Goal: Task Accomplishment & Management: Use online tool/utility

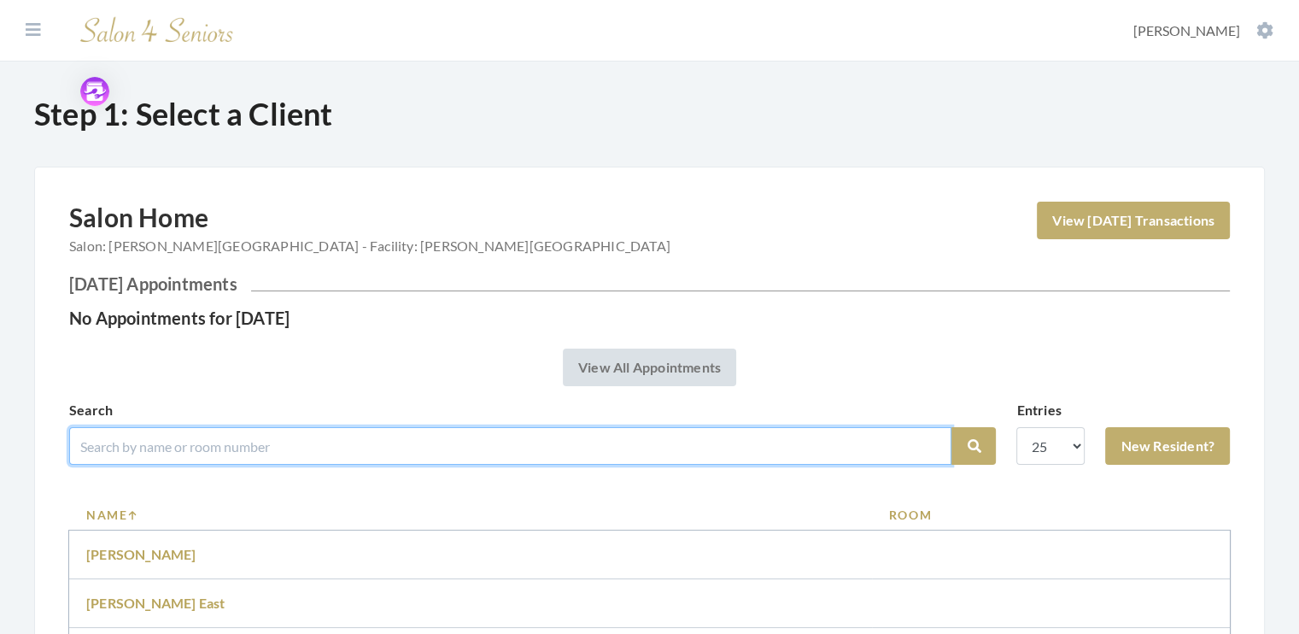
click at [117, 442] on input "search" at bounding box center [510, 446] width 882 height 38
type input "[PERSON_NAME]"
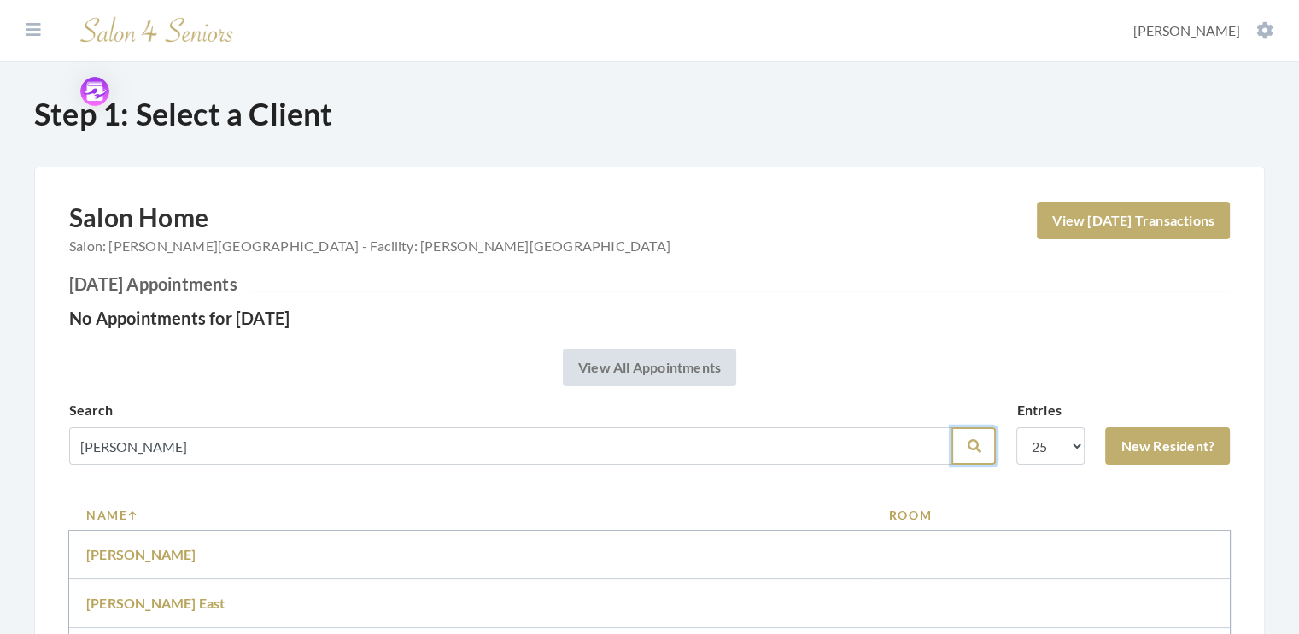
click at [960, 446] on button "Search" at bounding box center [973, 446] width 44 height 38
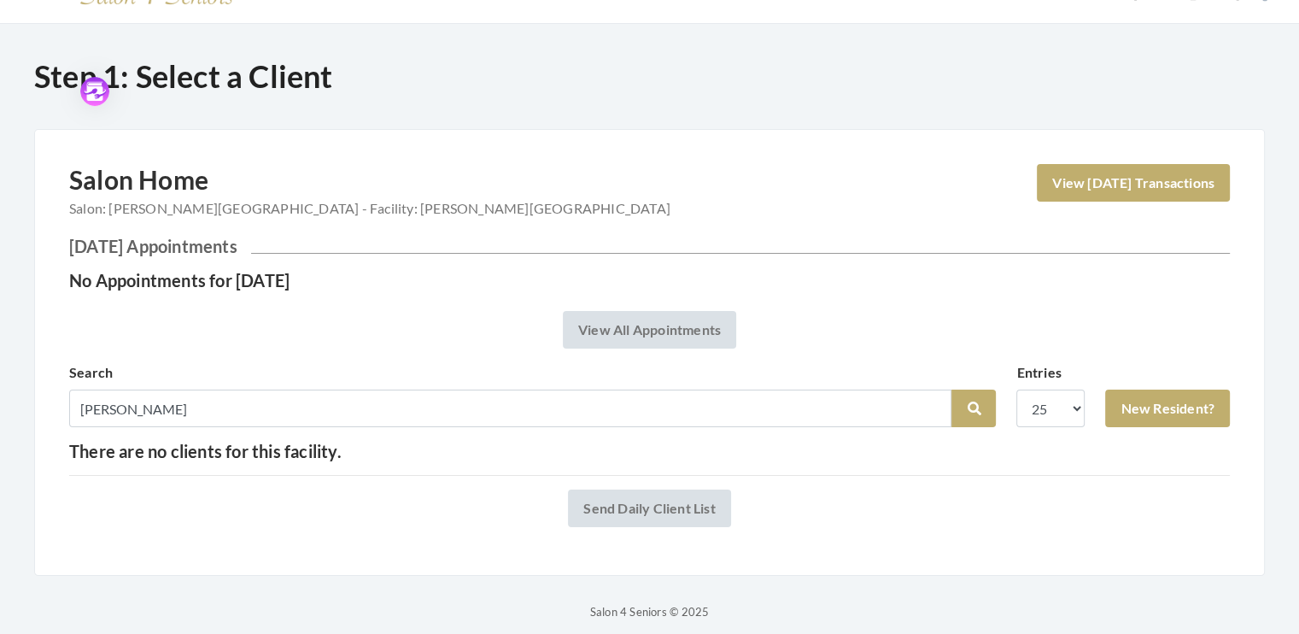
scroll to position [50, 0]
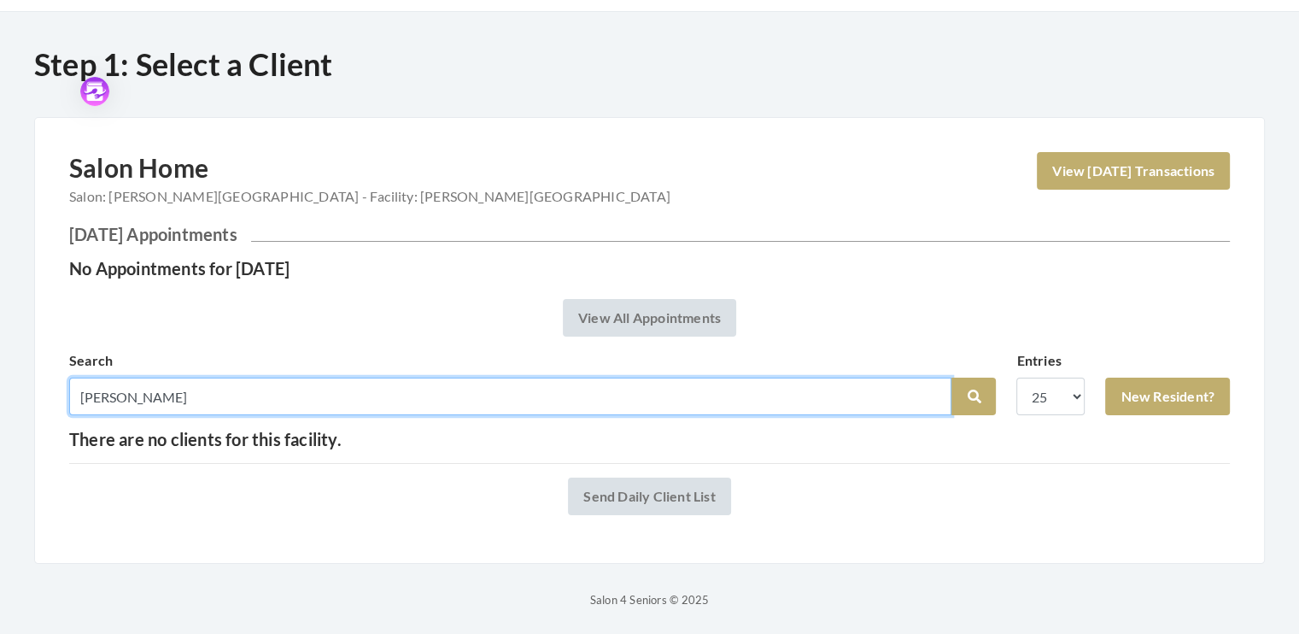
click at [123, 390] on input "[PERSON_NAME]" at bounding box center [510, 396] width 882 height 38
type input "[PERSON_NAME]"
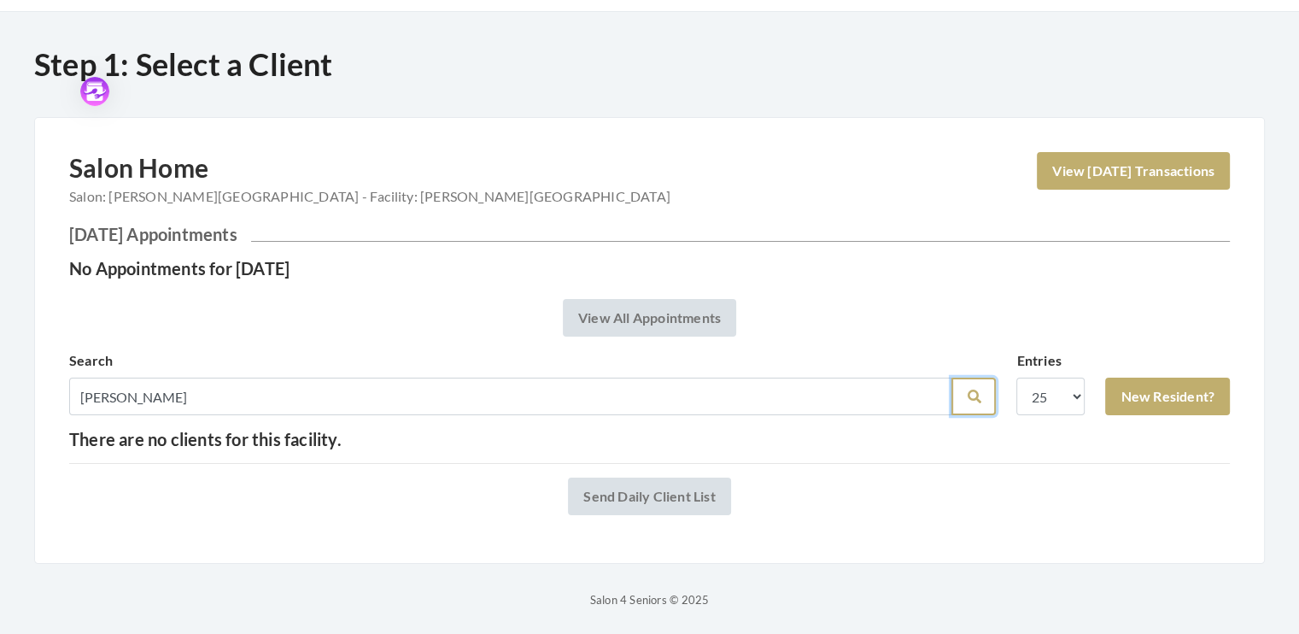
click at [969, 397] on icon "submit" at bounding box center [974, 396] width 14 height 14
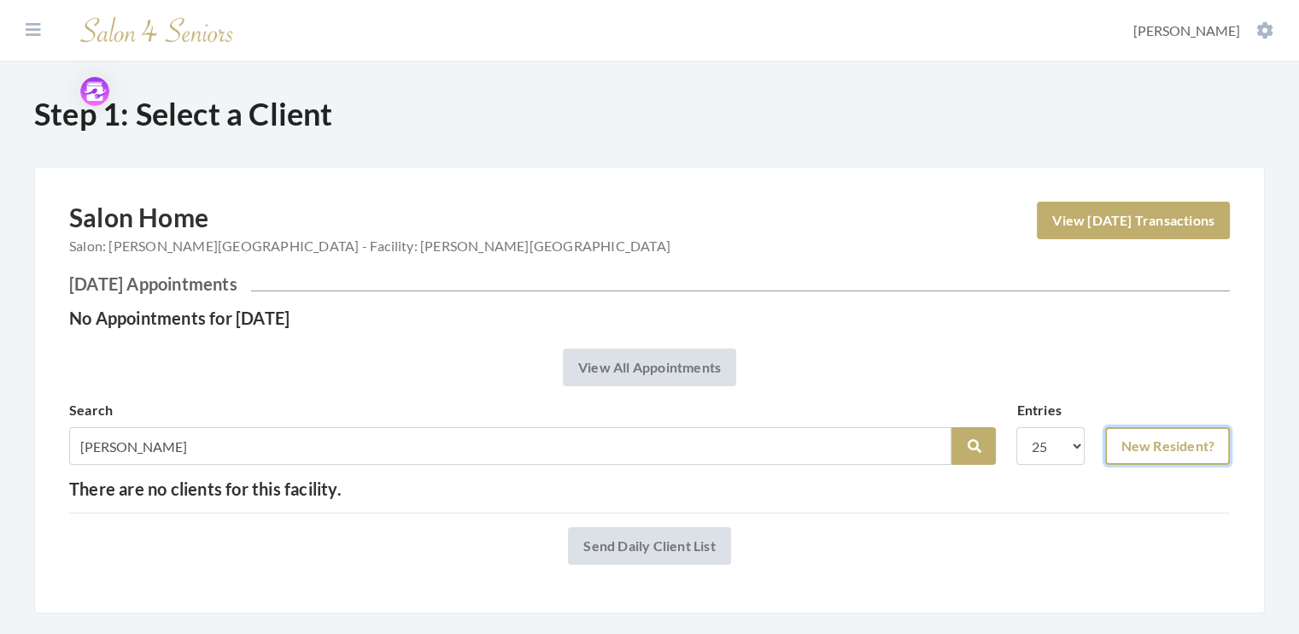
click at [1167, 447] on link "New Resident?" at bounding box center [1167, 446] width 125 height 38
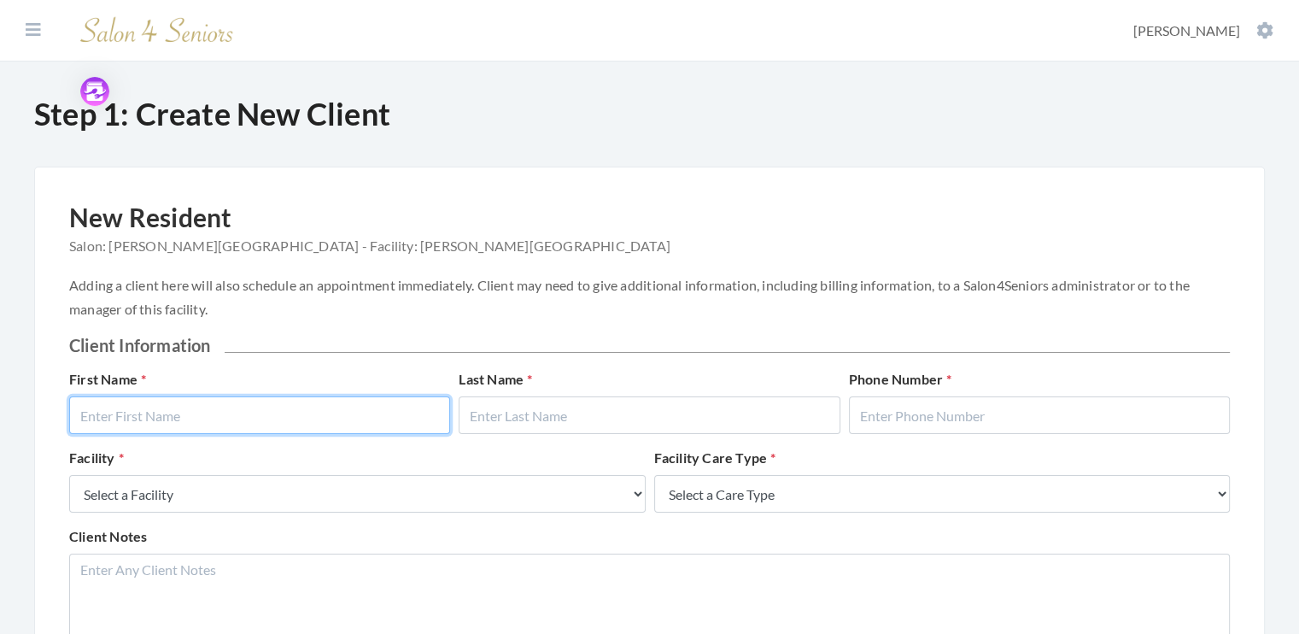
click at [244, 412] on input "text" at bounding box center [259, 415] width 381 height 38
type input "[PERSON_NAME]"
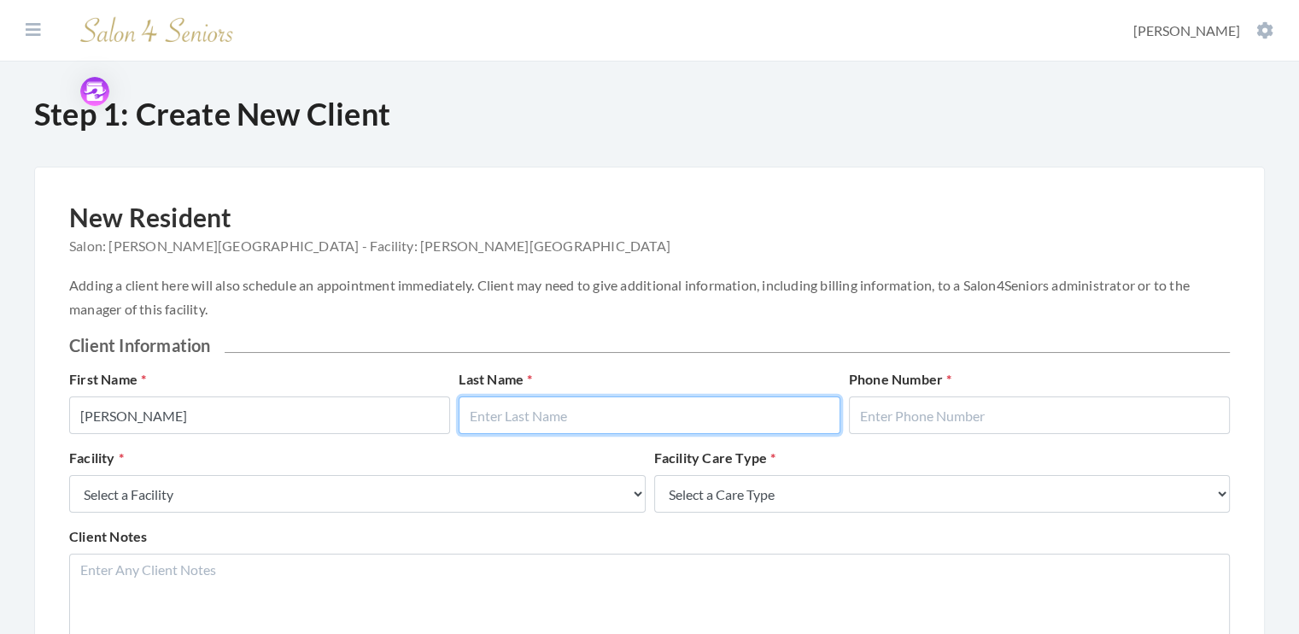
click at [543, 422] on input "text" at bounding box center [649, 415] width 381 height 38
type input "Muriel"
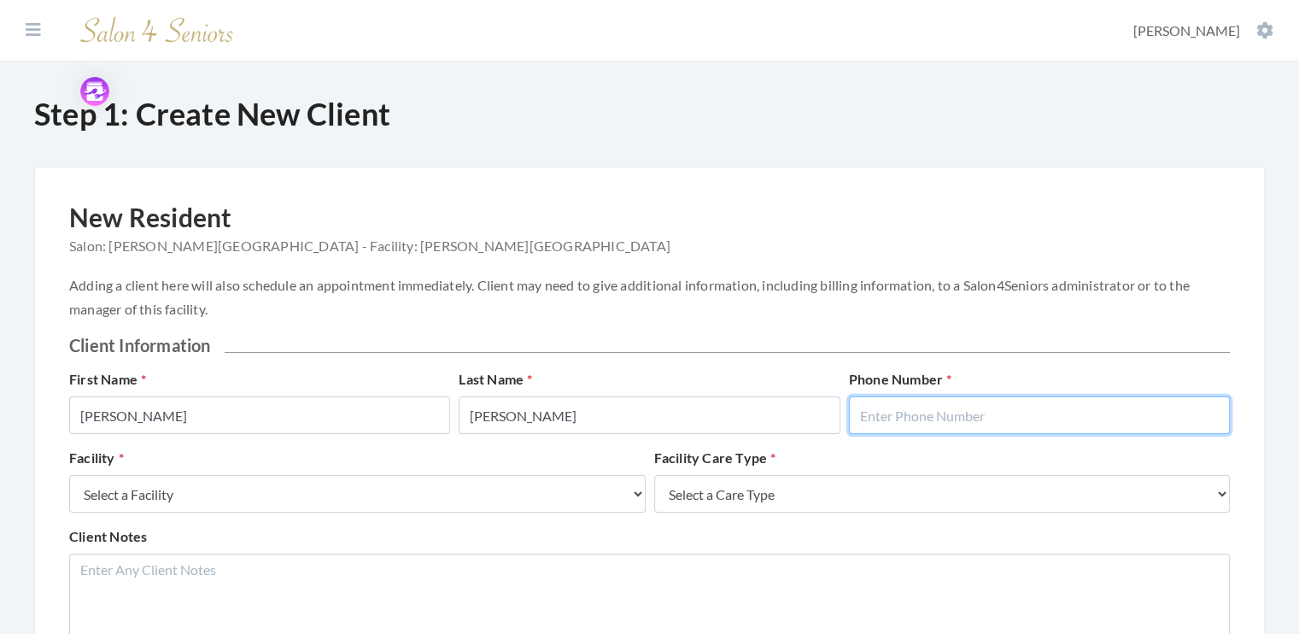
click at [875, 407] on input "text" at bounding box center [1039, 415] width 381 height 38
type input "5555555555"
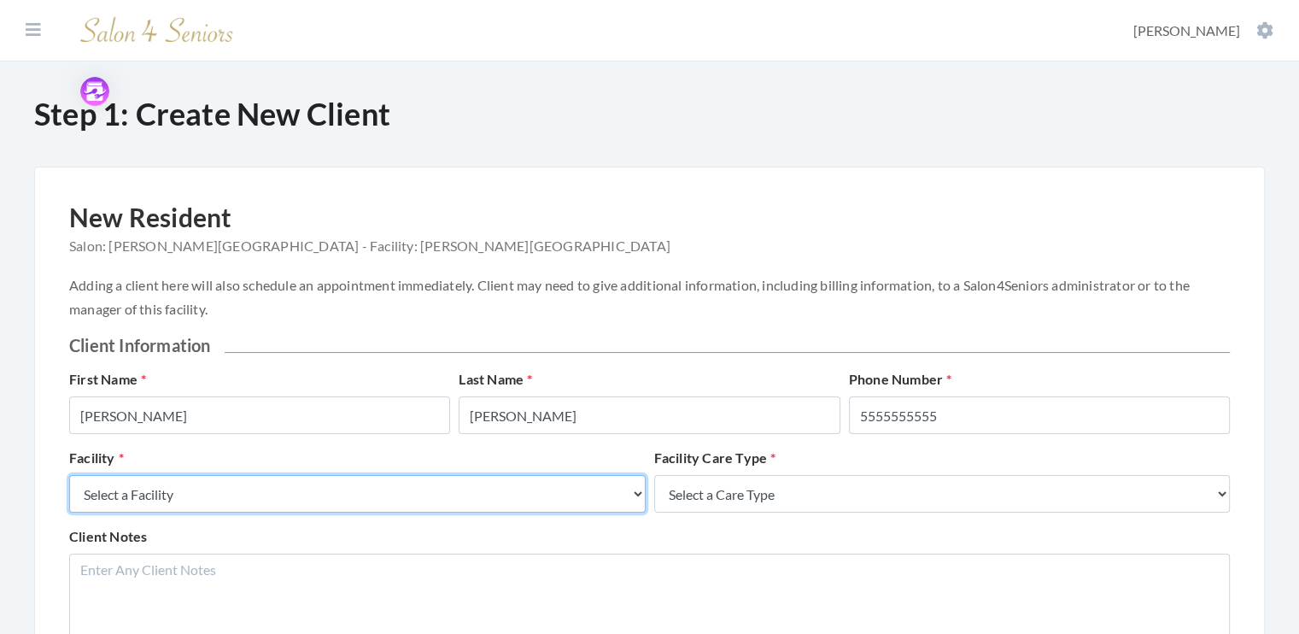
click at [635, 498] on select "Select a Facility Creekside at Three Rivers Brookdale Jones Farm Merrill Garden…" at bounding box center [357, 494] width 576 height 38
select select "5"
click at [69, 475] on select "Select a Facility Creekside at Three Rivers Brookdale Jones Farm Merrill Garden…" at bounding box center [357, 494] width 576 height 38
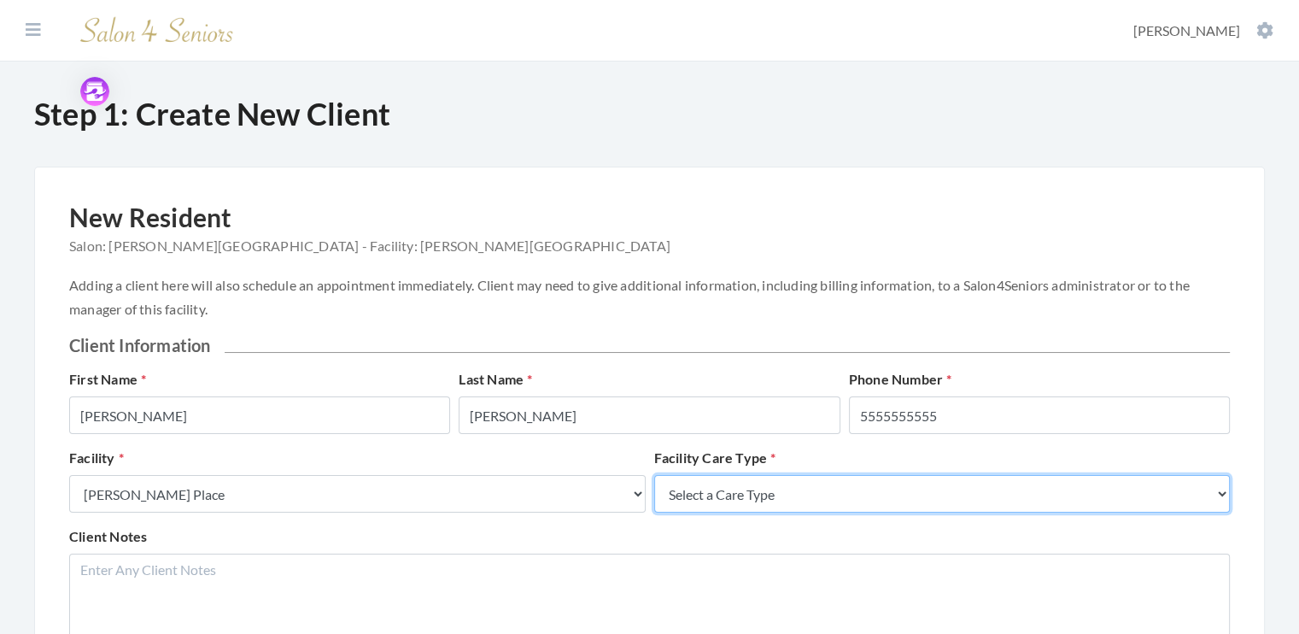
click at [1223, 491] on select "Select a Care Type Nursing Home Rehab Memory Care Assisted Living Independent L…" at bounding box center [942, 494] width 576 height 38
select select "4"
click at [654, 475] on select "Select a Care Type Nursing Home Rehab Memory Care Assisted Living Independent L…" at bounding box center [942, 494] width 576 height 38
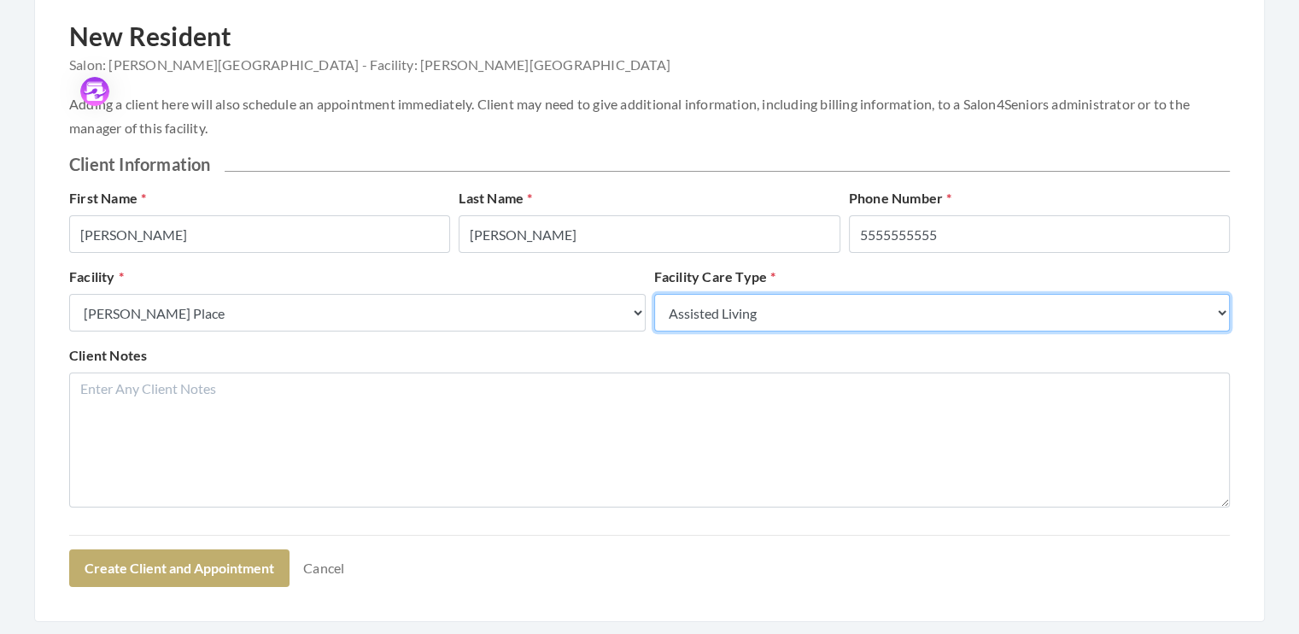
scroll to position [239, 0]
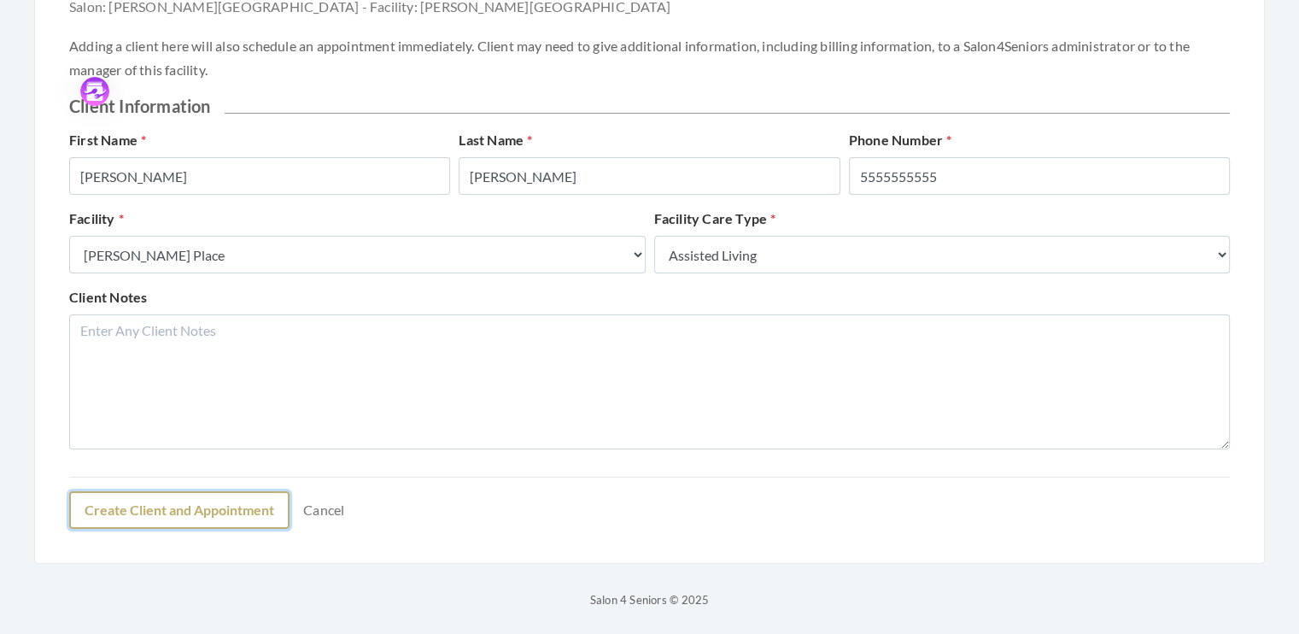
click at [223, 517] on button "Create Client and Appointment" at bounding box center [179, 510] width 220 height 38
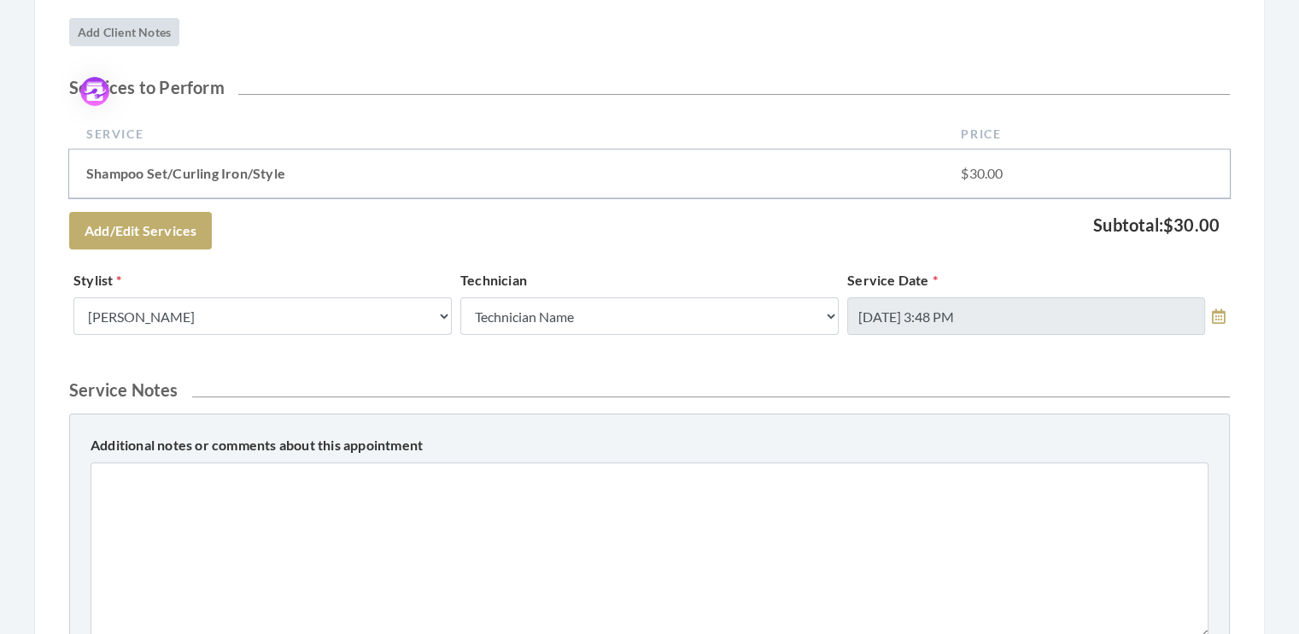
scroll to position [383, 0]
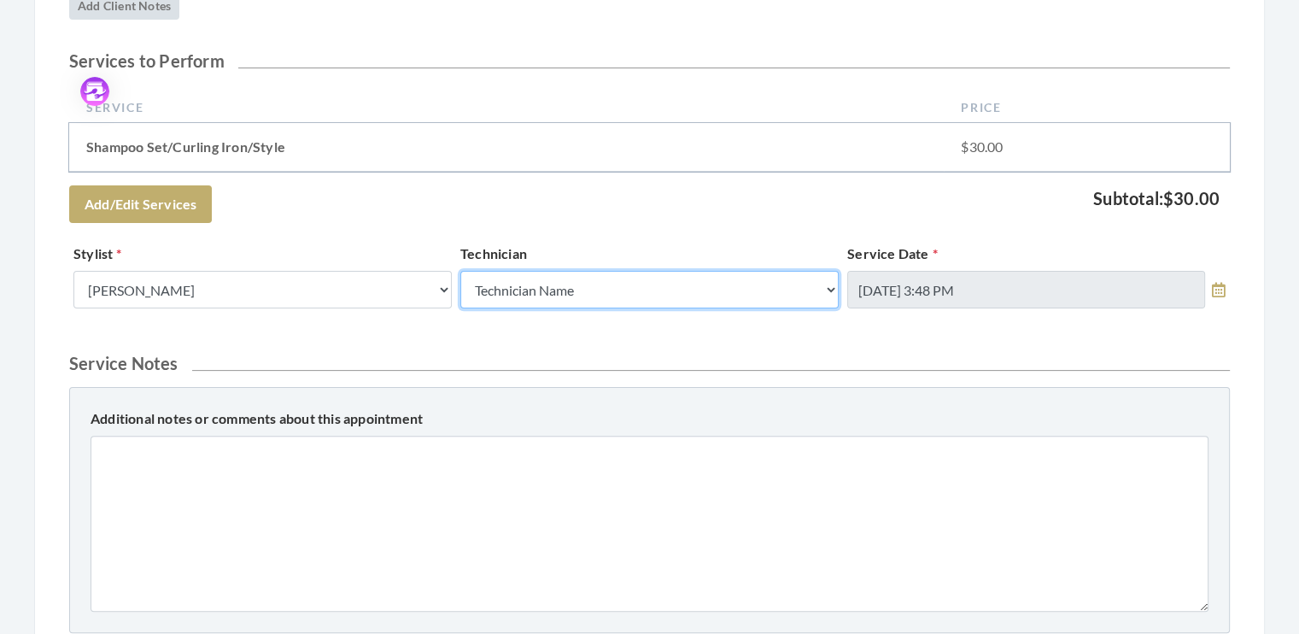
click at [828, 284] on select "Technician Name Kinetic Tech [PERSON_NAME]" at bounding box center [649, 290] width 378 height 38
select select "62"
click at [460, 271] on select "Technician Name Kinetic Tech [PERSON_NAME]" at bounding box center [649, 290] width 378 height 38
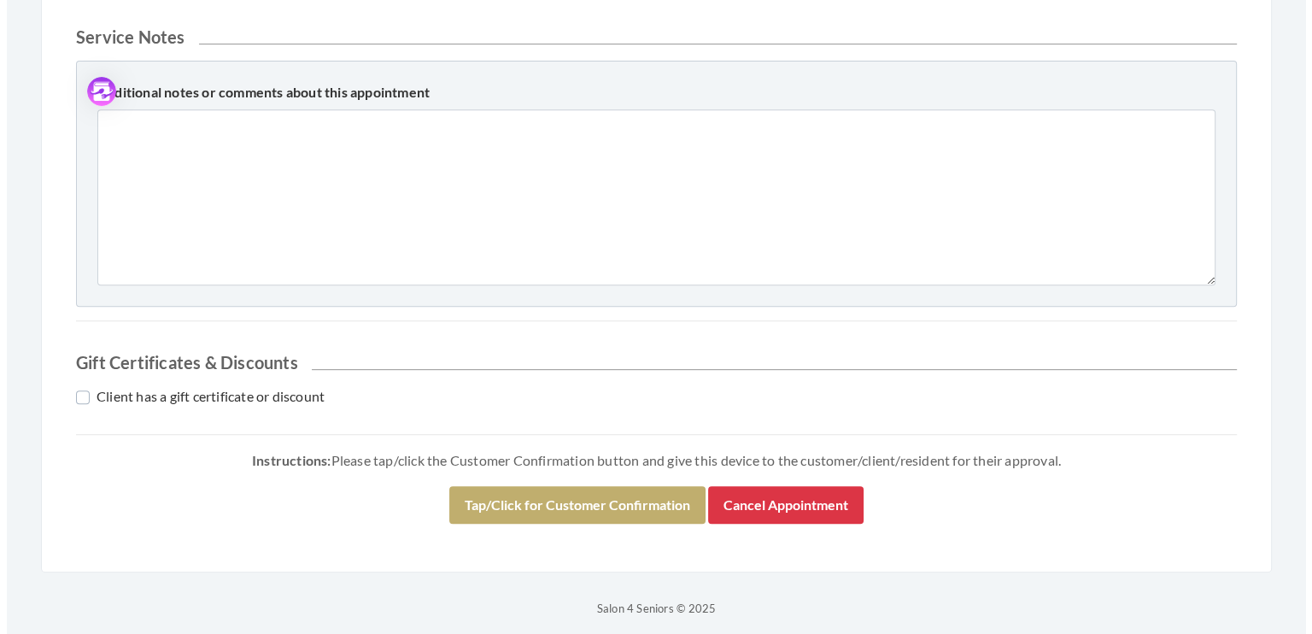
scroll to position [716, 0]
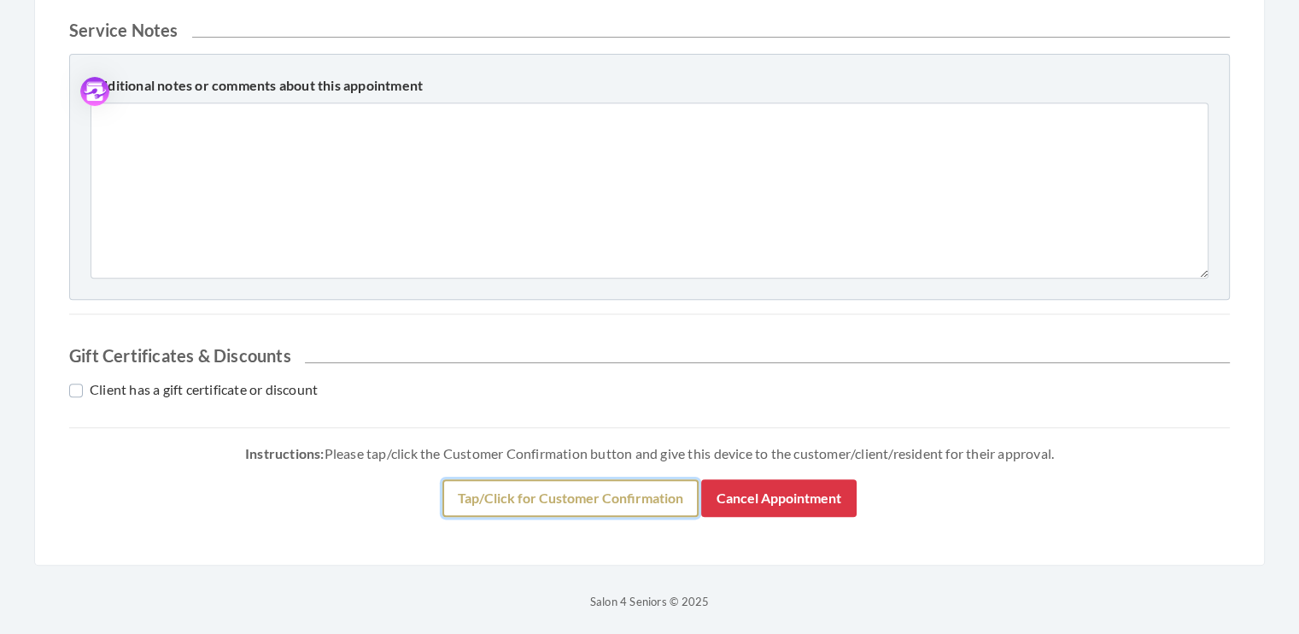
click at [574, 486] on button "Tap/Click for Customer Confirmation" at bounding box center [570, 498] width 256 height 38
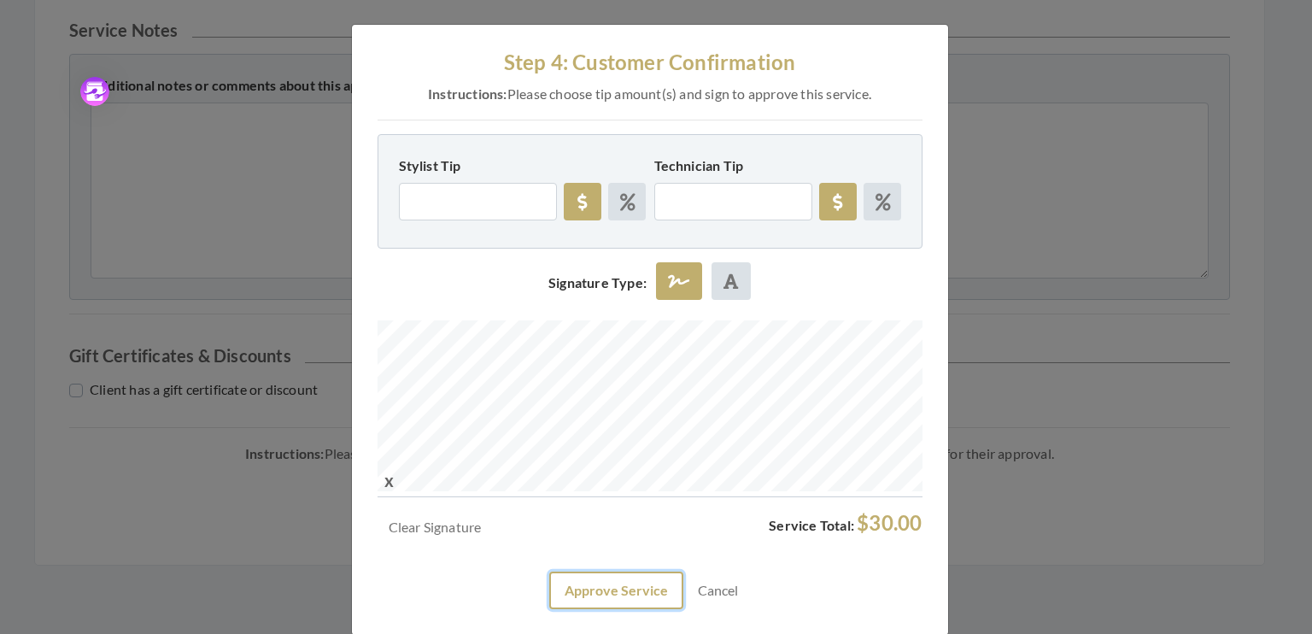
click at [615, 588] on button "Approve Service" at bounding box center [616, 590] width 134 height 38
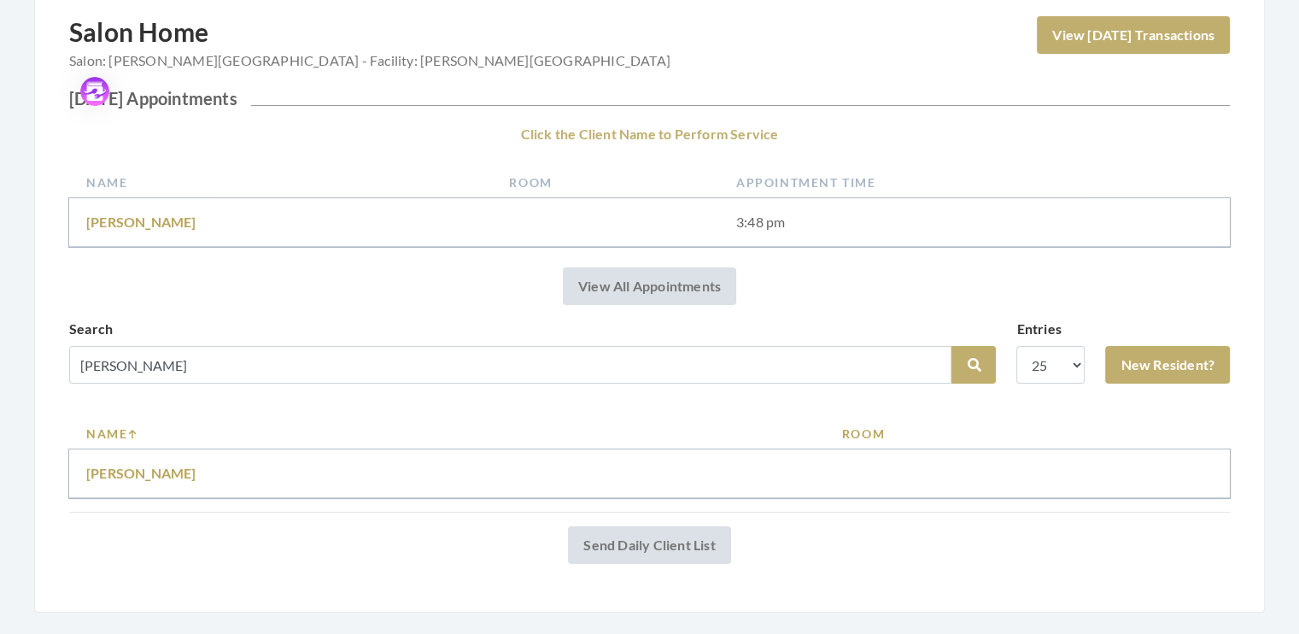
scroll to position [188, 0]
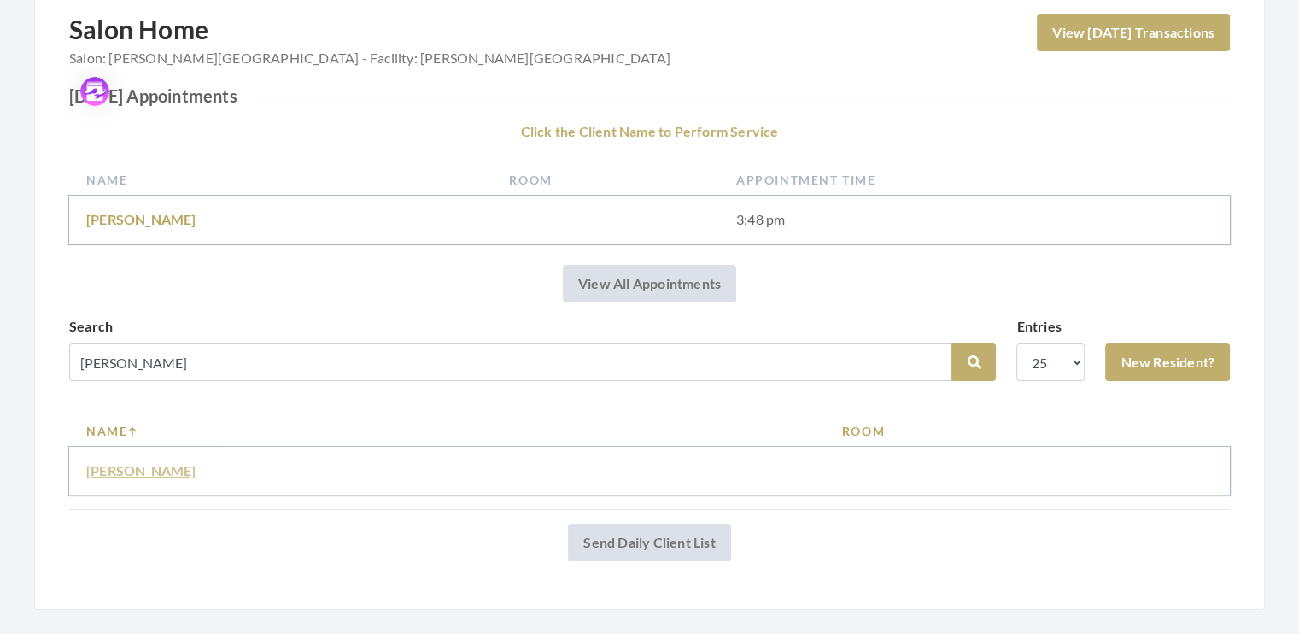
click at [126, 466] on link "Linda Norris" at bounding box center [141, 470] width 110 height 16
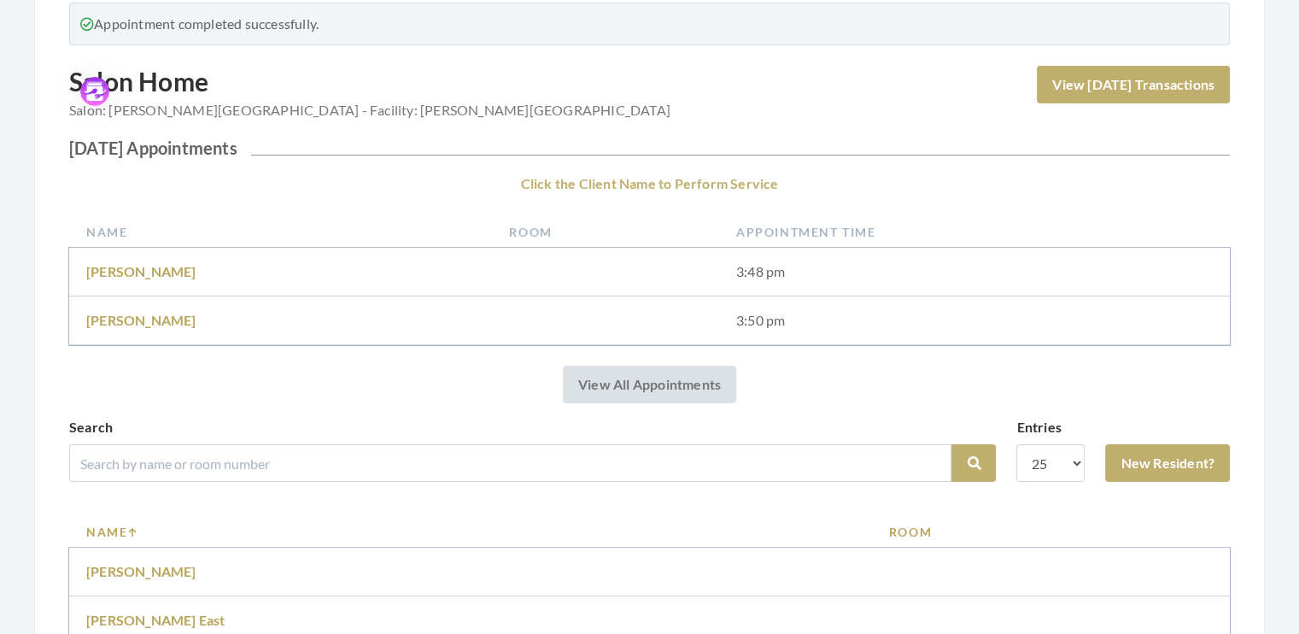
scroll to position [235, 0]
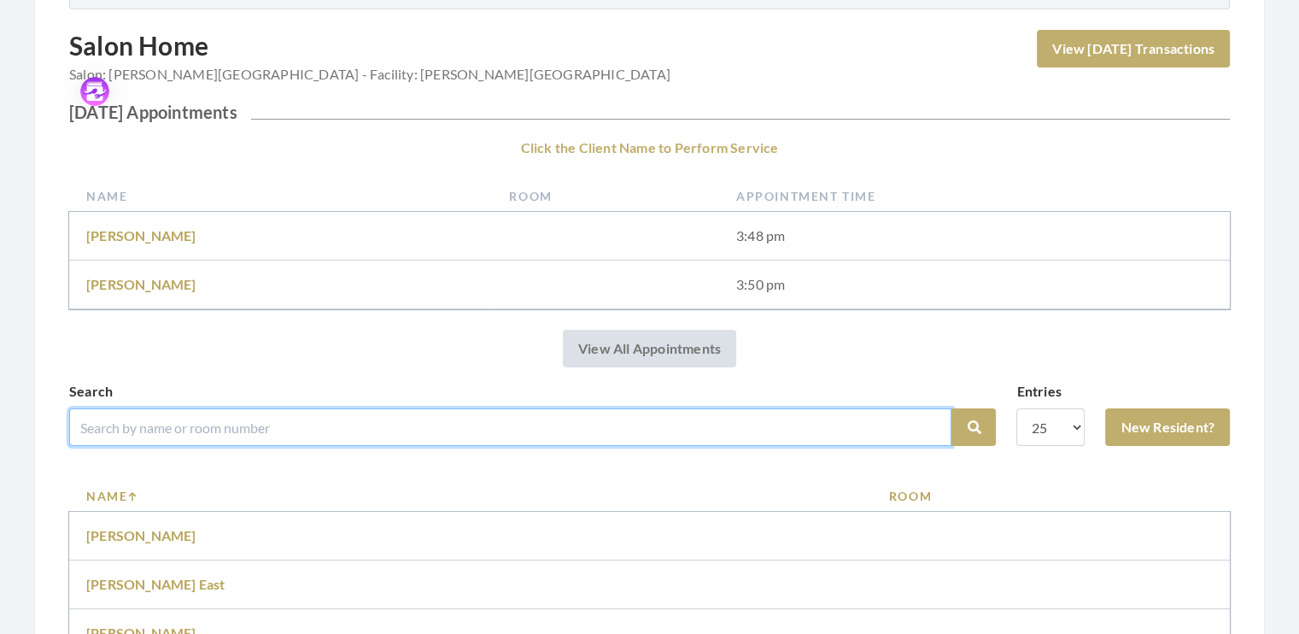
click at [105, 427] on input "search" at bounding box center [510, 427] width 882 height 38
type input "witt"
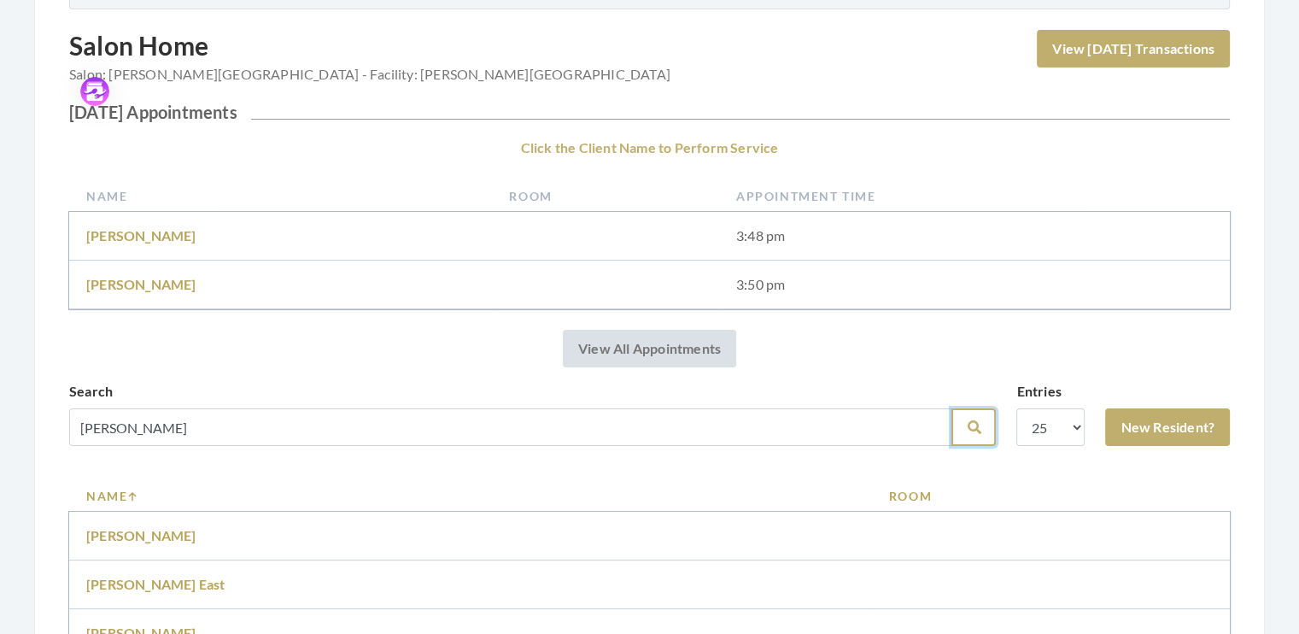
click at [973, 424] on icon "submit" at bounding box center [974, 427] width 14 height 14
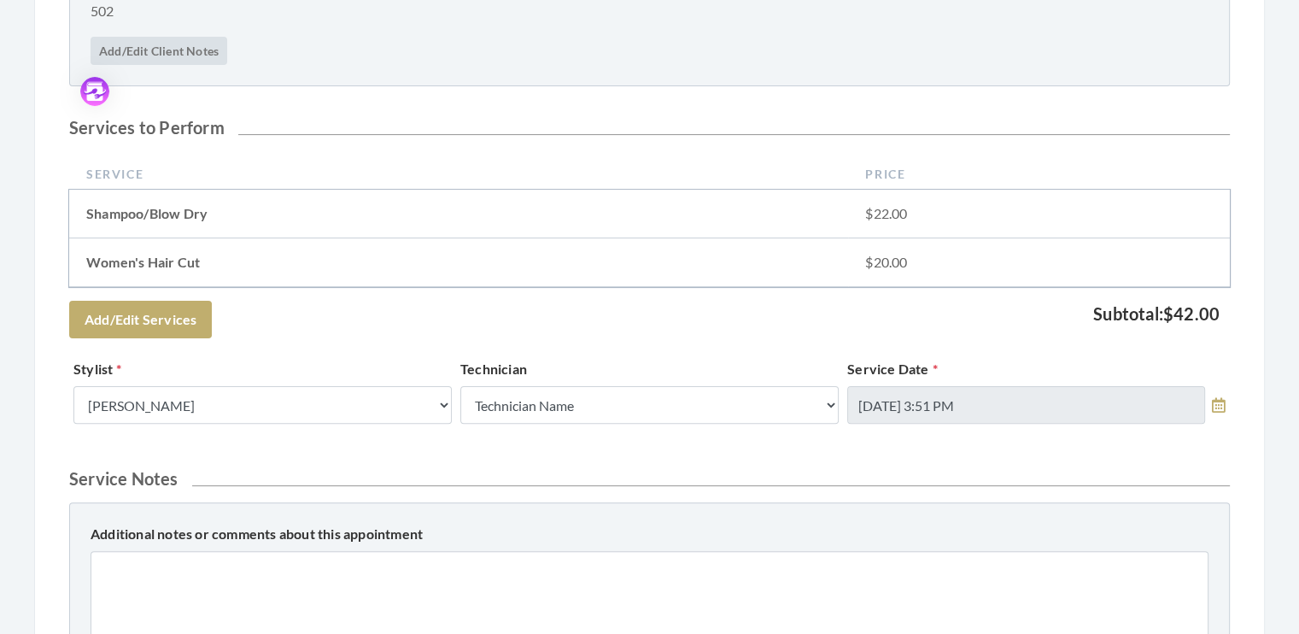
scroll to position [434, 0]
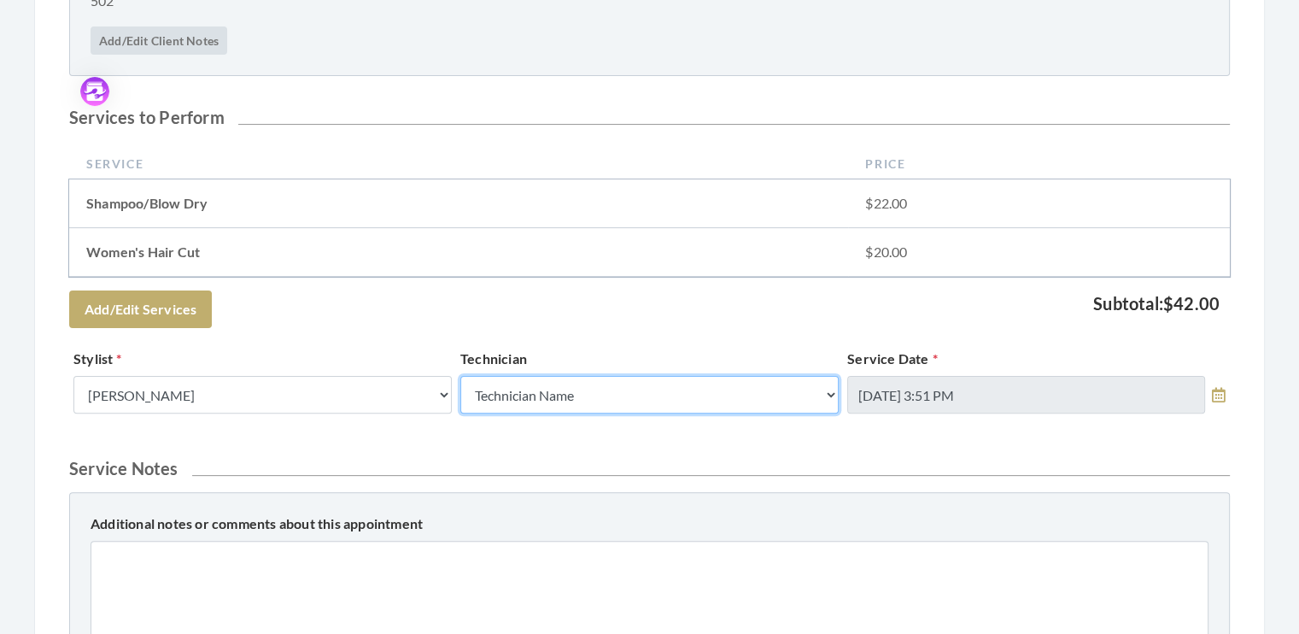
click at [828, 396] on select "Technician Name Kinetic Tech Kimberly Williford" at bounding box center [649, 395] width 378 height 38
select select "62"
click at [460, 376] on select "Technician Name Kinetic Tech Kimberly Williford" at bounding box center [649, 395] width 378 height 38
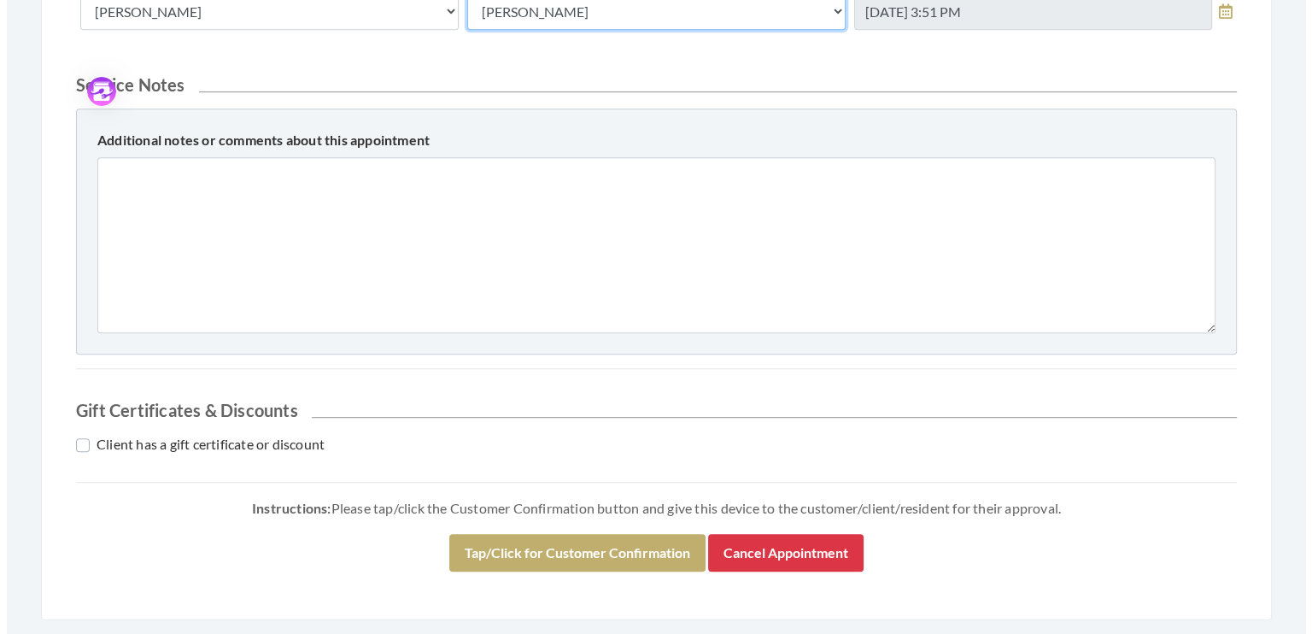
scroll to position [828, 0]
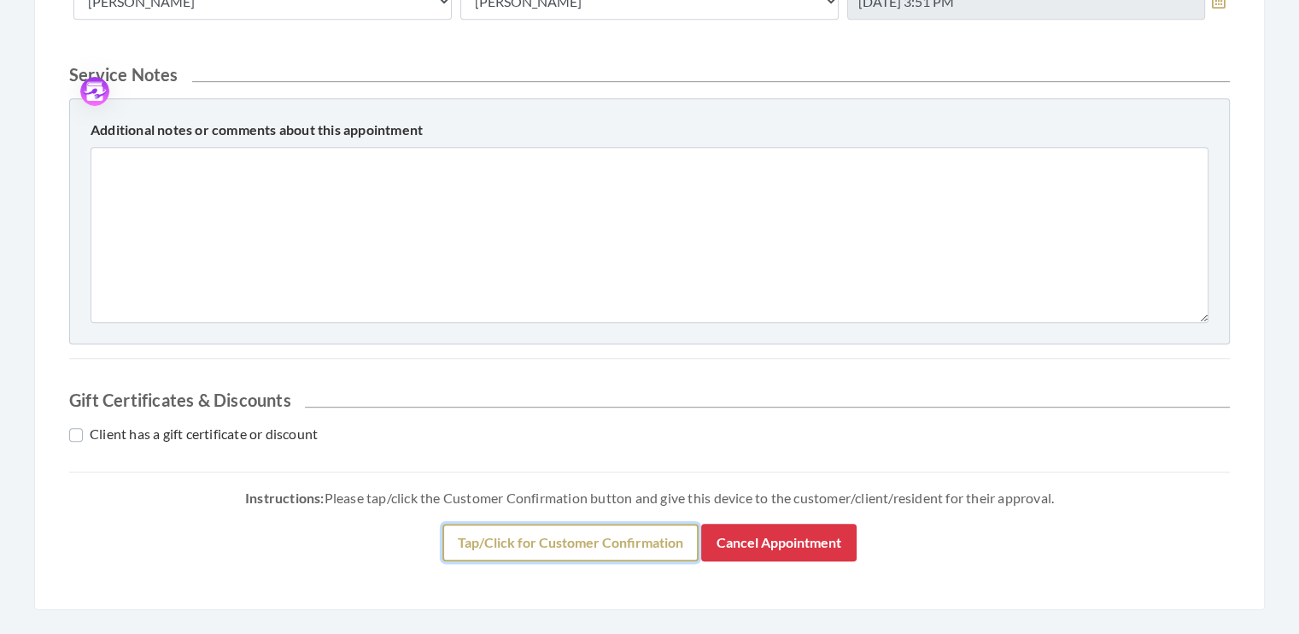
click at [611, 538] on button "Tap/Click for Customer Confirmation" at bounding box center [570, 543] width 256 height 38
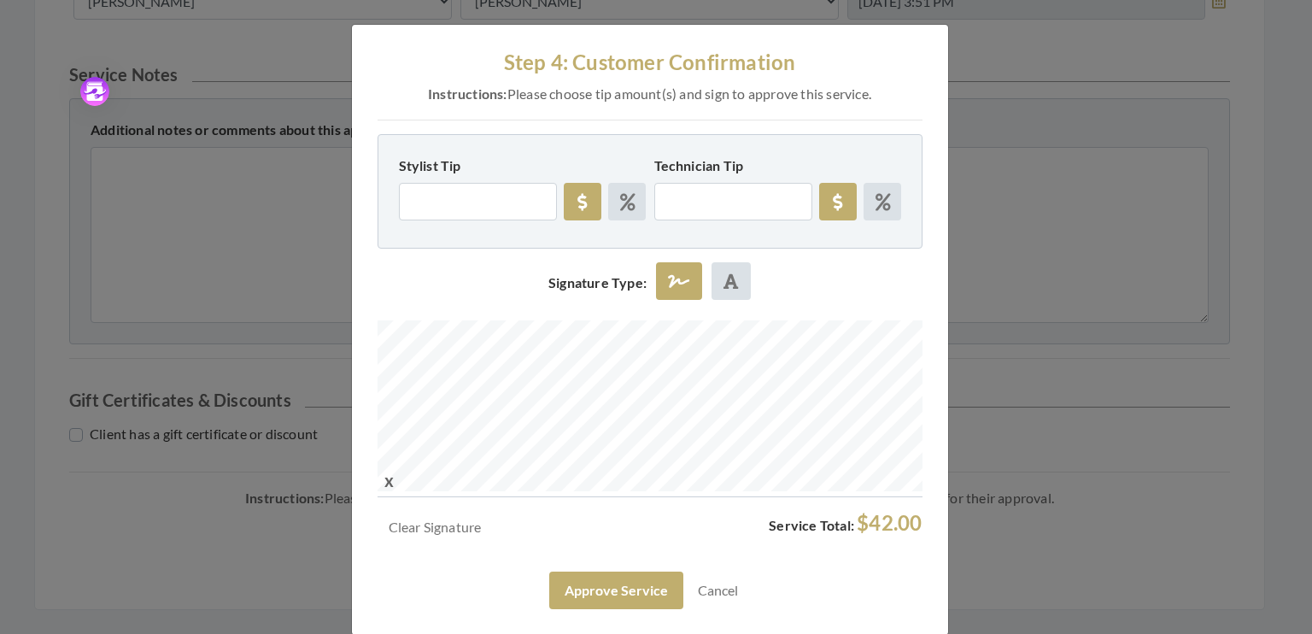
click at [617, 477] on div at bounding box center [649, 408] width 545 height 177
click at [607, 589] on button "Approve Service" at bounding box center [616, 590] width 134 height 38
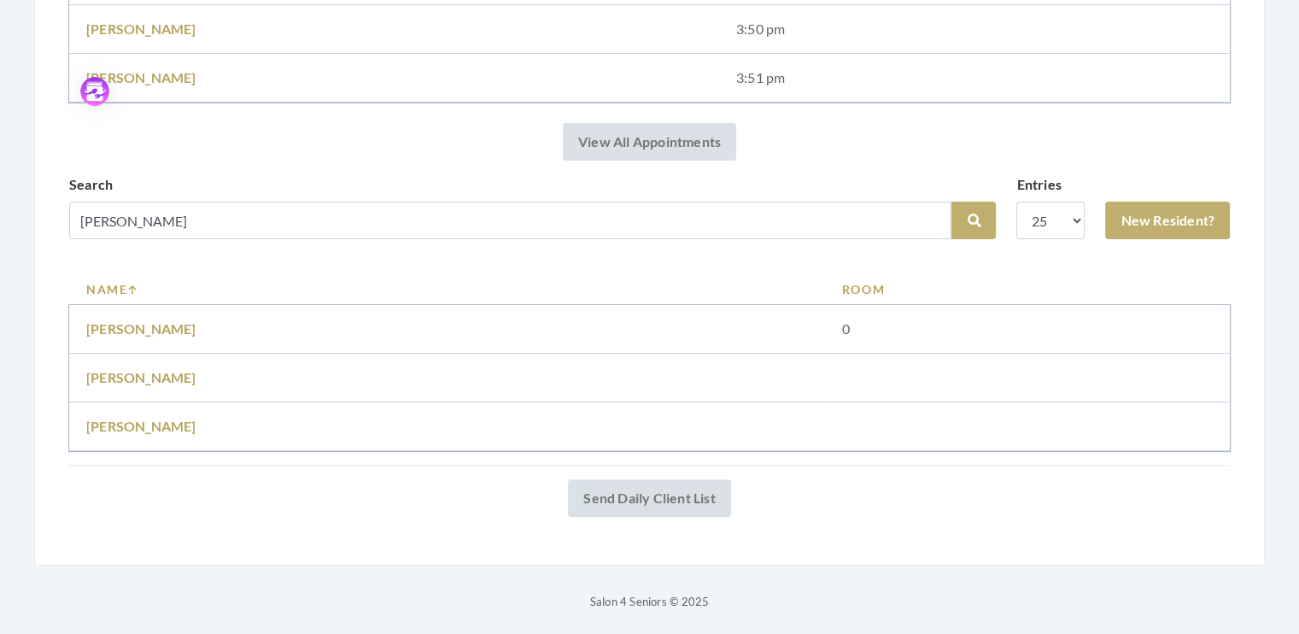
scroll to position [427, 0]
click at [147, 426] on link "Merle Mitchell" at bounding box center [141, 426] width 110 height 16
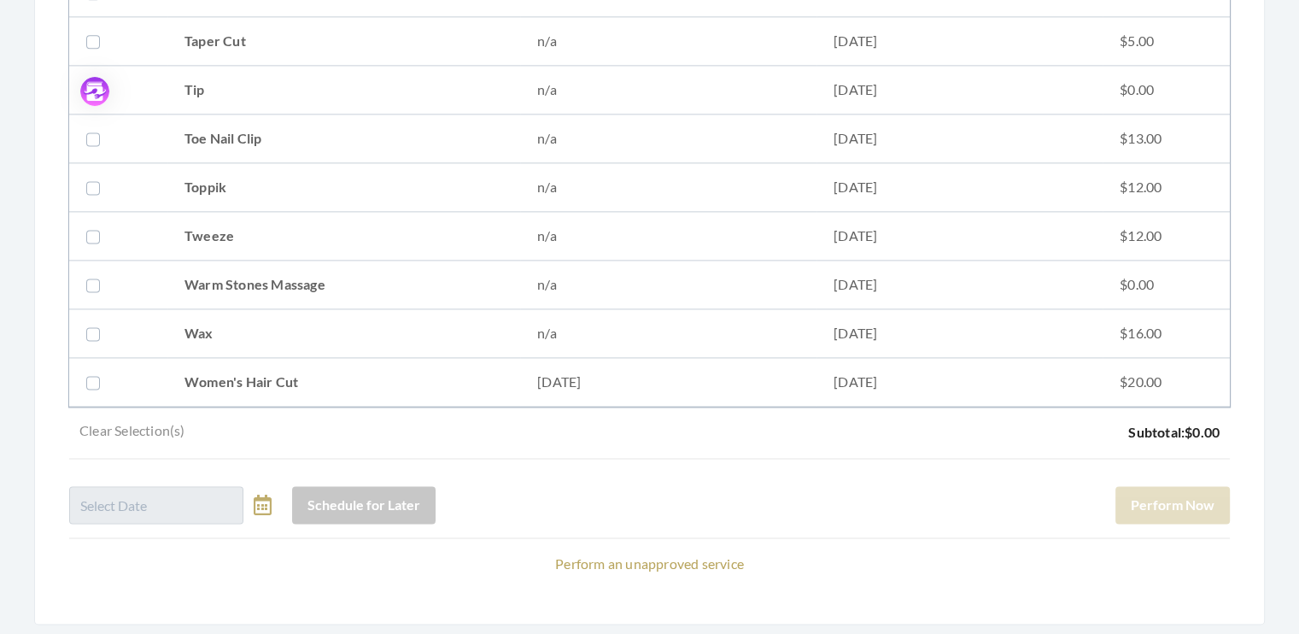
scroll to position [2327, 0]
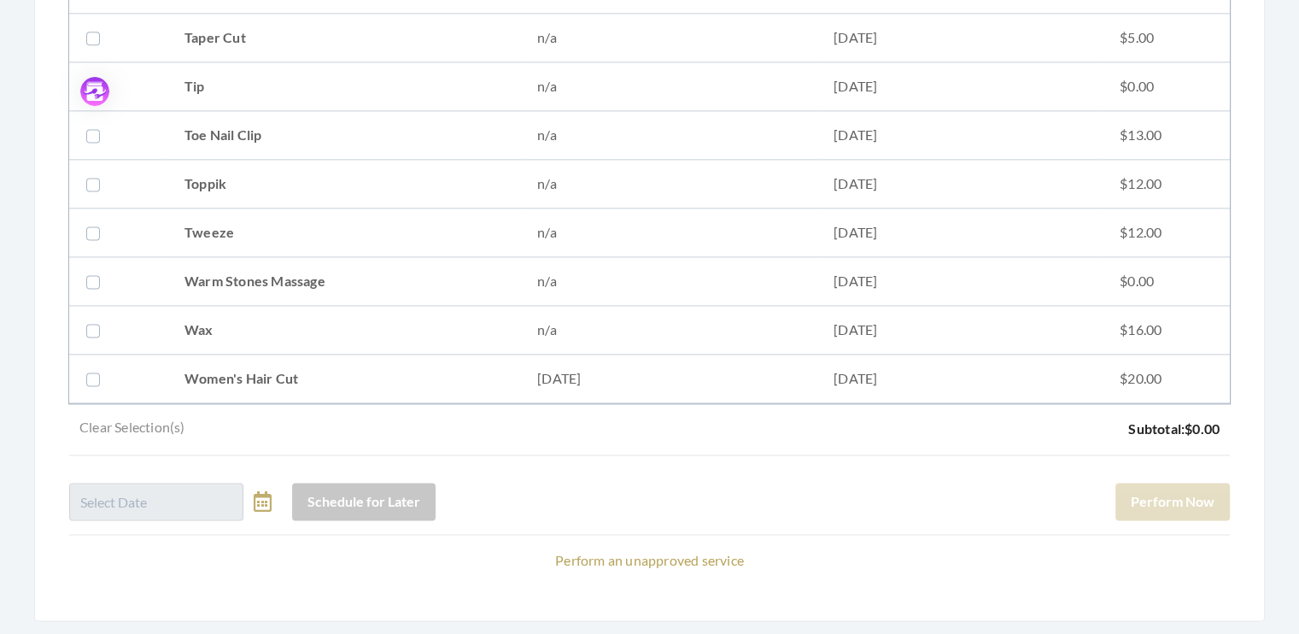
click at [92, 369] on label at bounding box center [96, 378] width 20 height 20
checkbox input "true"
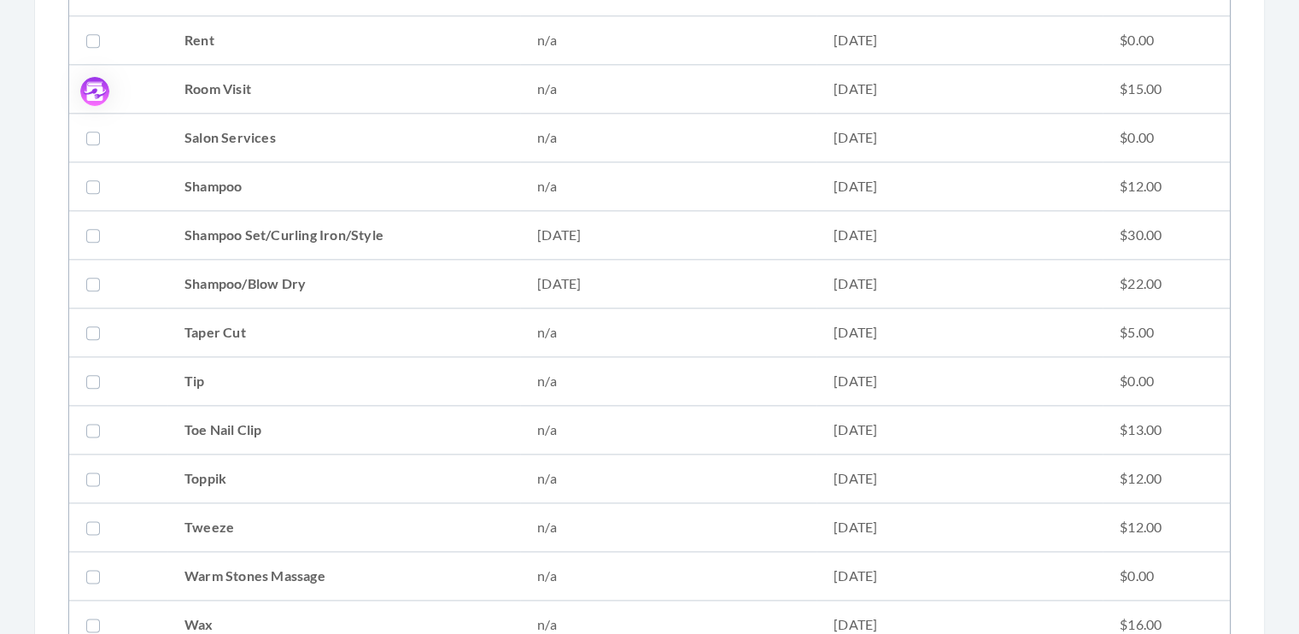
scroll to position [2005, 0]
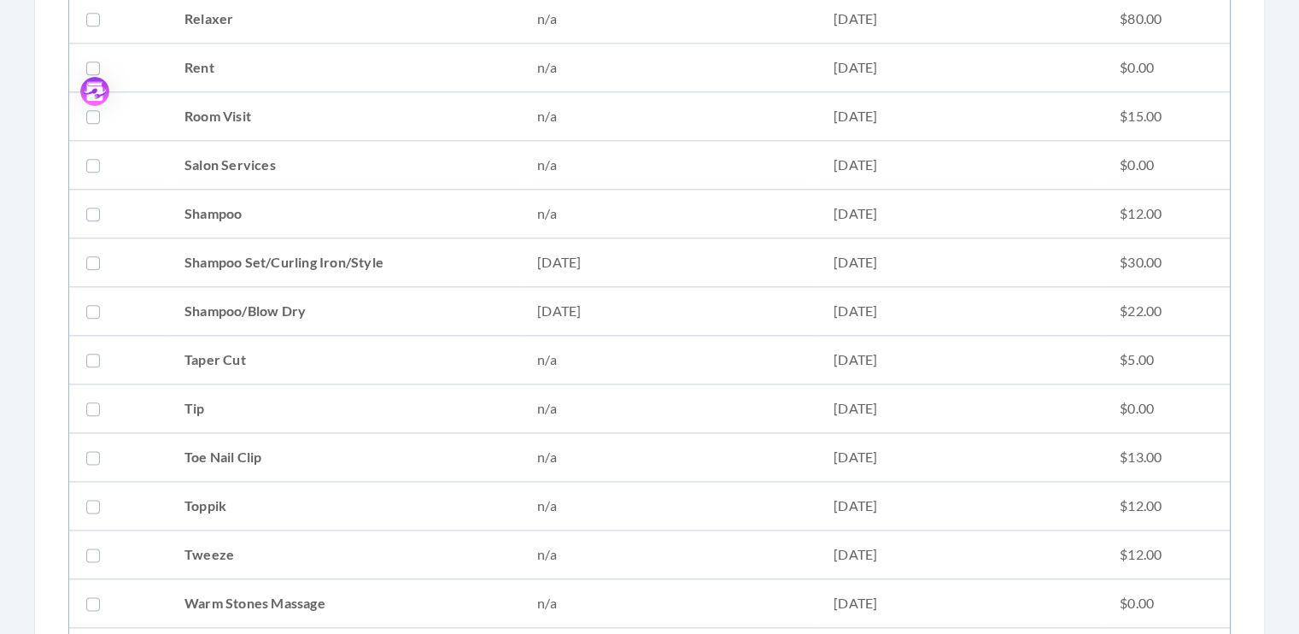
click at [93, 302] on label at bounding box center [96, 311] width 20 height 20
checkbox input "true"
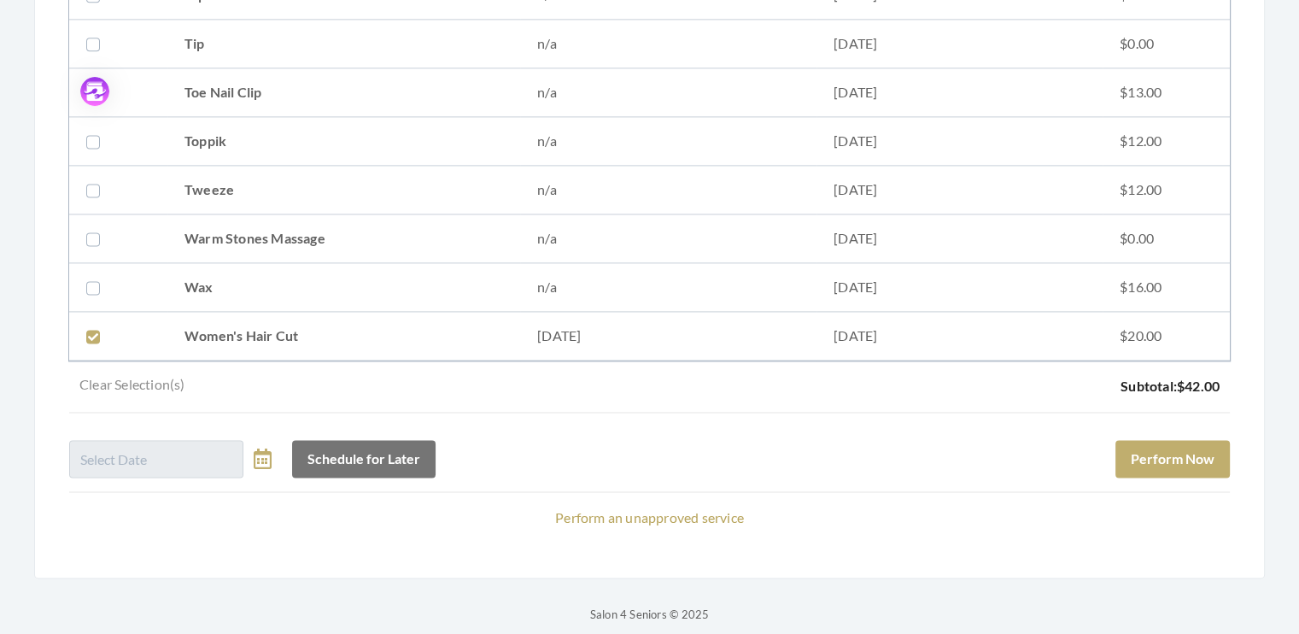
scroll to position [2377, 0]
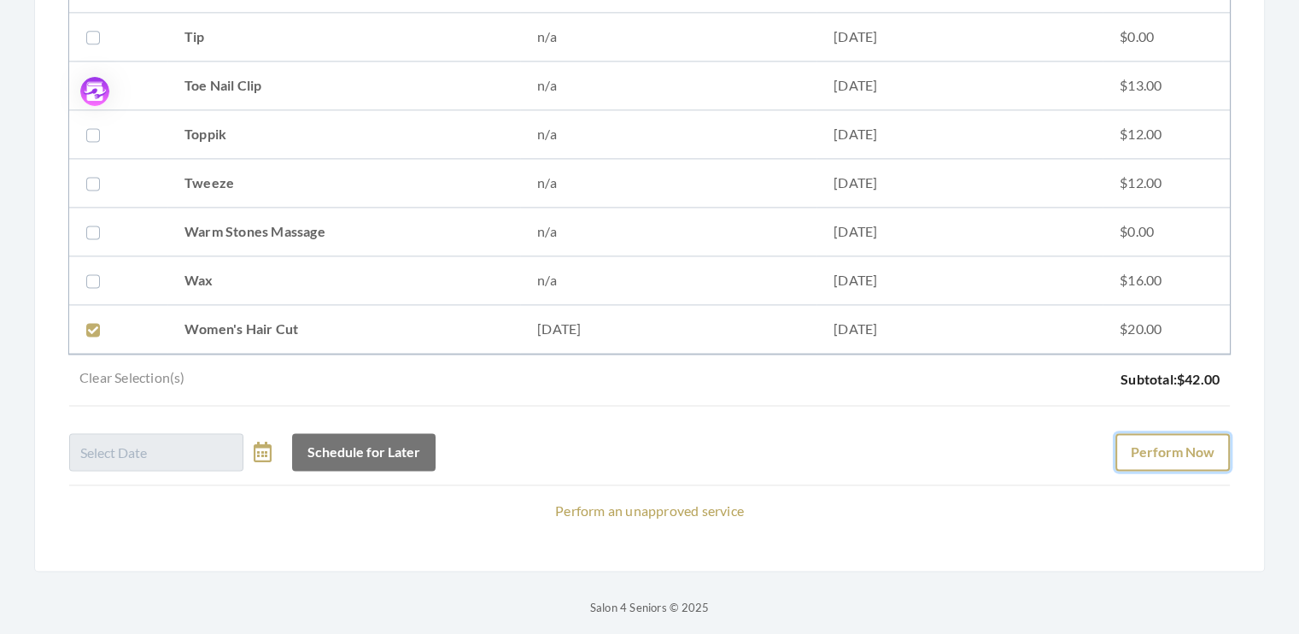
click at [1190, 448] on button "Perform Now" at bounding box center [1172, 452] width 114 height 38
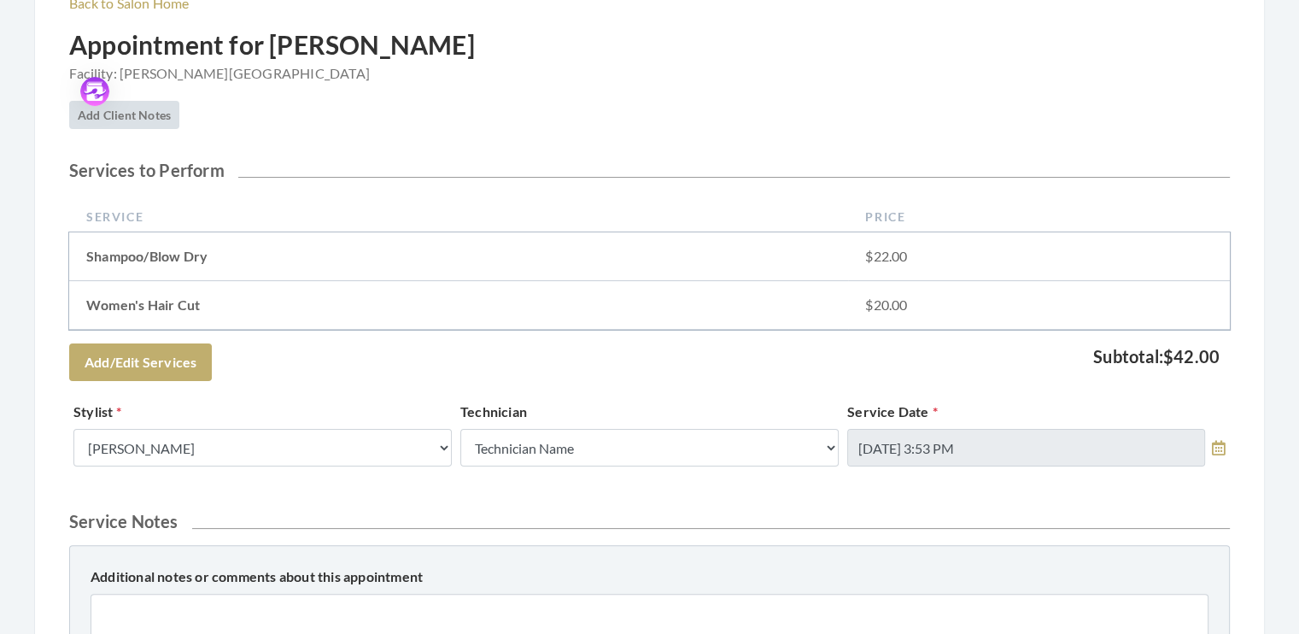
scroll to position [323, 0]
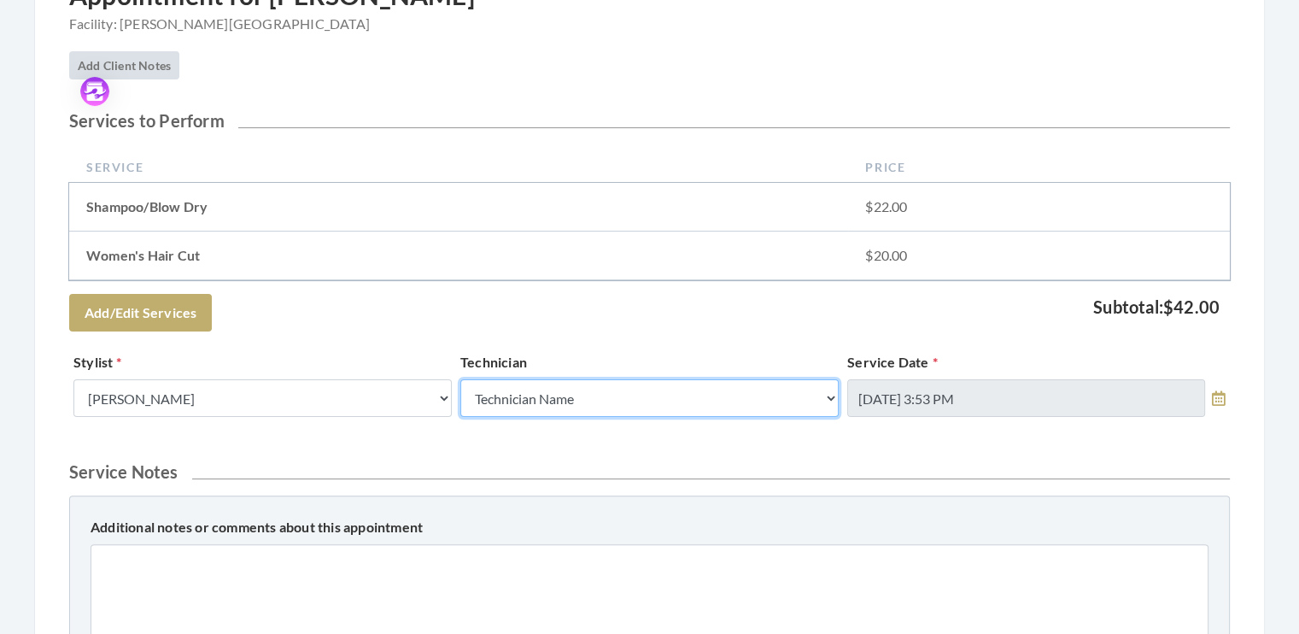
click at [827, 398] on select "Technician Name Kinetic Tech [PERSON_NAME]" at bounding box center [649, 398] width 378 height 38
select select "62"
click at [460, 379] on select "Technician Name Kinetic Tech [PERSON_NAME]" at bounding box center [649, 398] width 378 height 38
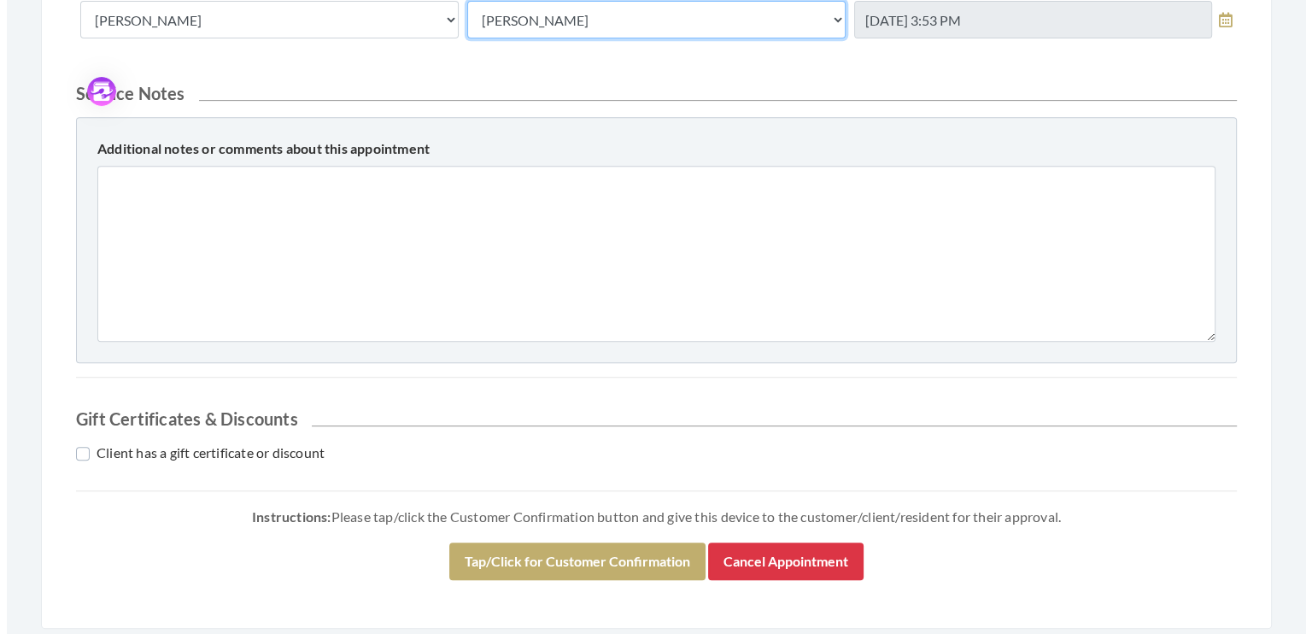
scroll to position [752, 0]
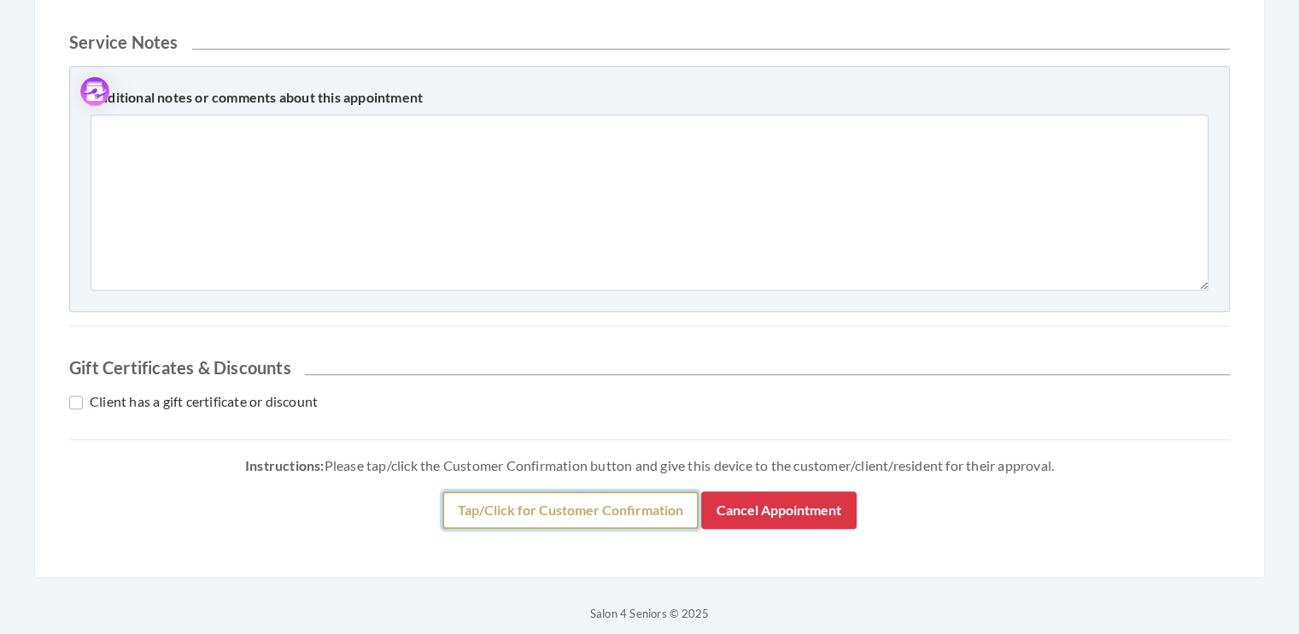
click at [639, 513] on button "Tap/Click for Customer Confirmation" at bounding box center [570, 510] width 256 height 38
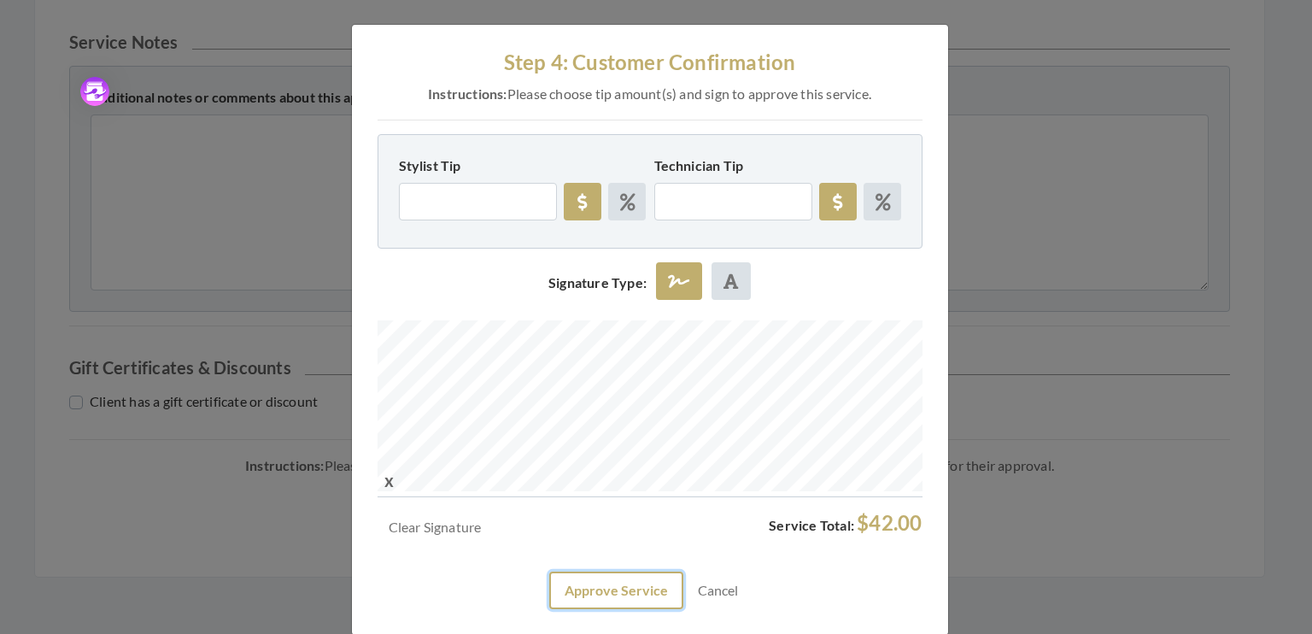
click at [618, 592] on button "Approve Service" at bounding box center [616, 590] width 134 height 38
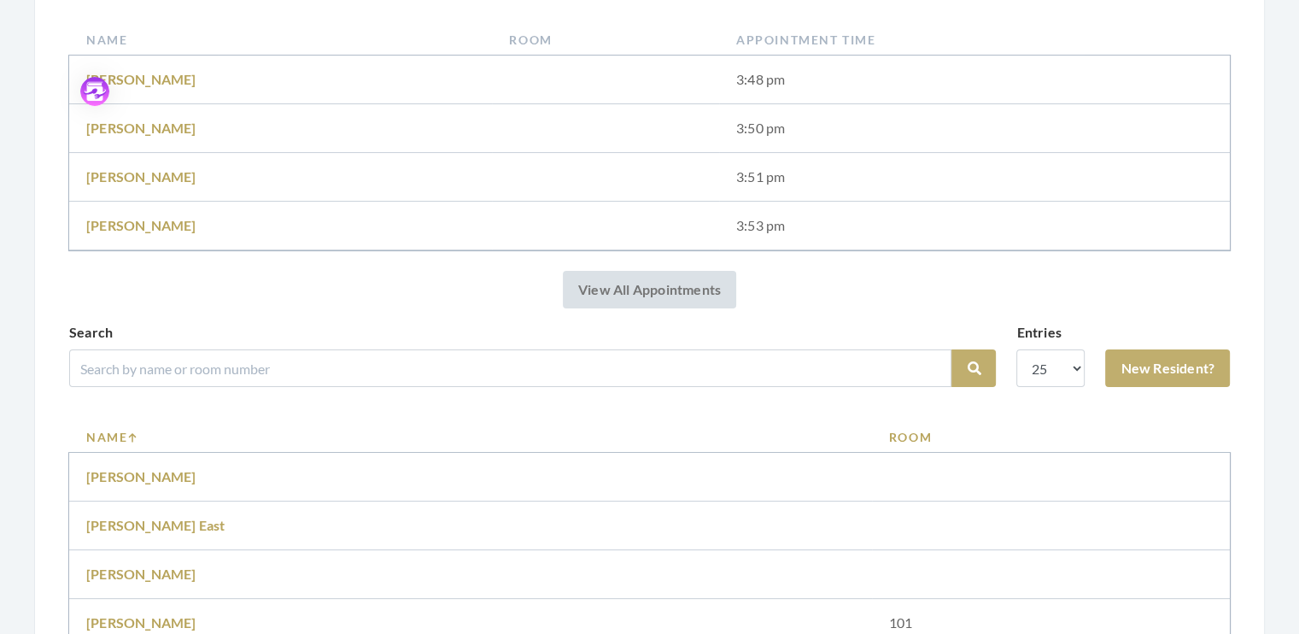
scroll to position [399, 0]
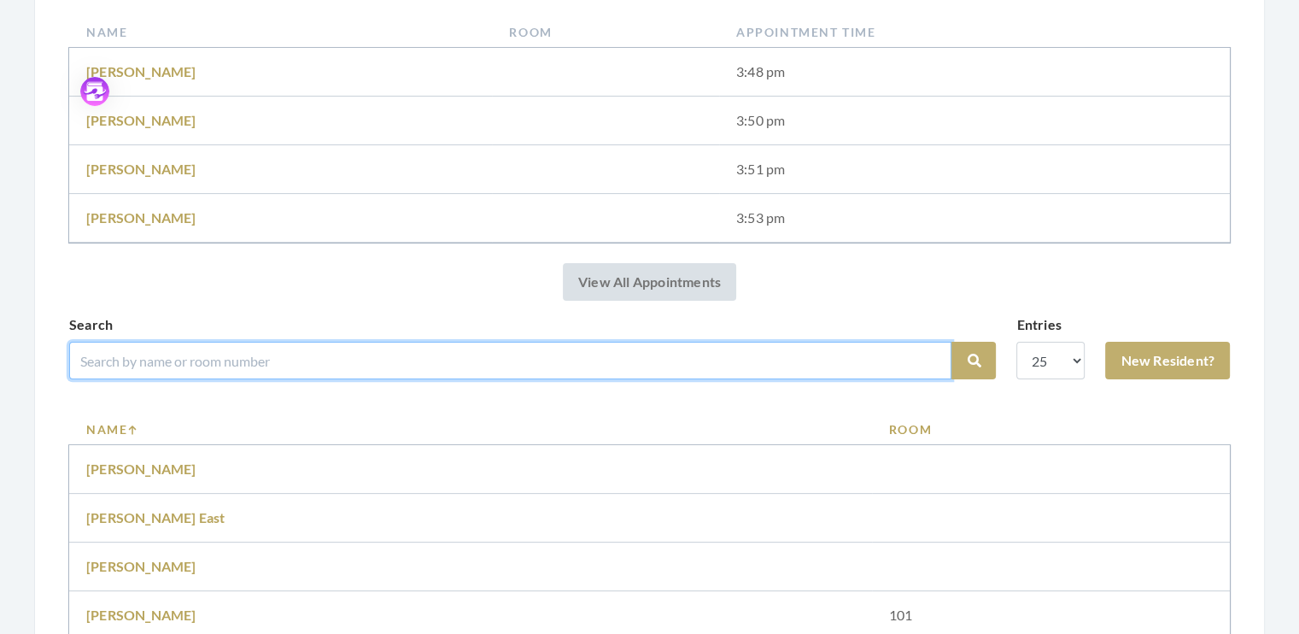
click at [143, 360] on input "search" at bounding box center [510, 361] width 882 height 38
type input "saad"
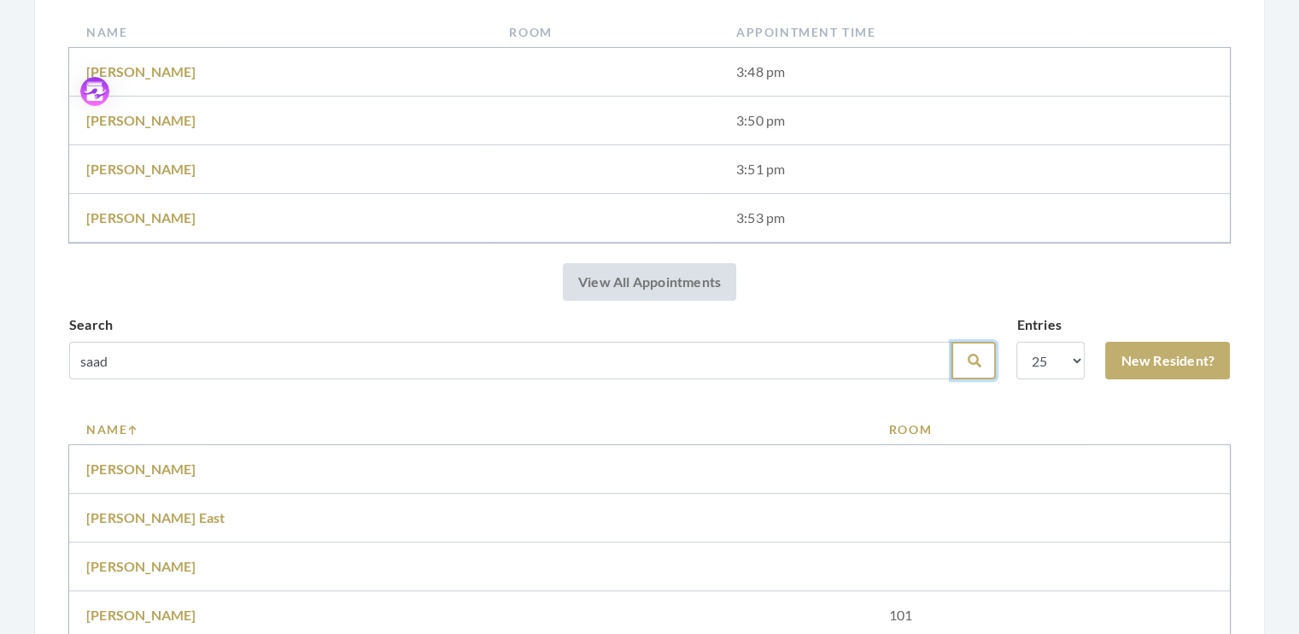
click at [973, 356] on icon "submit" at bounding box center [974, 361] width 14 height 14
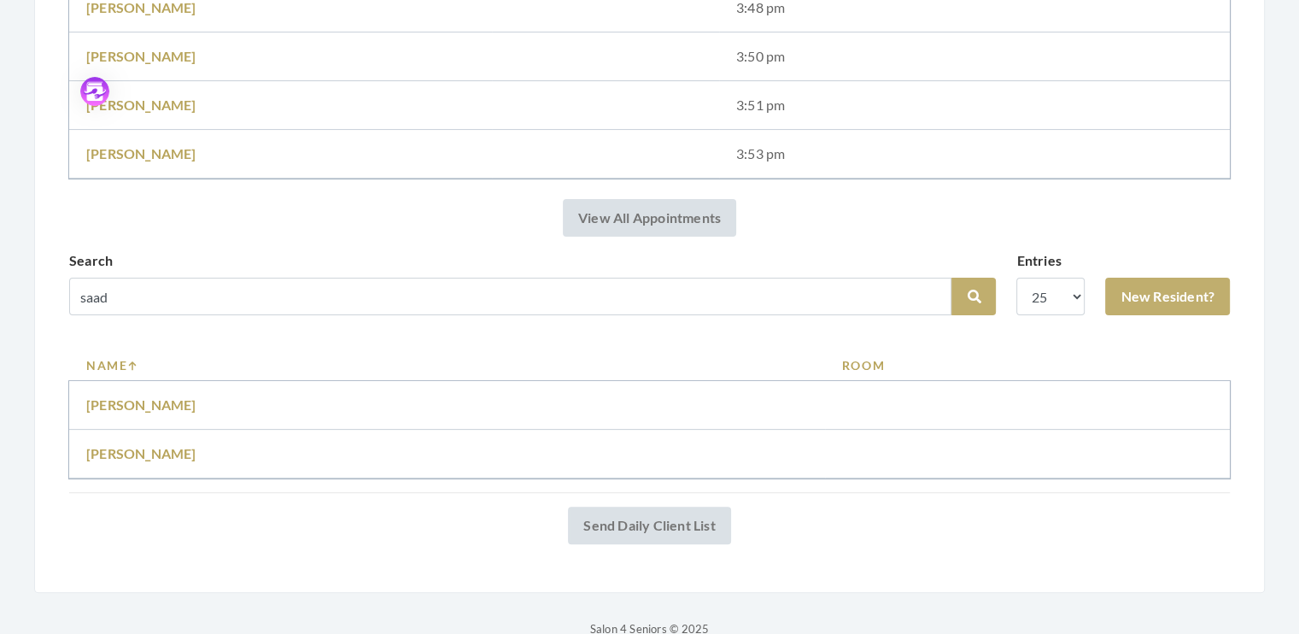
scroll to position [413, 0]
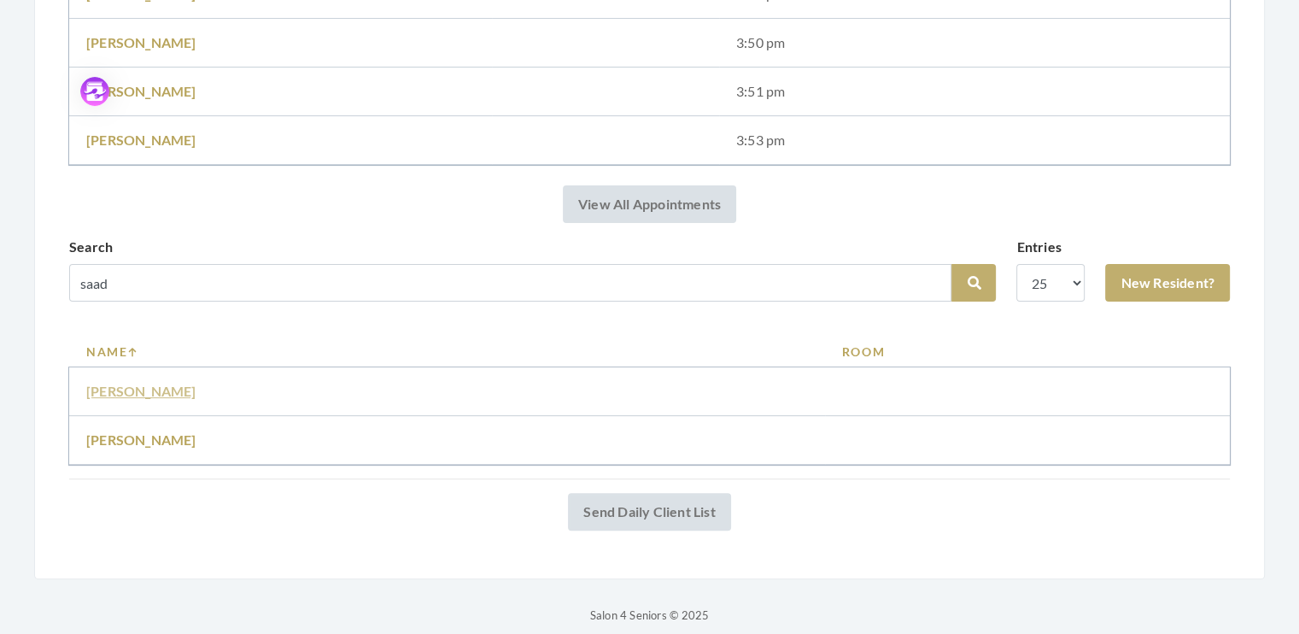
click at [123, 383] on link "Debrah Saad" at bounding box center [141, 391] width 110 height 16
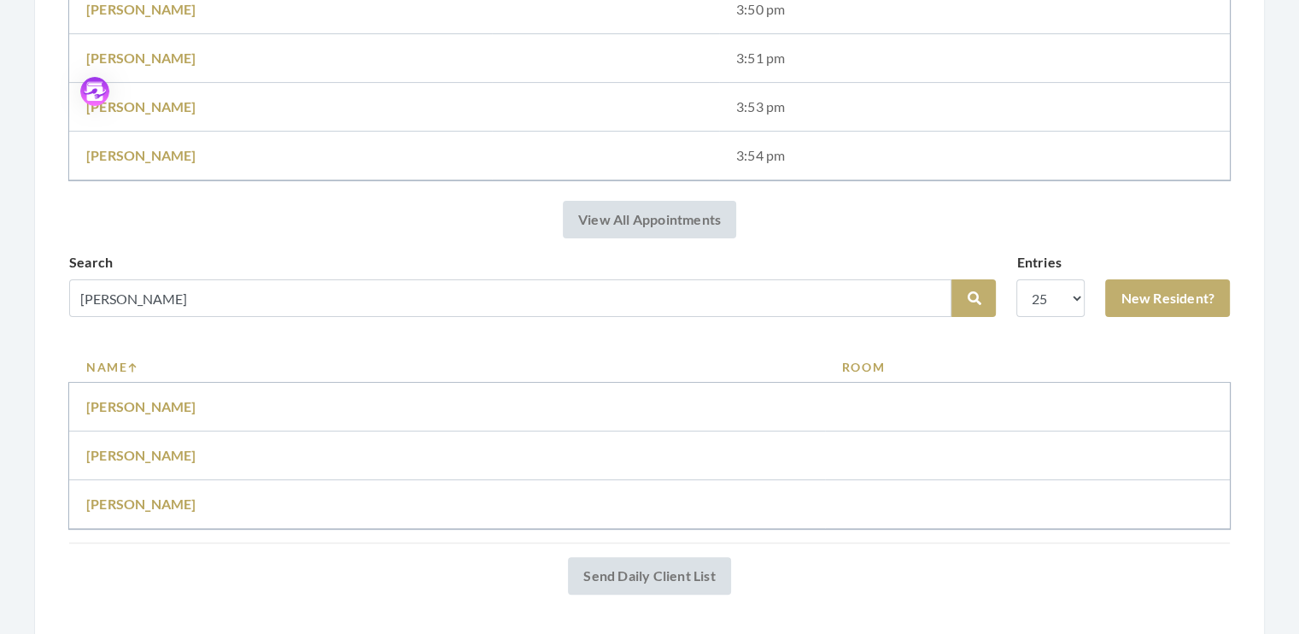
scroll to position [455, 0]
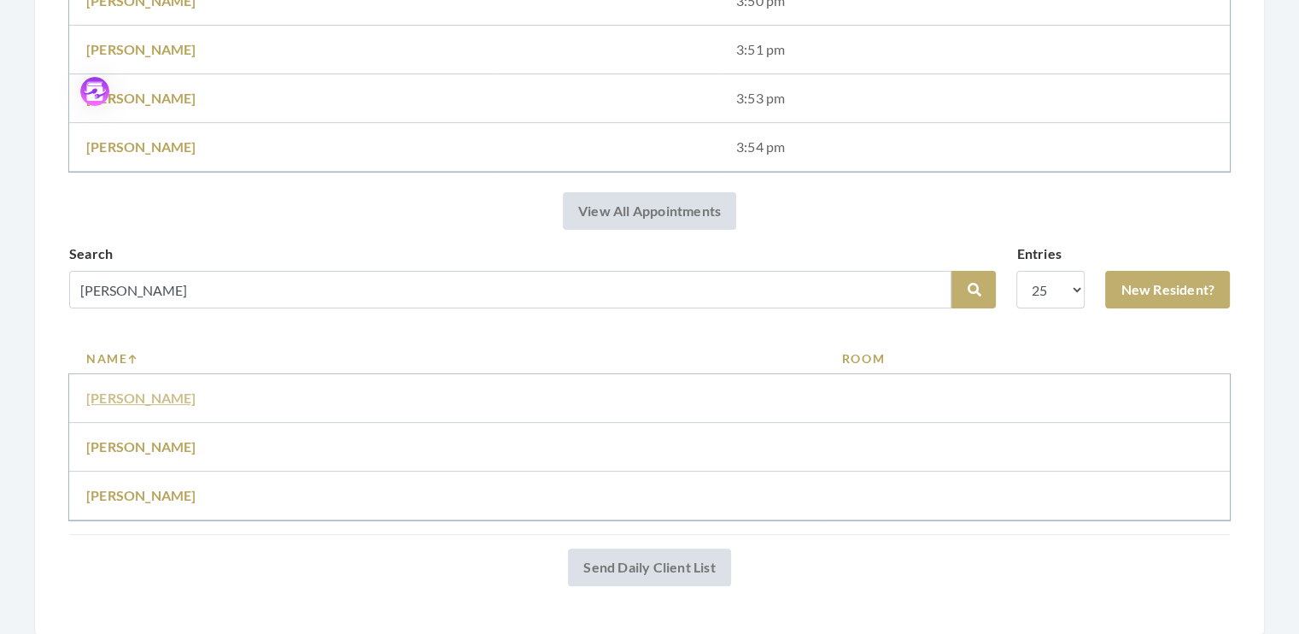
click at [144, 395] on link "Dorothy Clark" at bounding box center [141, 397] width 110 height 16
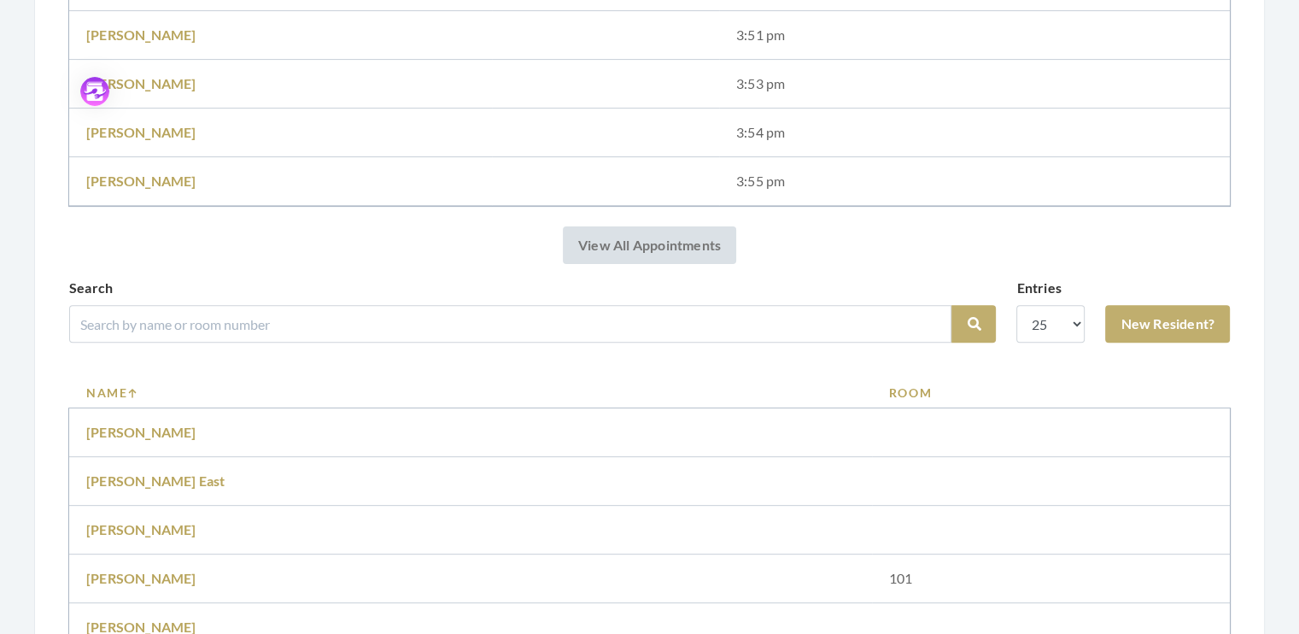
scroll to position [539, 0]
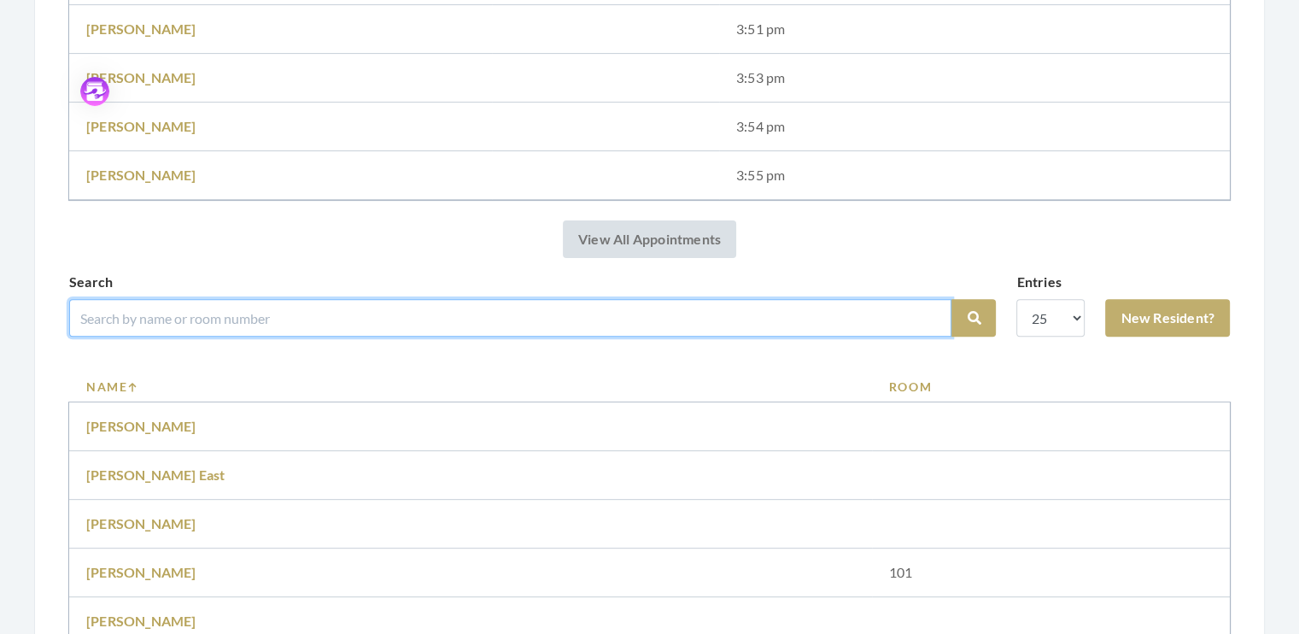
click at [79, 310] on input "search" at bounding box center [510, 318] width 882 height 38
type input "sol"
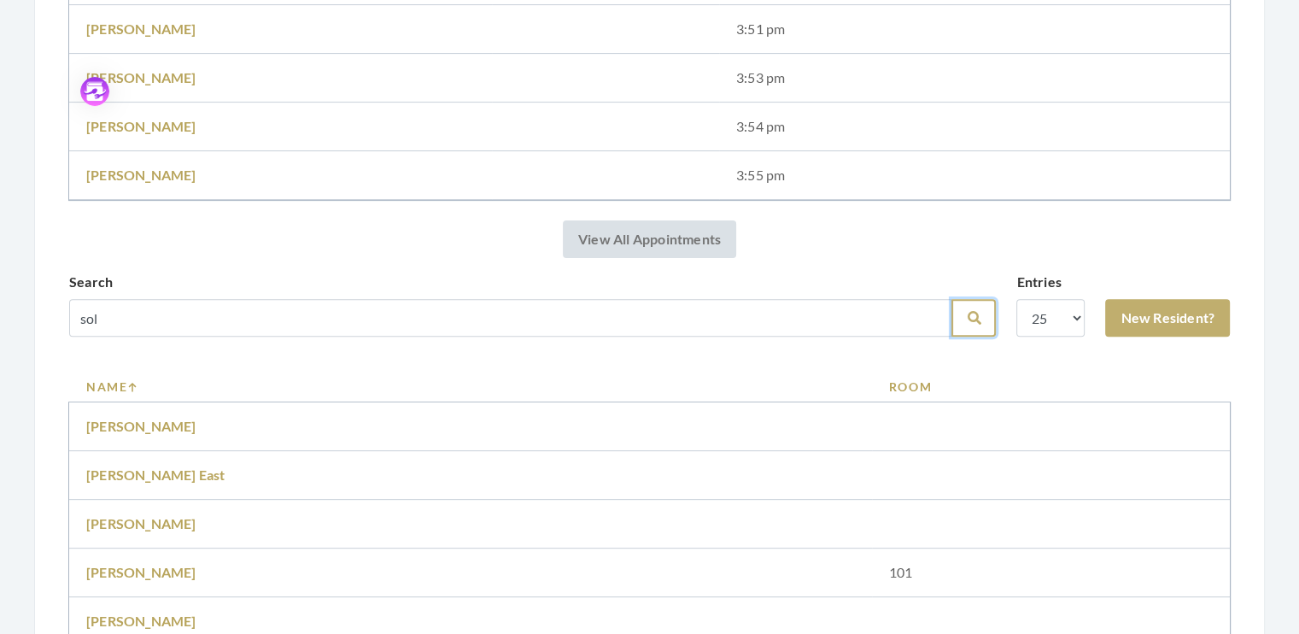
click at [966, 321] on button "Search" at bounding box center [973, 318] width 44 height 38
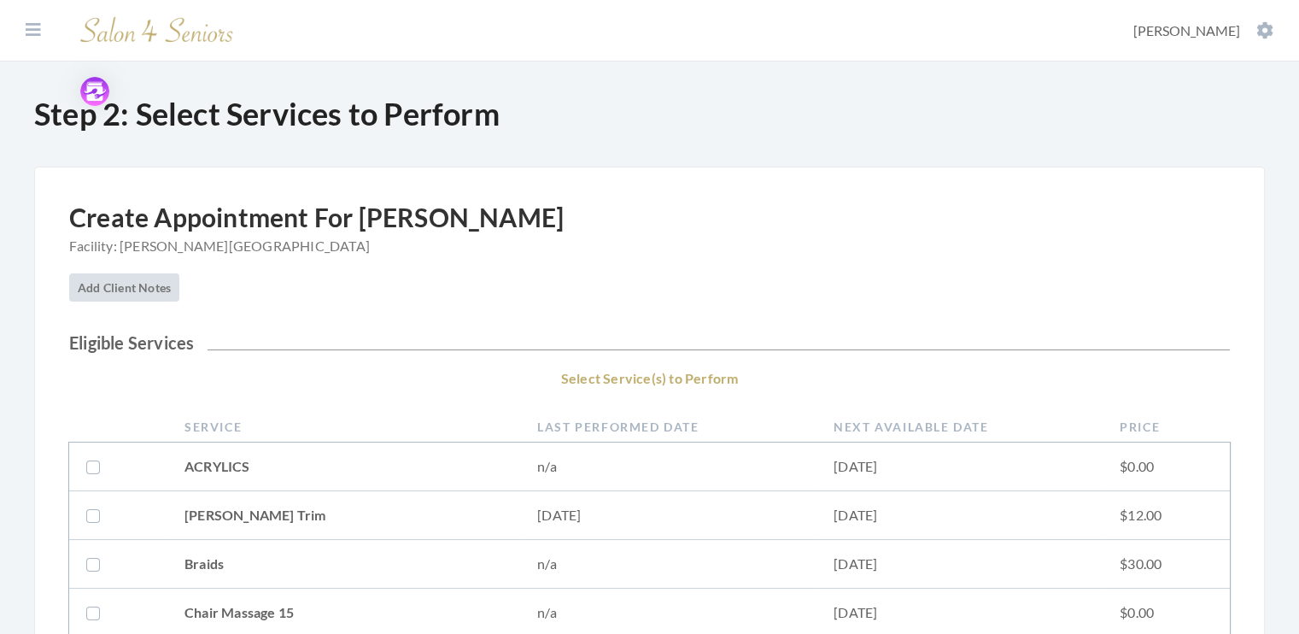
click at [91, 517] on label at bounding box center [96, 515] width 20 height 20
checkbox input "true"
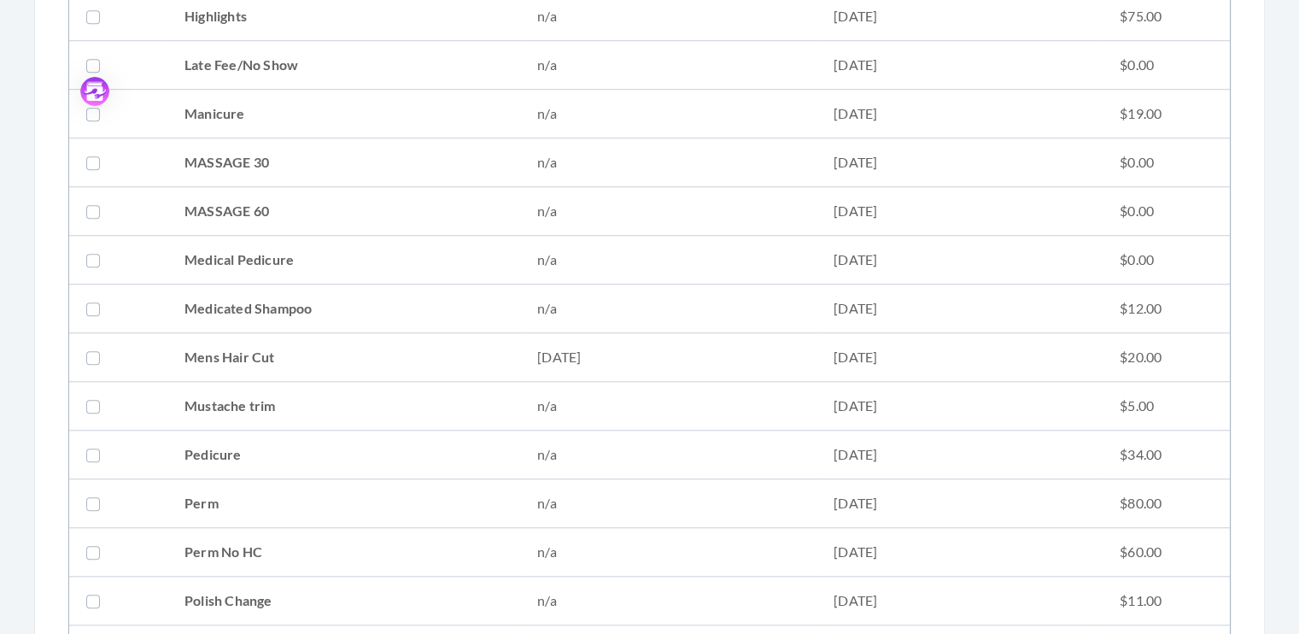
scroll to position [1330, 0]
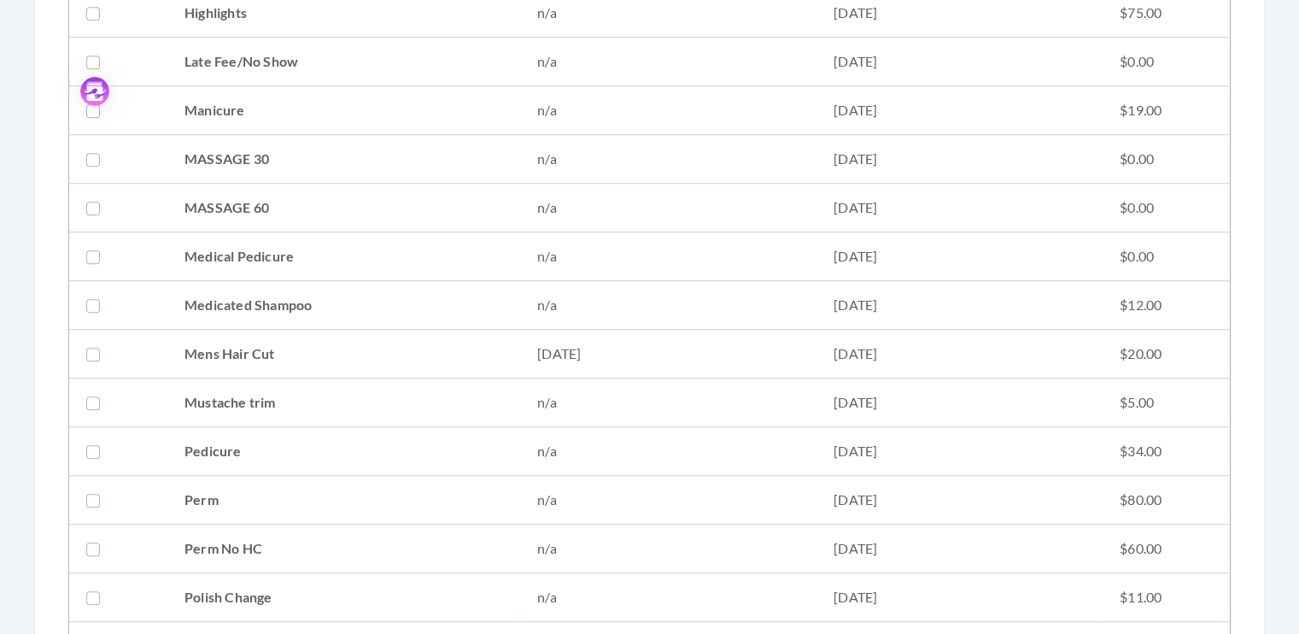
click at [98, 345] on label at bounding box center [96, 353] width 20 height 20
checkbox input "true"
click at [90, 397] on label at bounding box center [96, 402] width 20 height 20
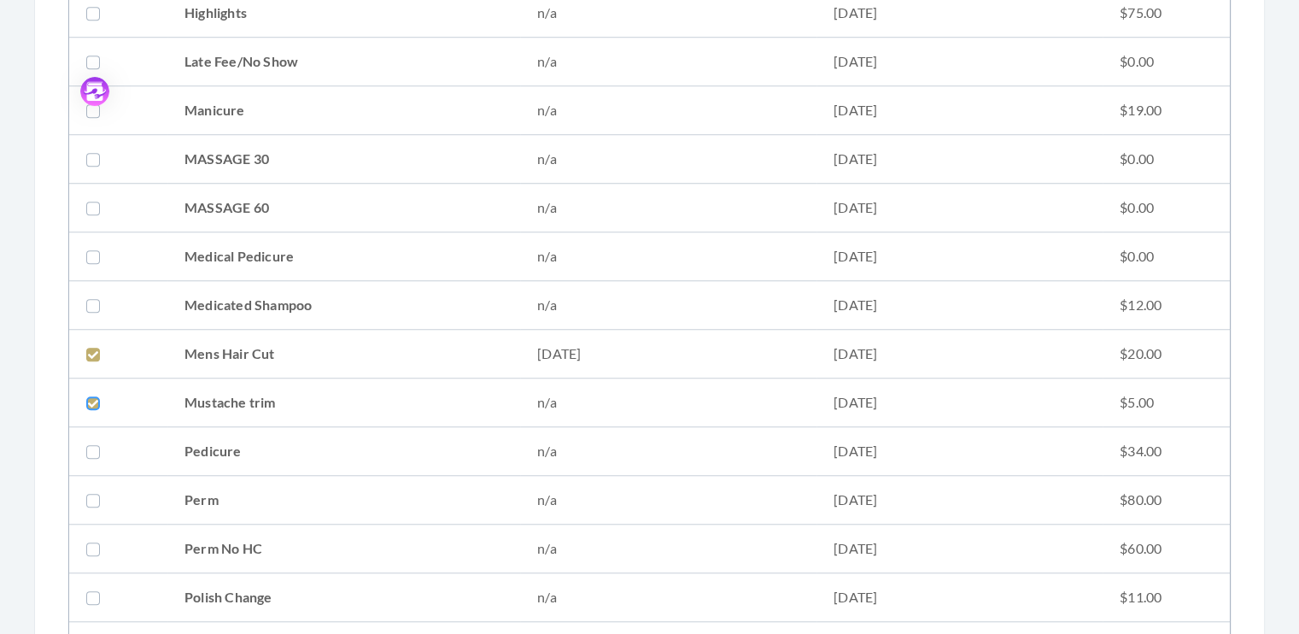
checkbox input "true"
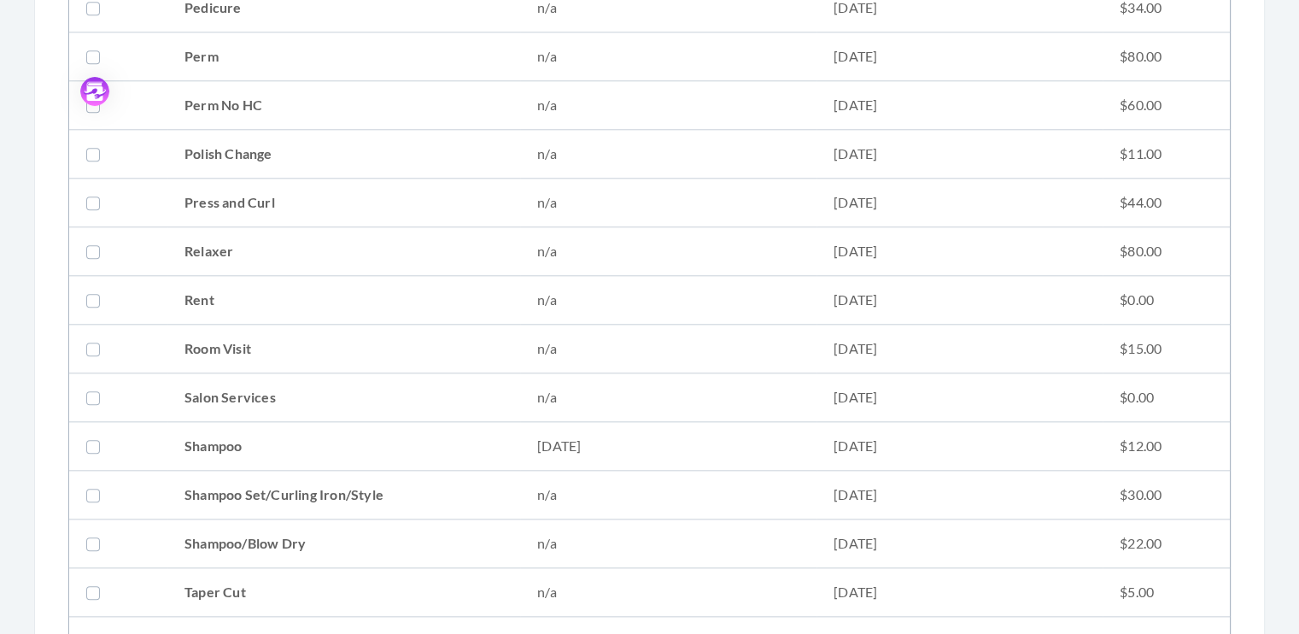
scroll to position [1776, 0]
click at [99, 435] on label at bounding box center [96, 442] width 20 height 20
checkbox input "true"
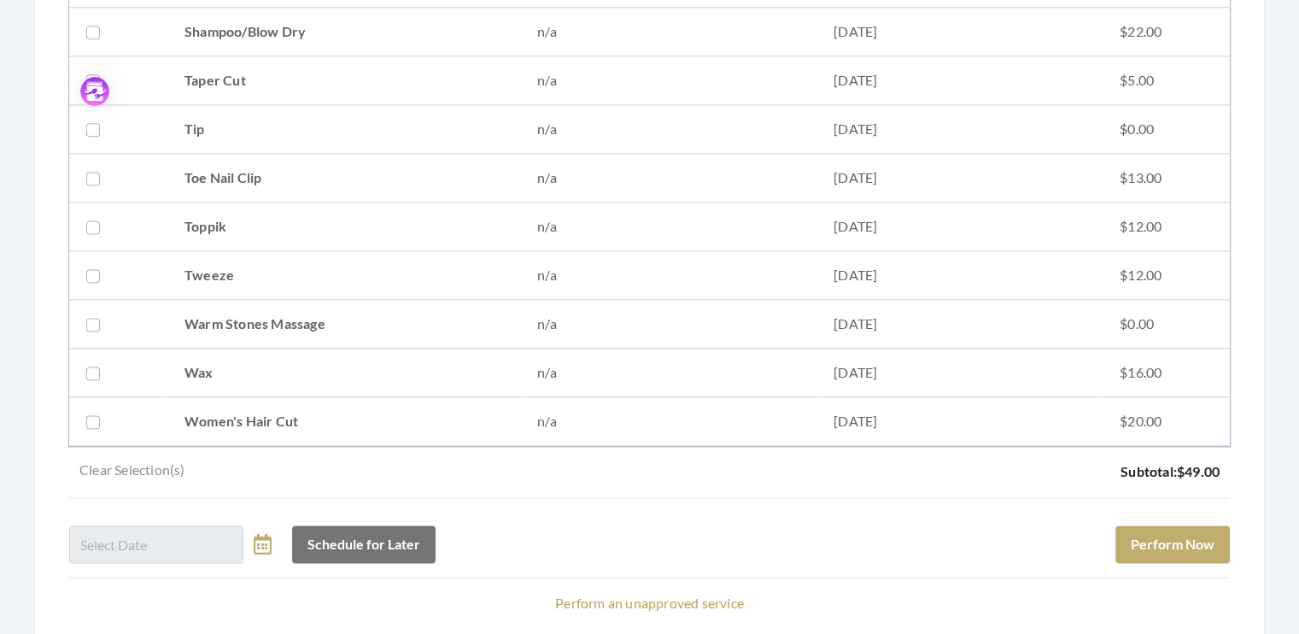
scroll to position [2295, 0]
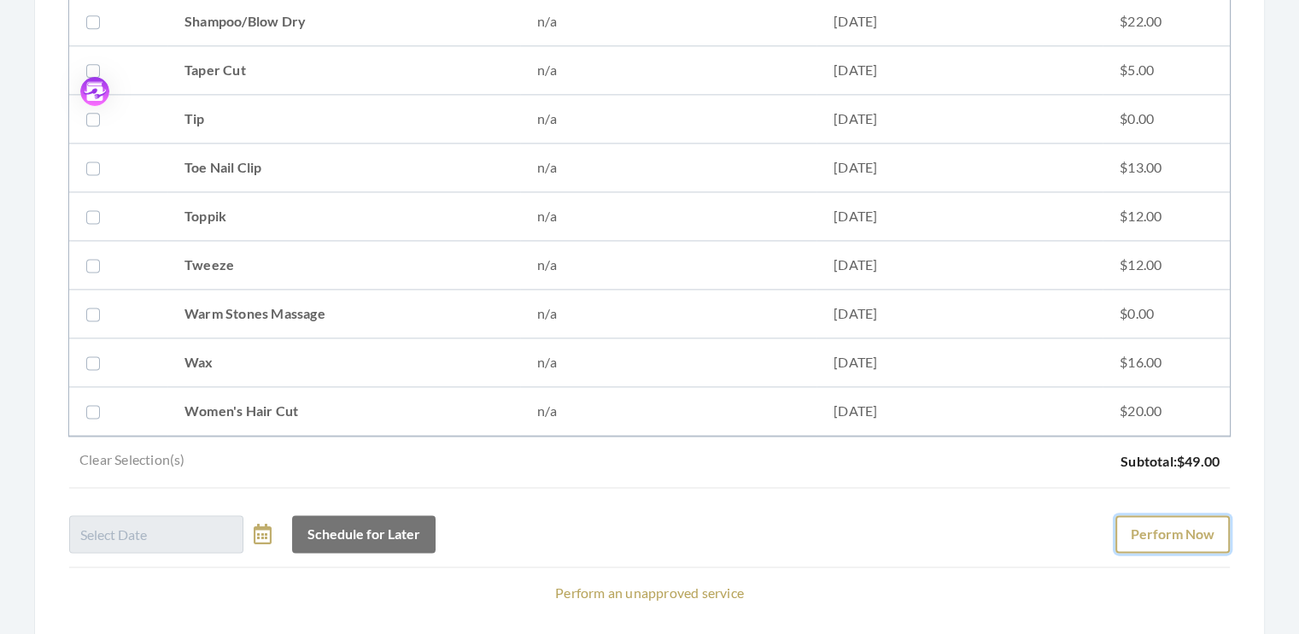
click at [1181, 519] on button "Perform Now" at bounding box center [1172, 534] width 114 height 38
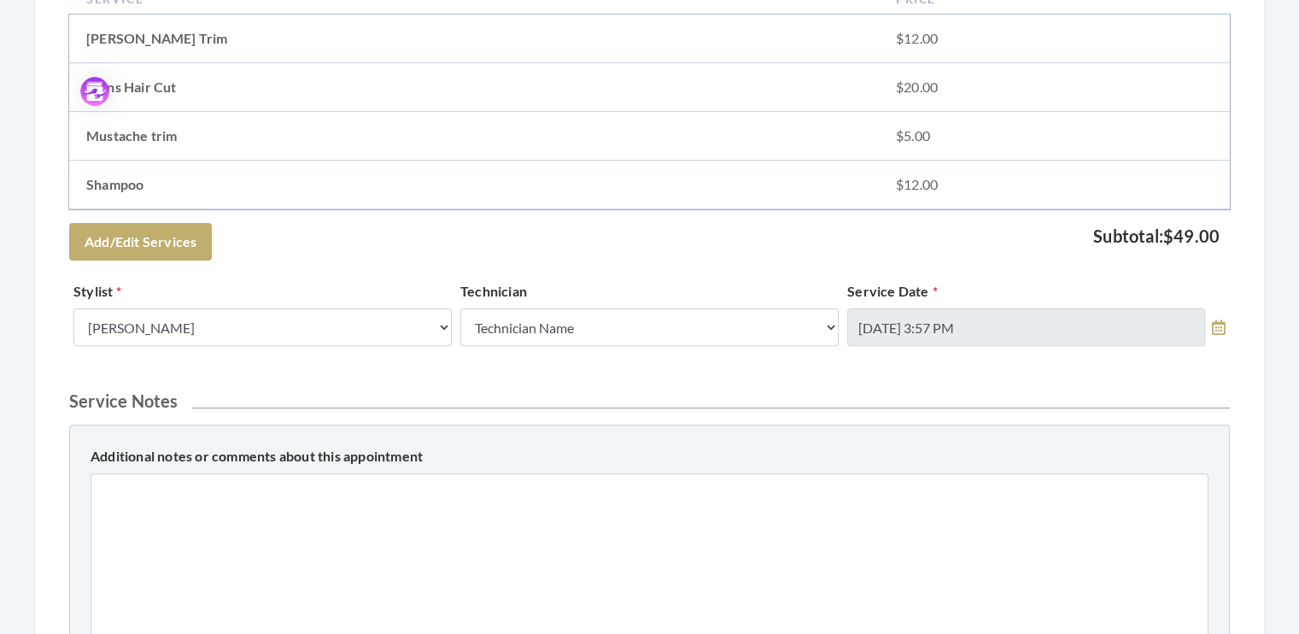
scroll to position [494, 0]
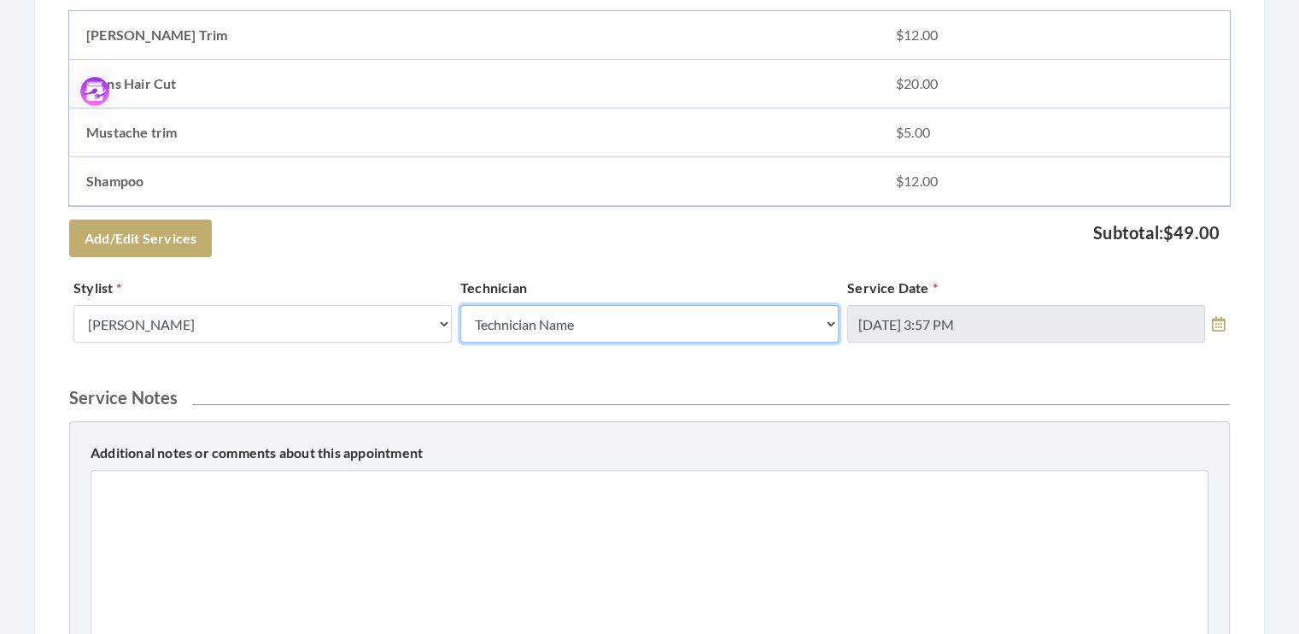
click at [829, 319] on select "Technician Name Kinetic Tech Kimberly Williford" at bounding box center [649, 324] width 378 height 38
select select "62"
click at [460, 305] on select "Technician Name Kinetic Tech Kimberly Williford" at bounding box center [649, 324] width 378 height 38
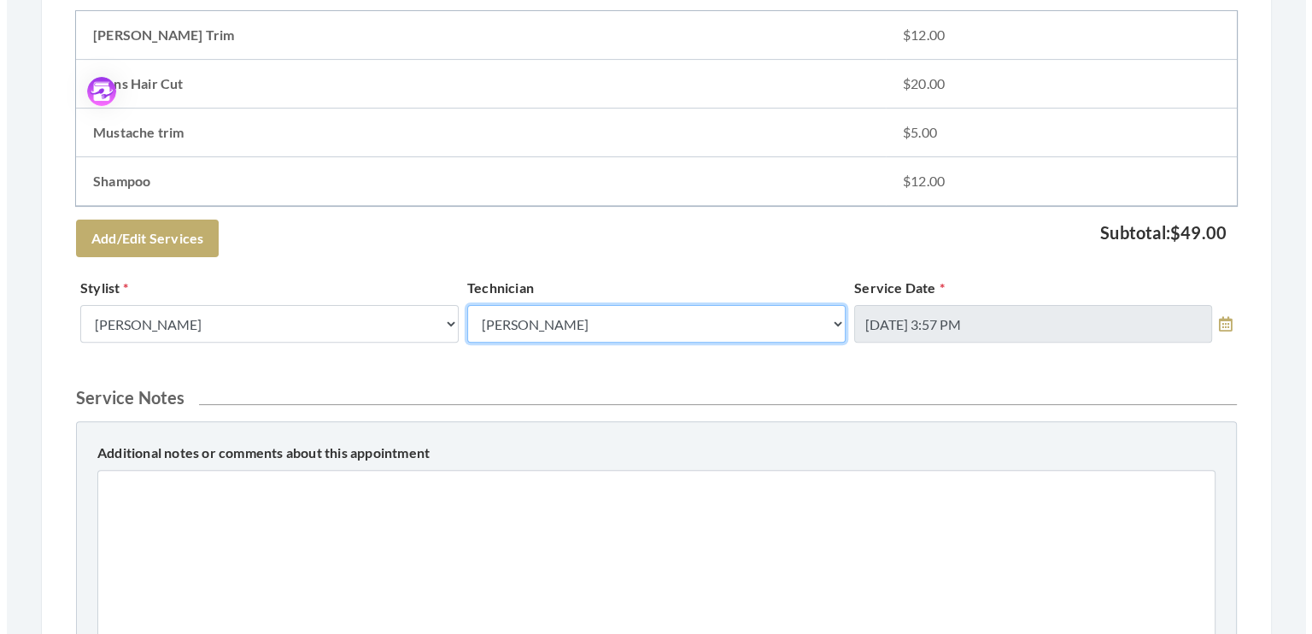
scroll to position [861, 0]
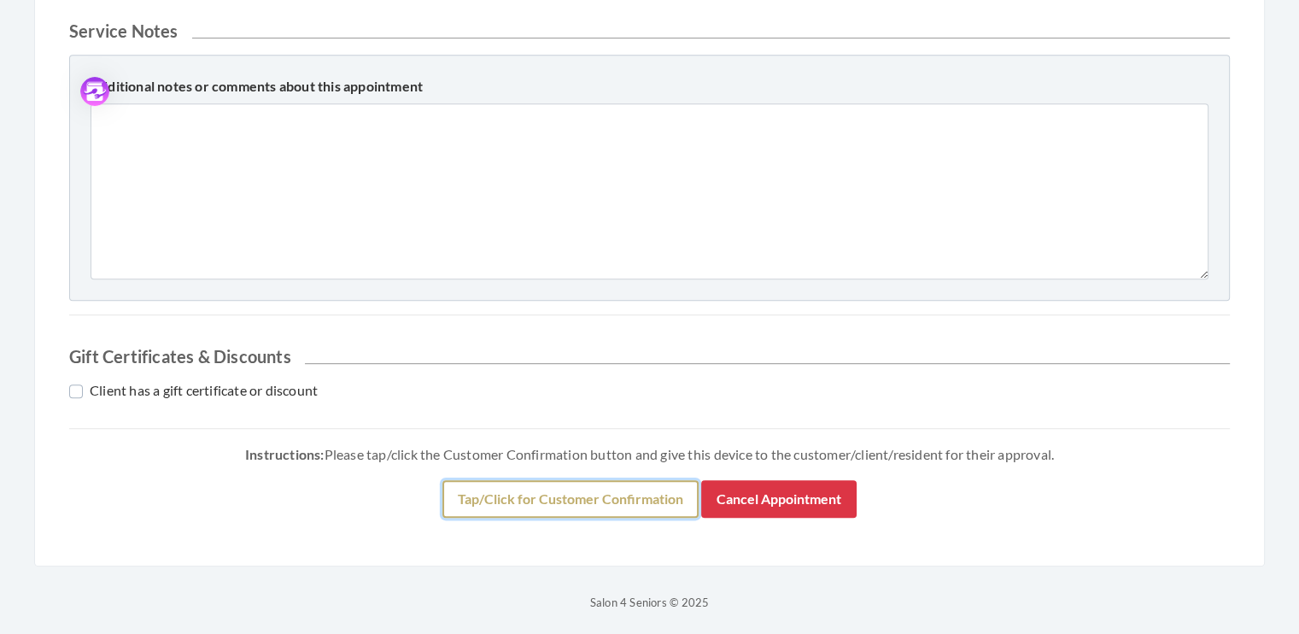
click at [619, 502] on button "Tap/Click for Customer Confirmation" at bounding box center [570, 499] width 256 height 38
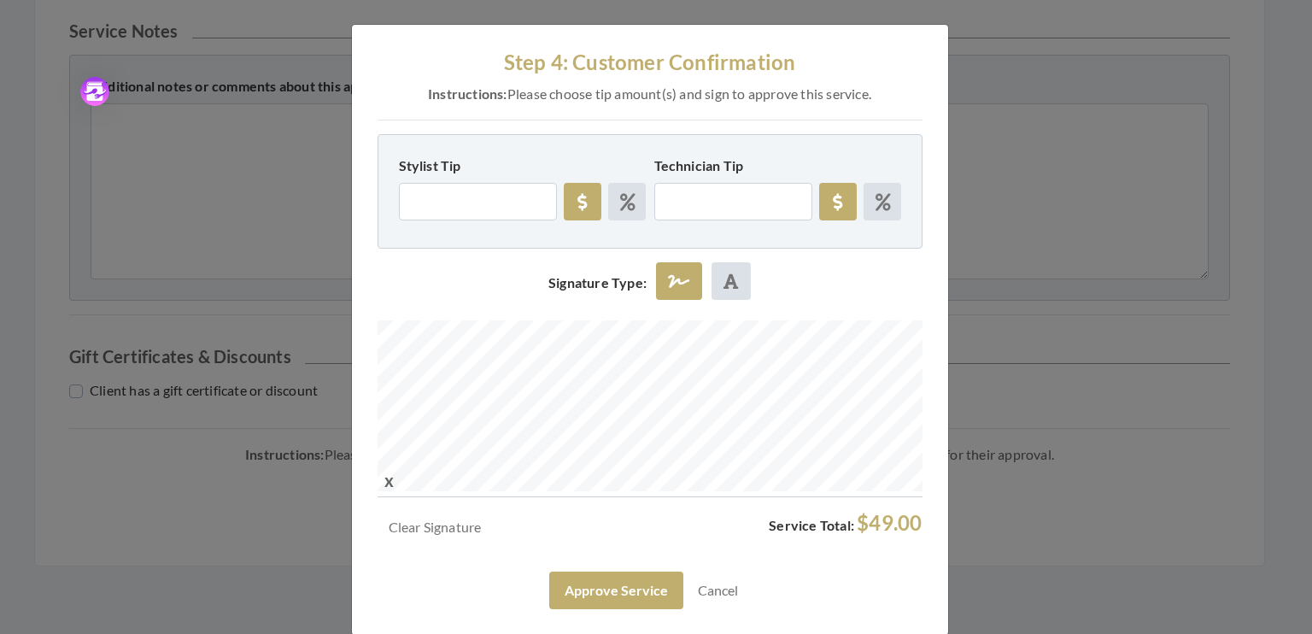
click at [638, 491] on div at bounding box center [649, 408] width 545 height 177
click at [616, 585] on button "Approve Service" at bounding box center [616, 590] width 134 height 38
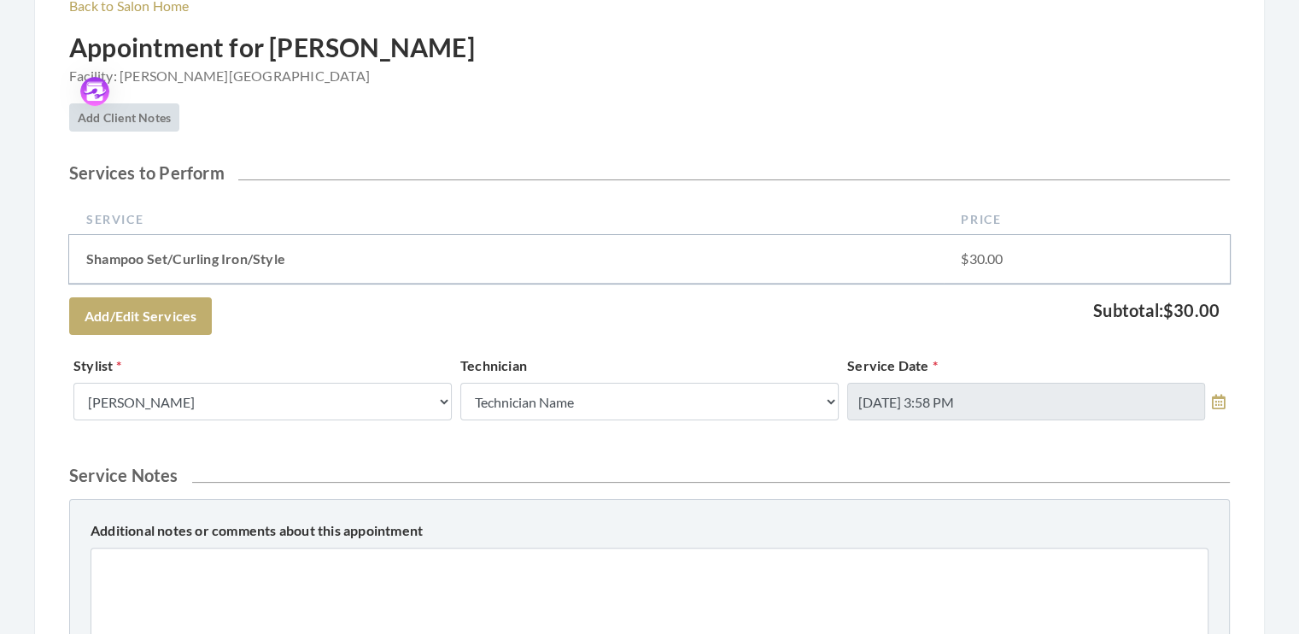
scroll to position [334, 0]
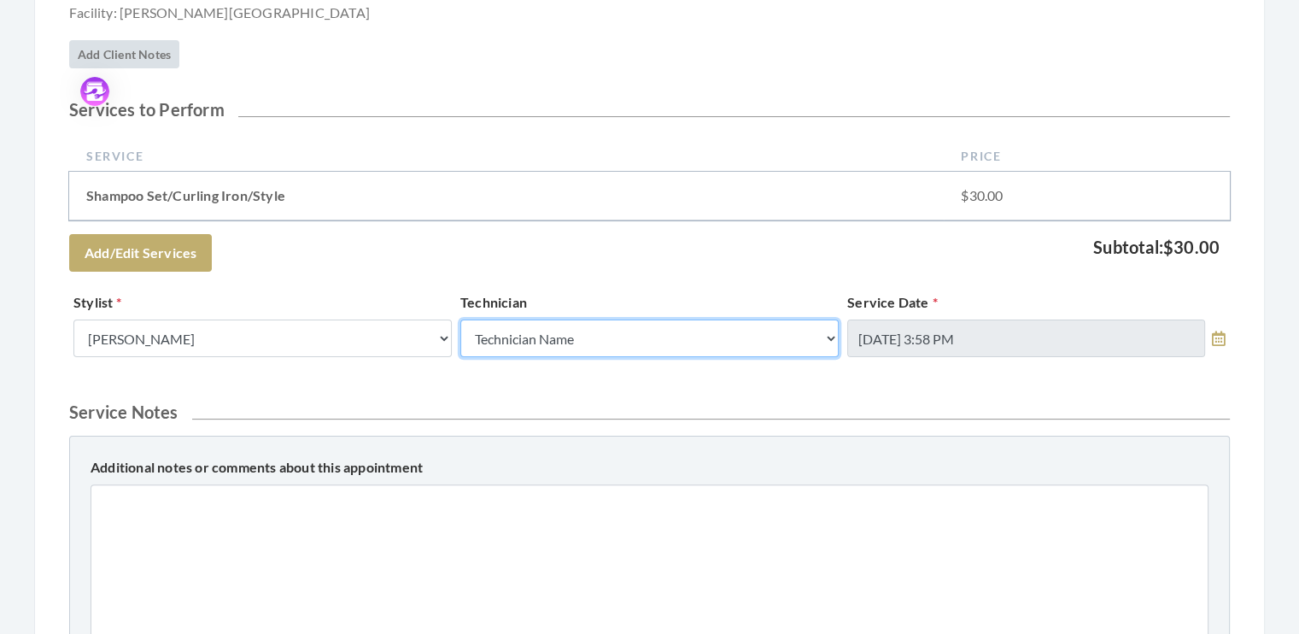
click at [829, 337] on select "Technician Name Kinetic Tech Kimberly Williford" at bounding box center [649, 338] width 378 height 38
select select "62"
click at [460, 319] on select "Technician Name Kinetic Tech Kimberly Williford" at bounding box center [649, 338] width 378 height 38
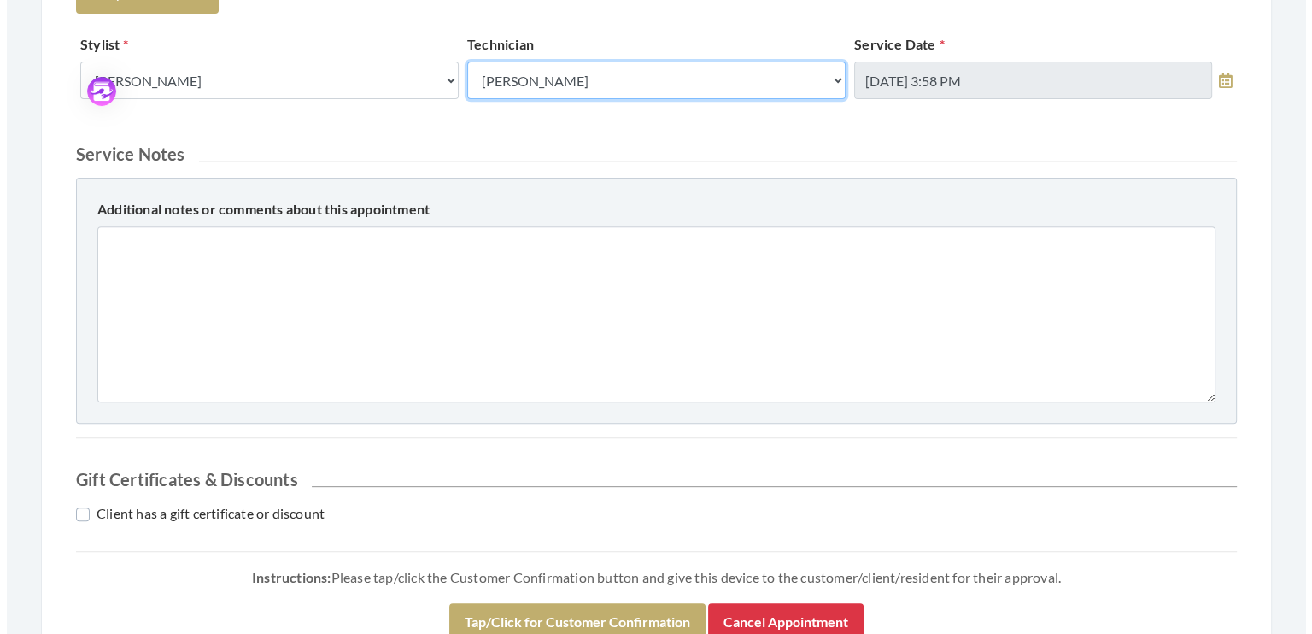
scroll to position [716, 0]
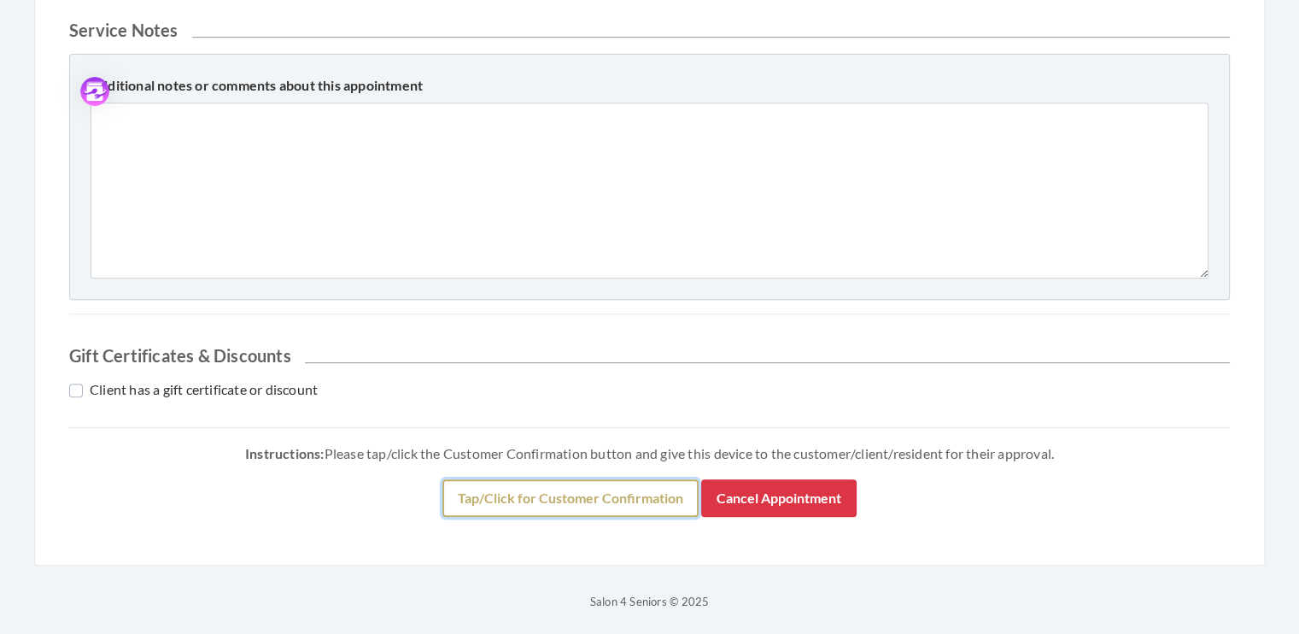
click at [586, 494] on button "Tap/Click for Customer Confirmation" at bounding box center [570, 498] width 256 height 38
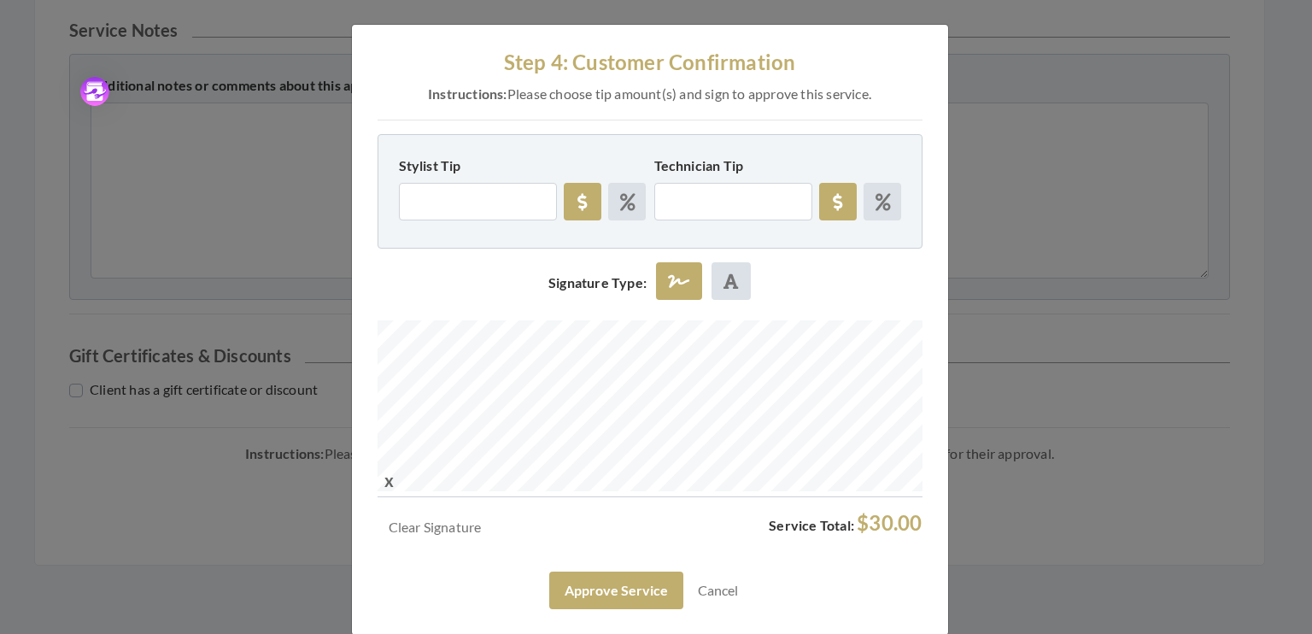
click at [584, 476] on div at bounding box center [649, 408] width 545 height 177
click at [611, 585] on button "Approve Service" at bounding box center [616, 590] width 134 height 38
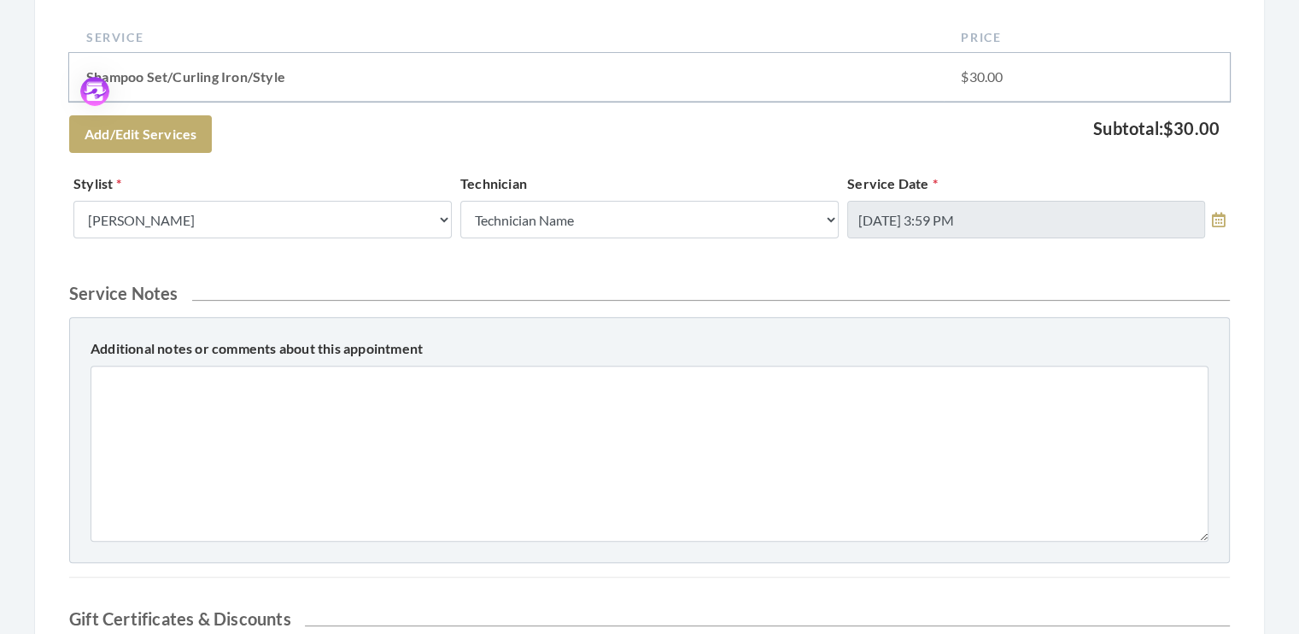
scroll to position [565, 0]
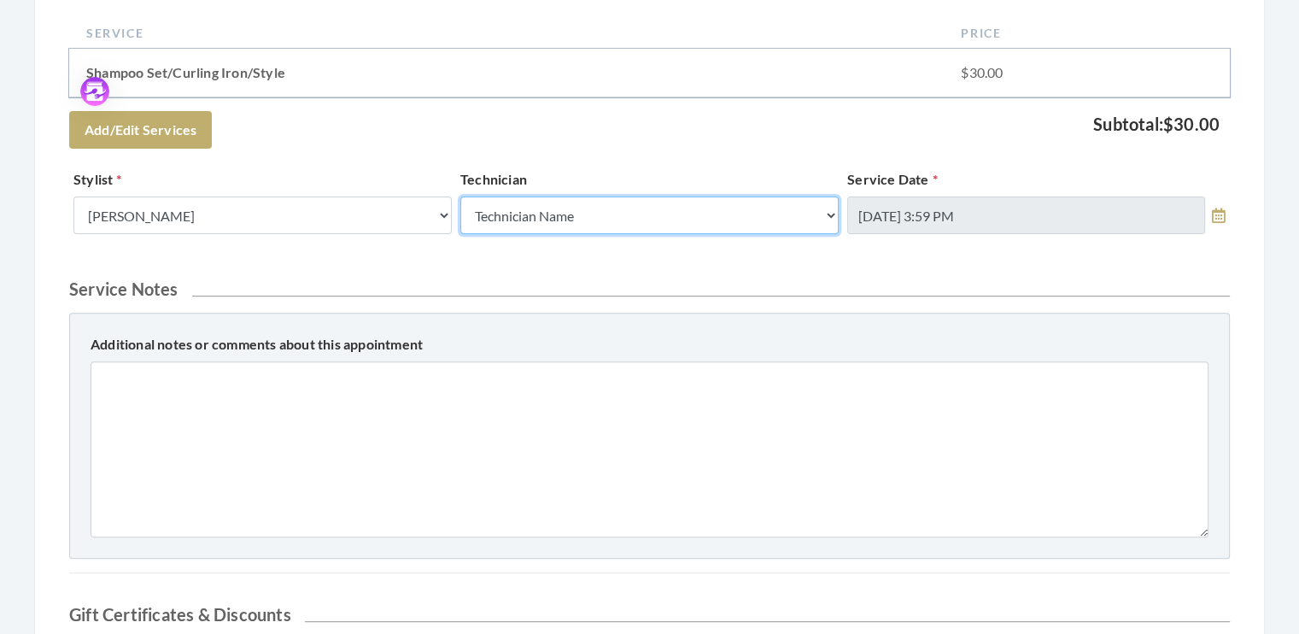
click at [832, 214] on select "Technician Name Kinetic Tech Kimberly Williford" at bounding box center [649, 215] width 378 height 38
select select "62"
click at [460, 196] on select "Technician Name Kinetic Tech [PERSON_NAME]" at bounding box center [649, 215] width 378 height 38
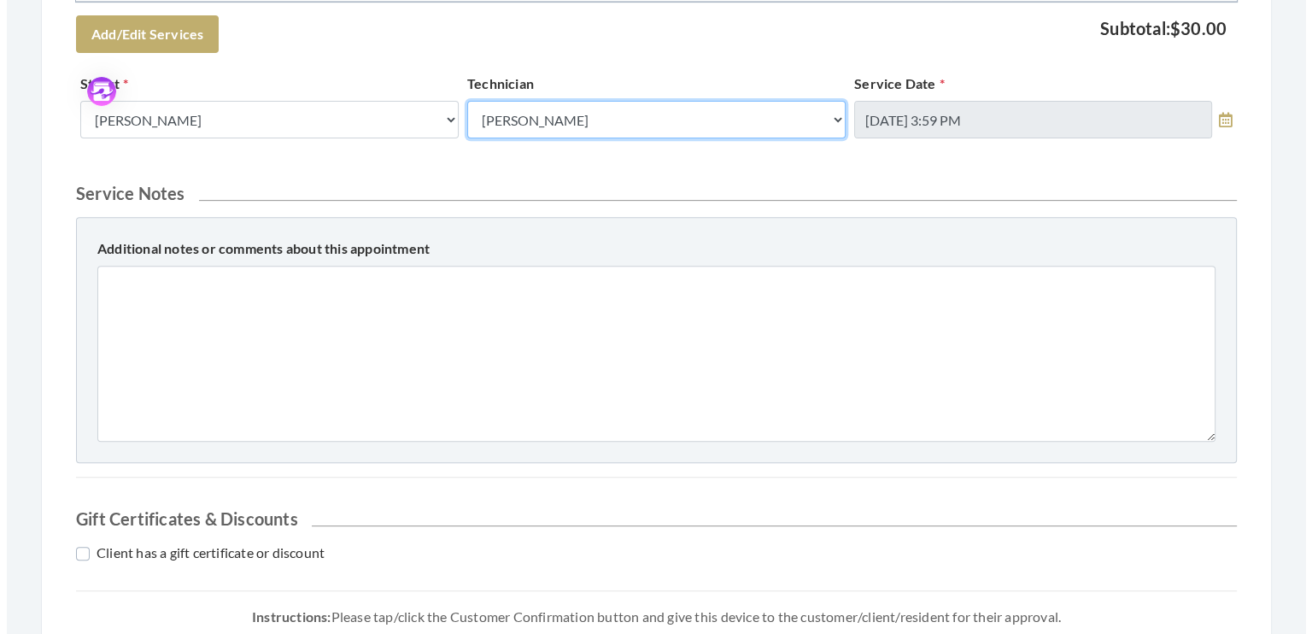
scroll to position [823, 0]
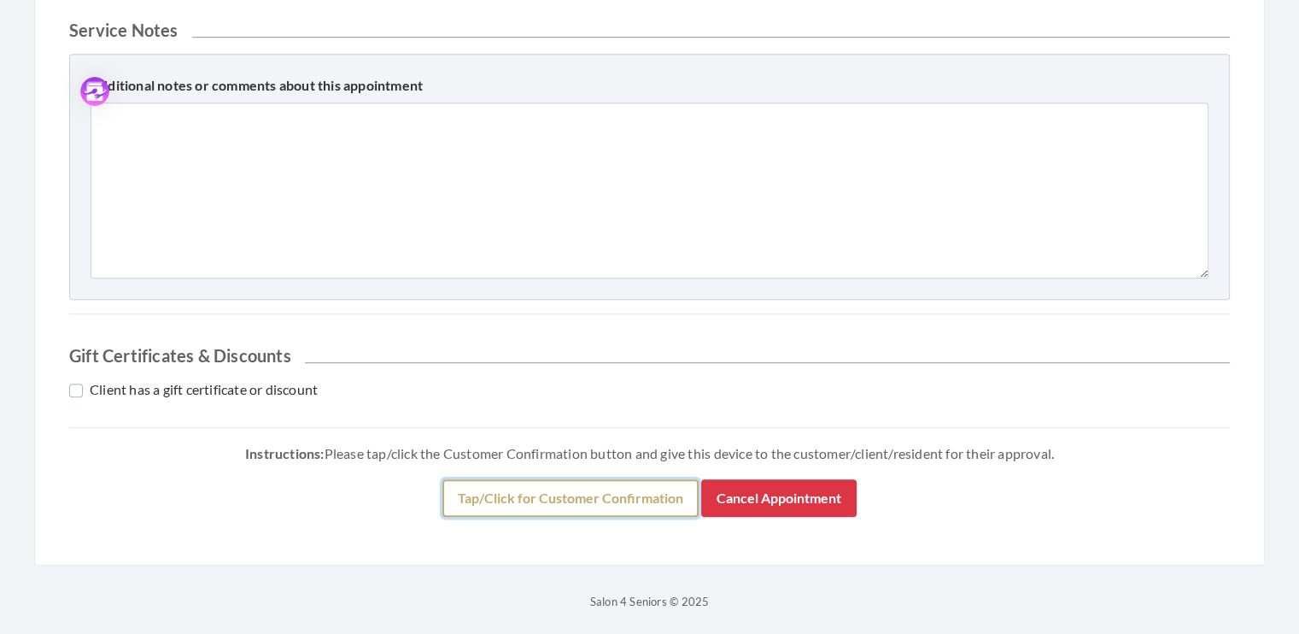
click at [563, 496] on button "Tap/Click for Customer Confirmation" at bounding box center [570, 498] width 256 height 38
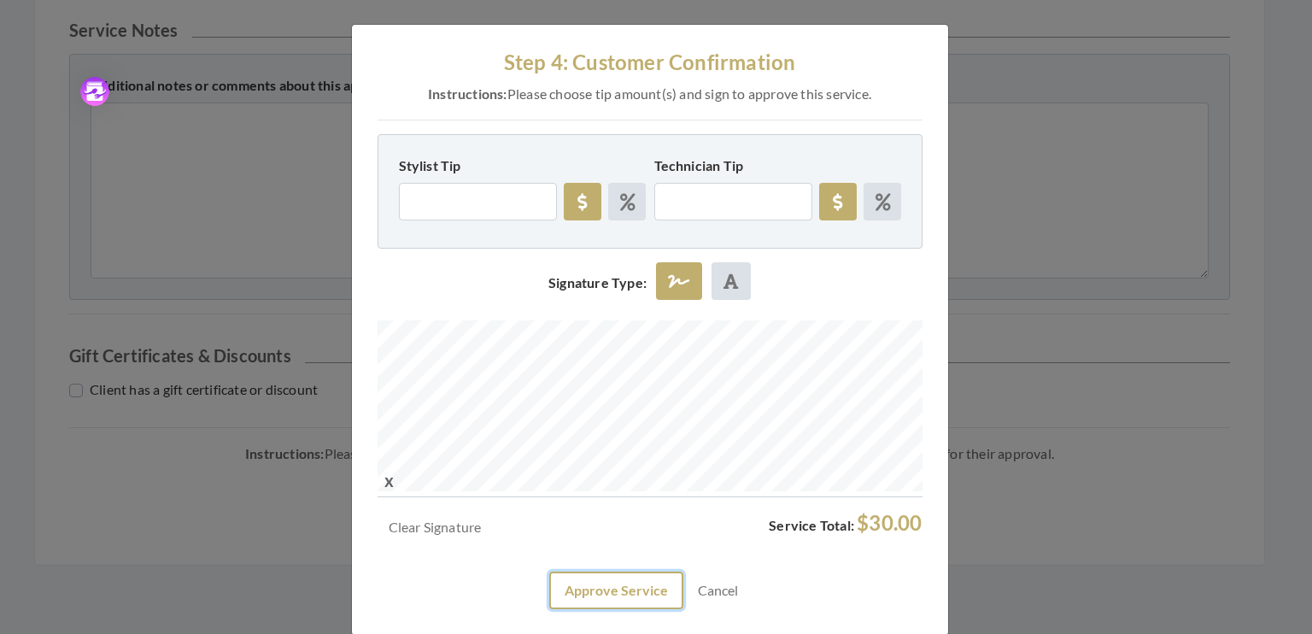
click at [611, 592] on button "Approve Service" at bounding box center [616, 590] width 134 height 38
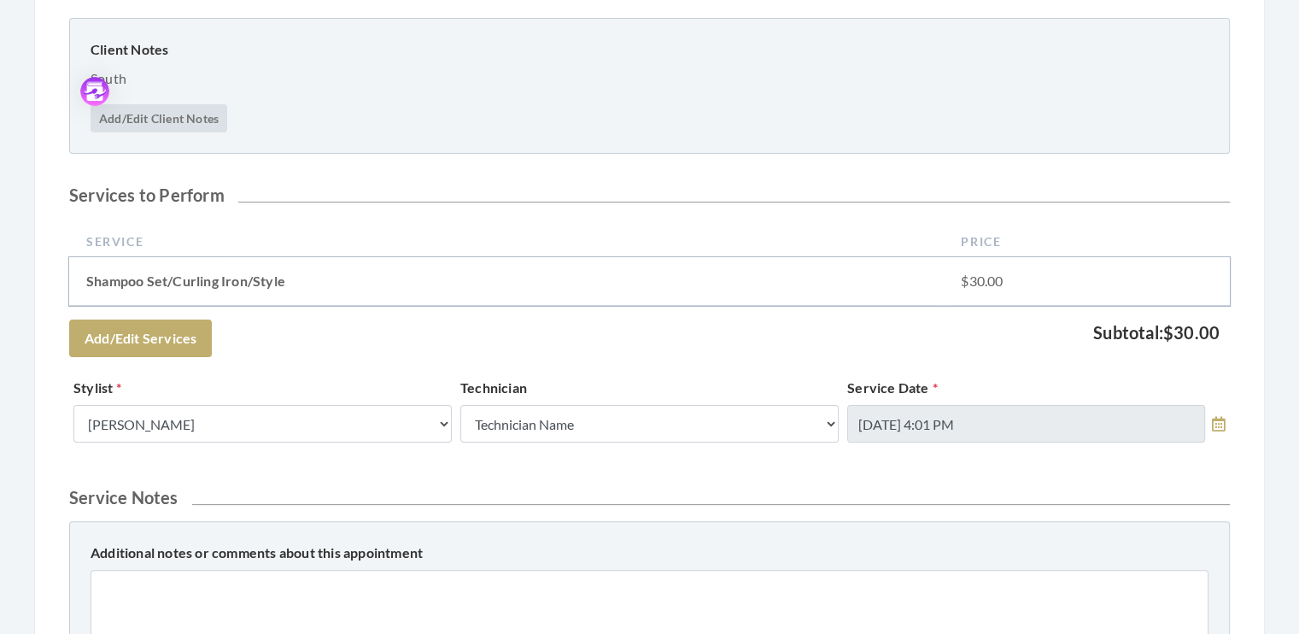
scroll to position [369, 0]
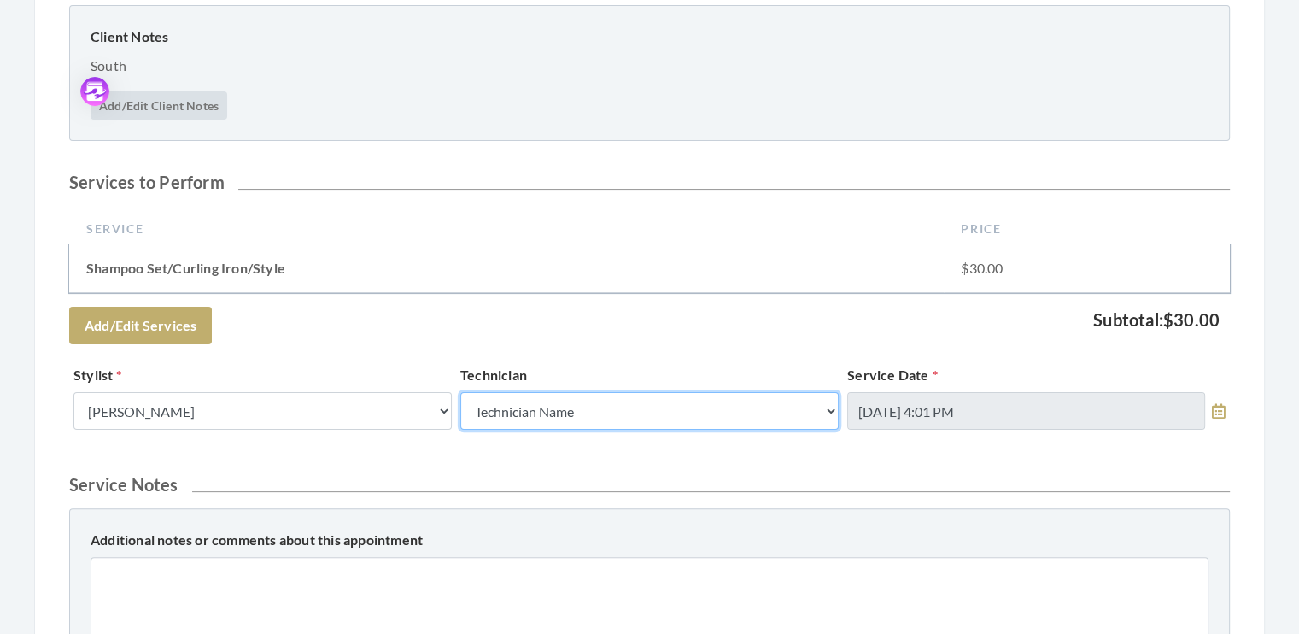
click at [833, 411] on select "Technician Name Kinetic Tech Kimberly Williford" at bounding box center [649, 411] width 378 height 38
select select "62"
click at [460, 392] on select "Technician Name Kinetic Tech Kimberly Williford" at bounding box center [649, 411] width 378 height 38
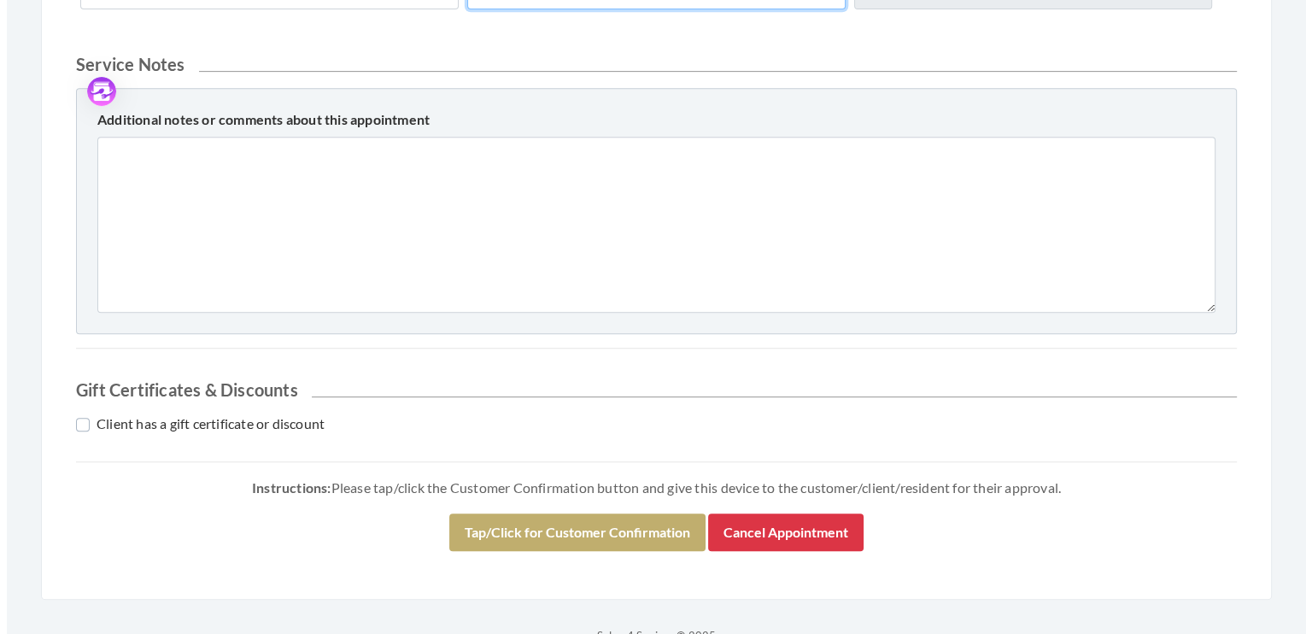
scroll to position [804, 0]
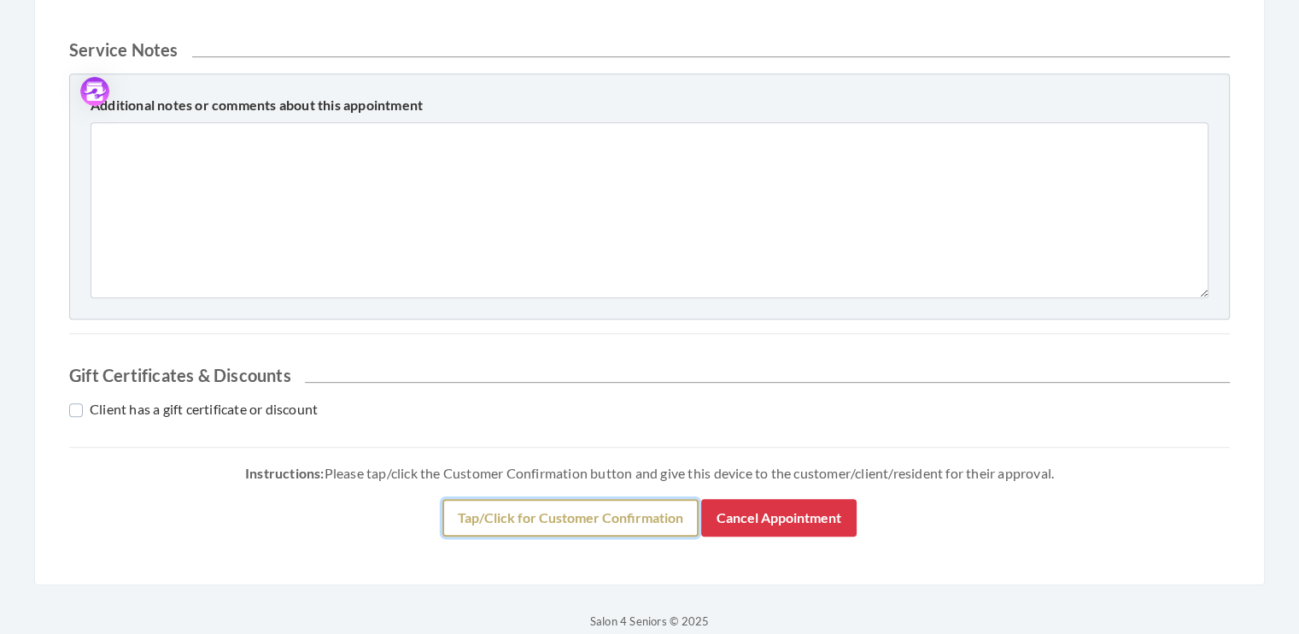
click at [569, 513] on button "Tap/Click for Customer Confirmation" at bounding box center [570, 518] width 256 height 38
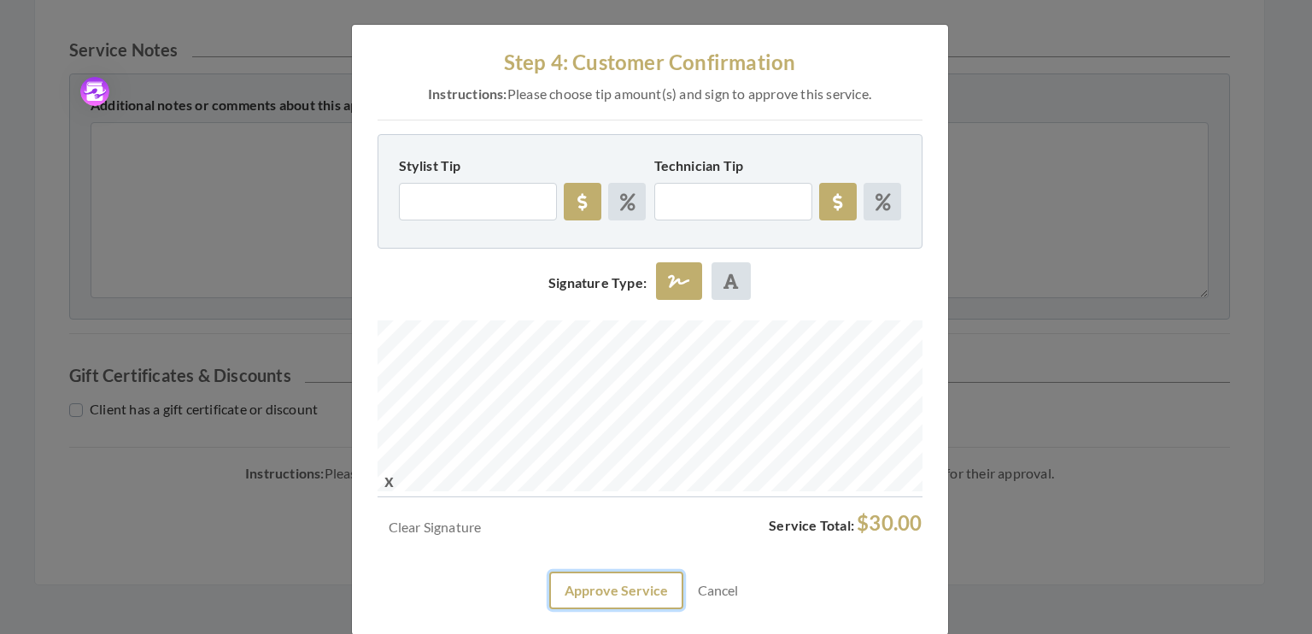
click at [630, 593] on button "Approve Service" at bounding box center [616, 590] width 134 height 38
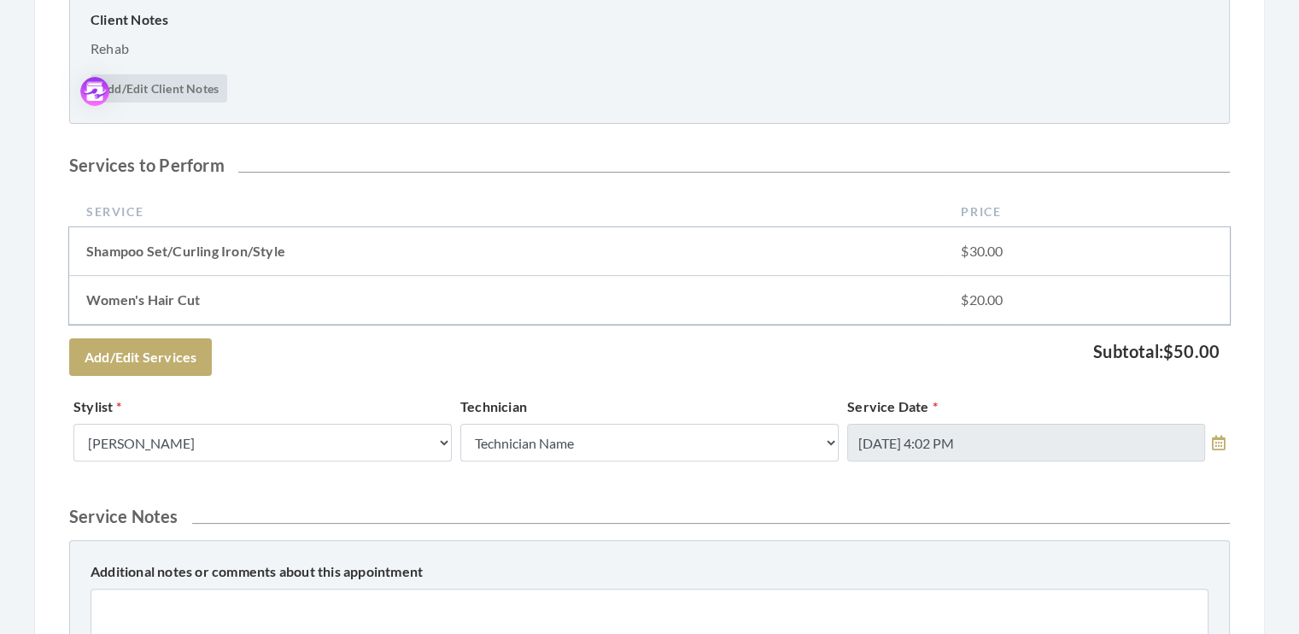
scroll to position [495, 0]
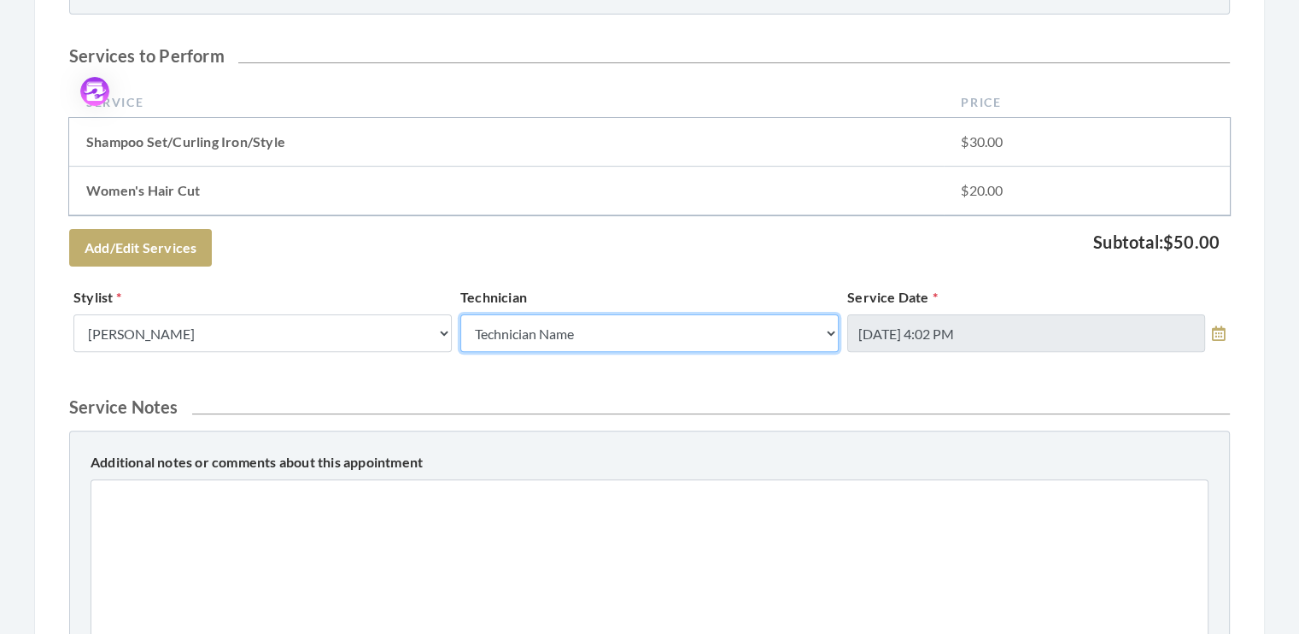
click at [829, 331] on select "Technician Name Kinetic Tech Kimberly Williford" at bounding box center [649, 333] width 378 height 38
select select "62"
click at [460, 314] on select "Technician Name Kinetic Tech Kimberly Williford" at bounding box center [649, 333] width 378 height 38
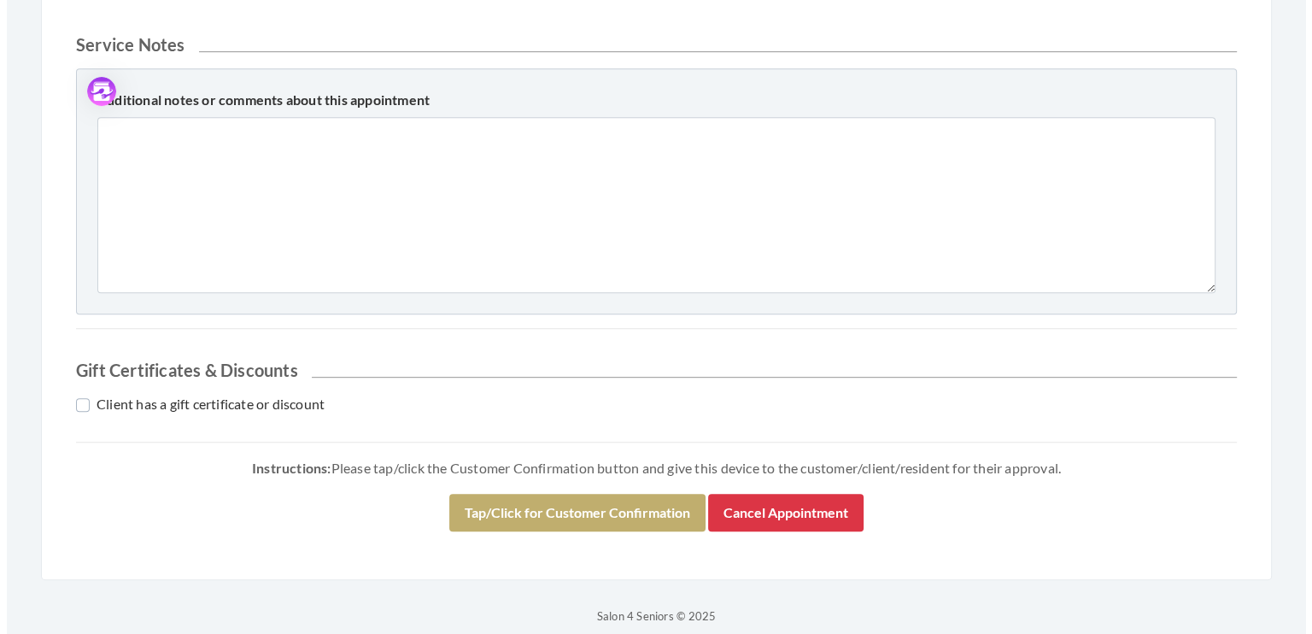
scroll to position [871, 0]
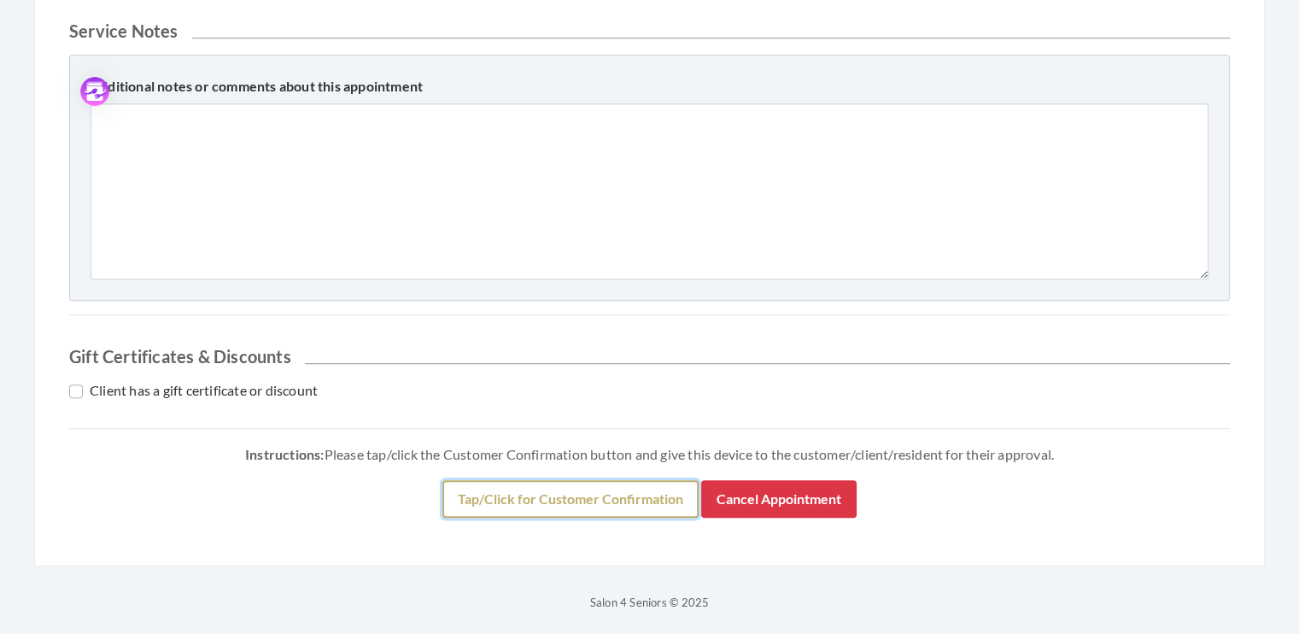
click at [578, 494] on button "Tap/Click for Customer Confirmation" at bounding box center [570, 499] width 256 height 38
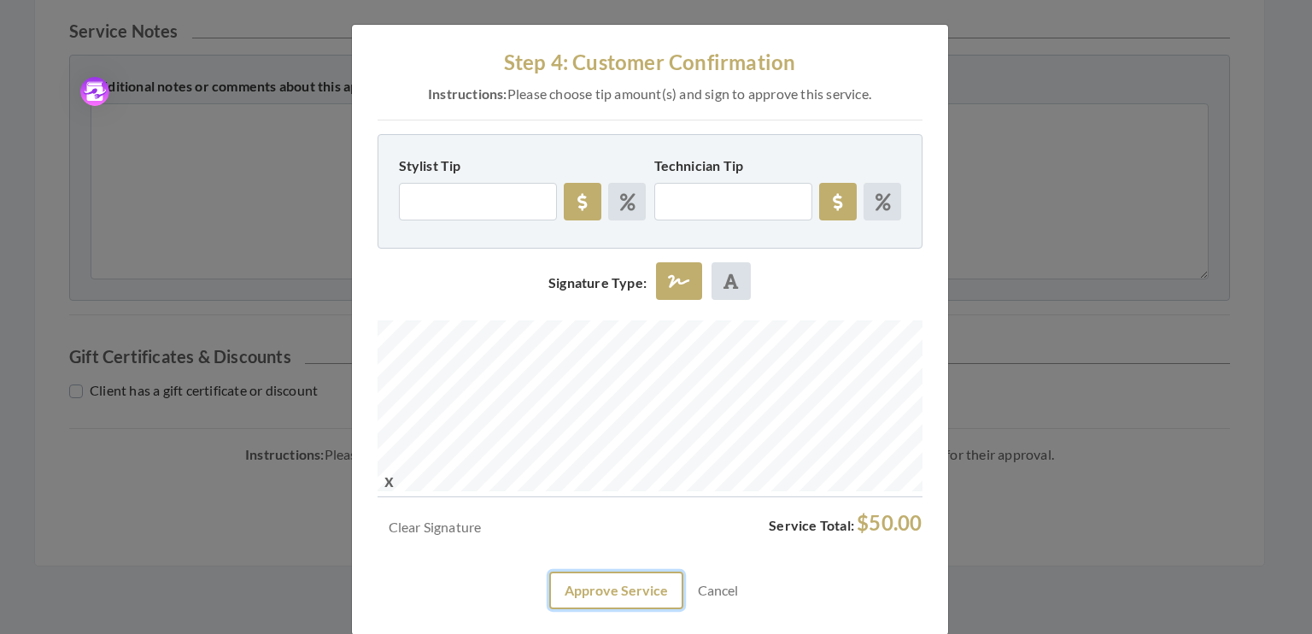
click at [622, 588] on button "Approve Service" at bounding box center [616, 590] width 134 height 38
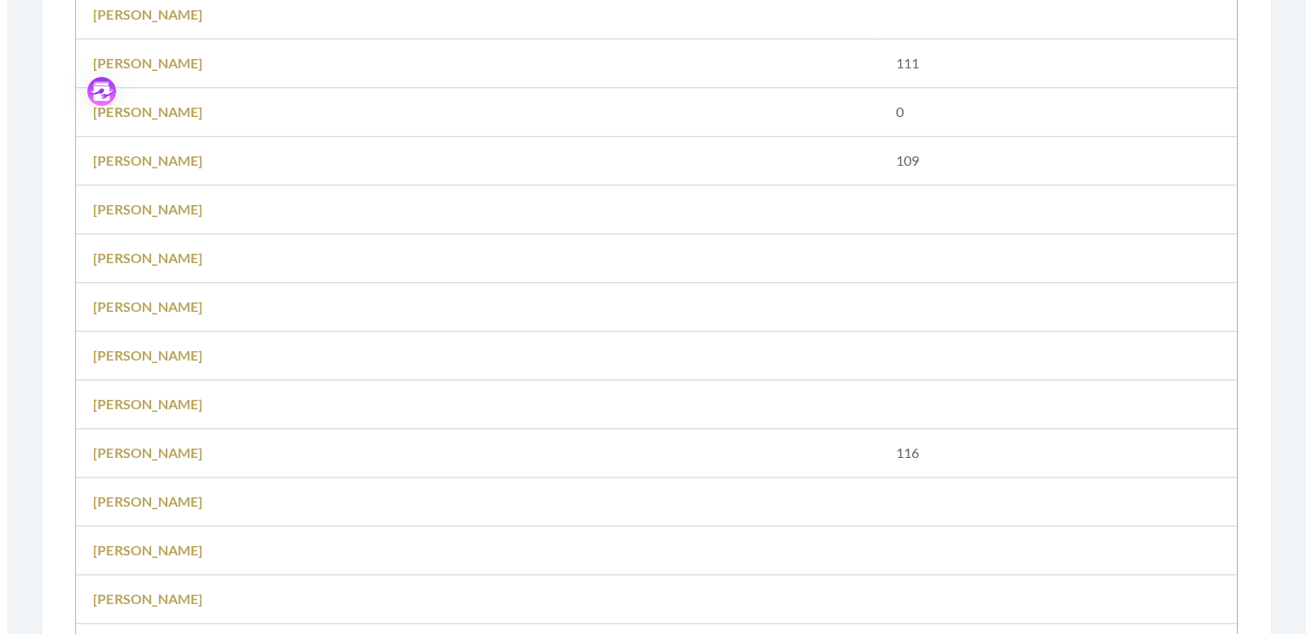
scroll to position [2105, 0]
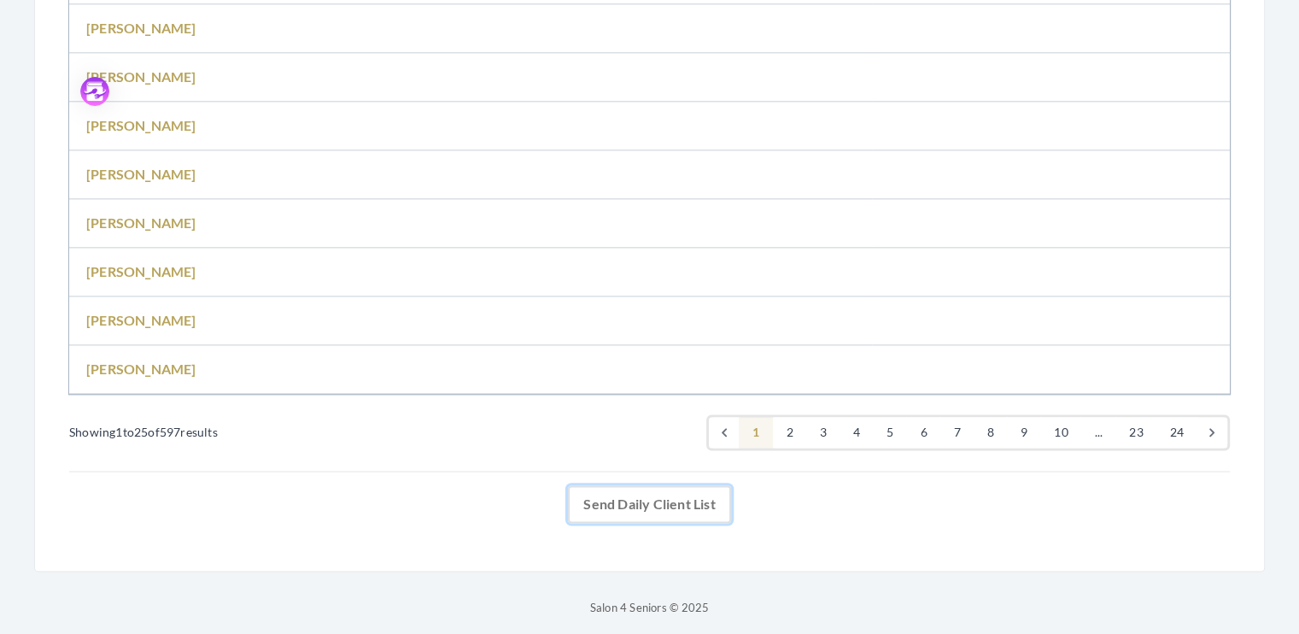
click at [656, 507] on link "Send Daily Client List" at bounding box center [649, 504] width 162 height 38
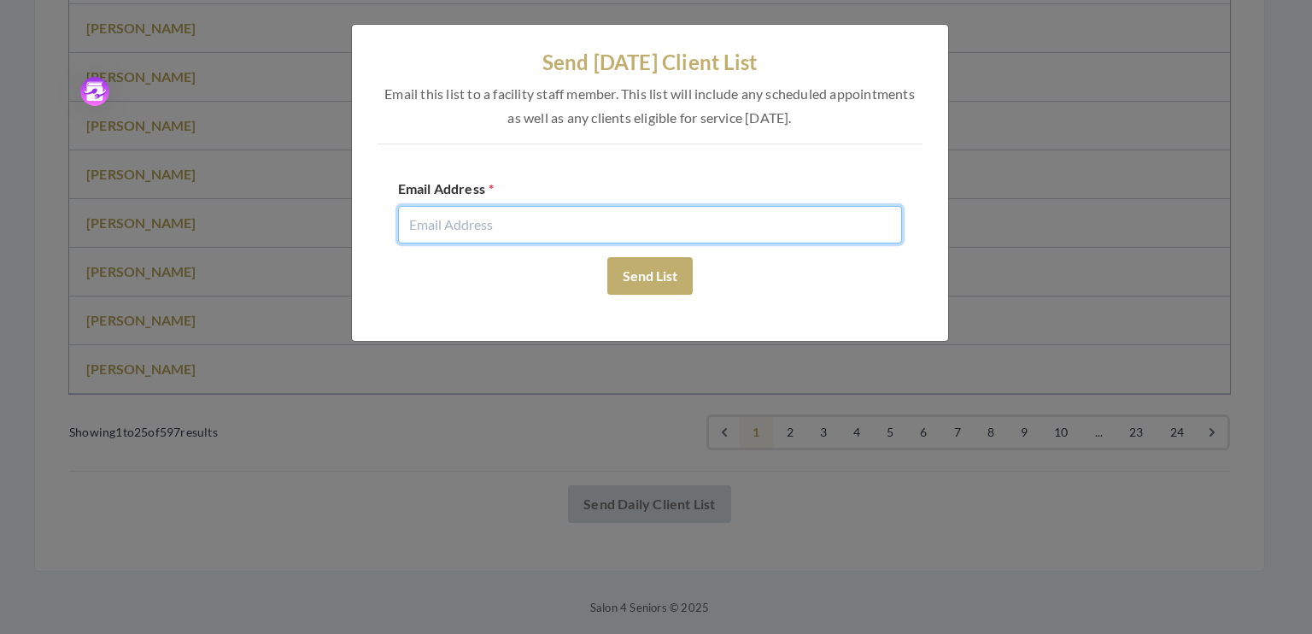
click at [455, 231] on input "email" at bounding box center [650, 225] width 504 height 38
click at [449, 225] on input "evie@salon4Seniors" at bounding box center [650, 225] width 504 height 38
click at [536, 226] on input "evie@Salon4Seniors" at bounding box center [650, 225] width 504 height 38
type input "evie@Salon4Seniors.com"
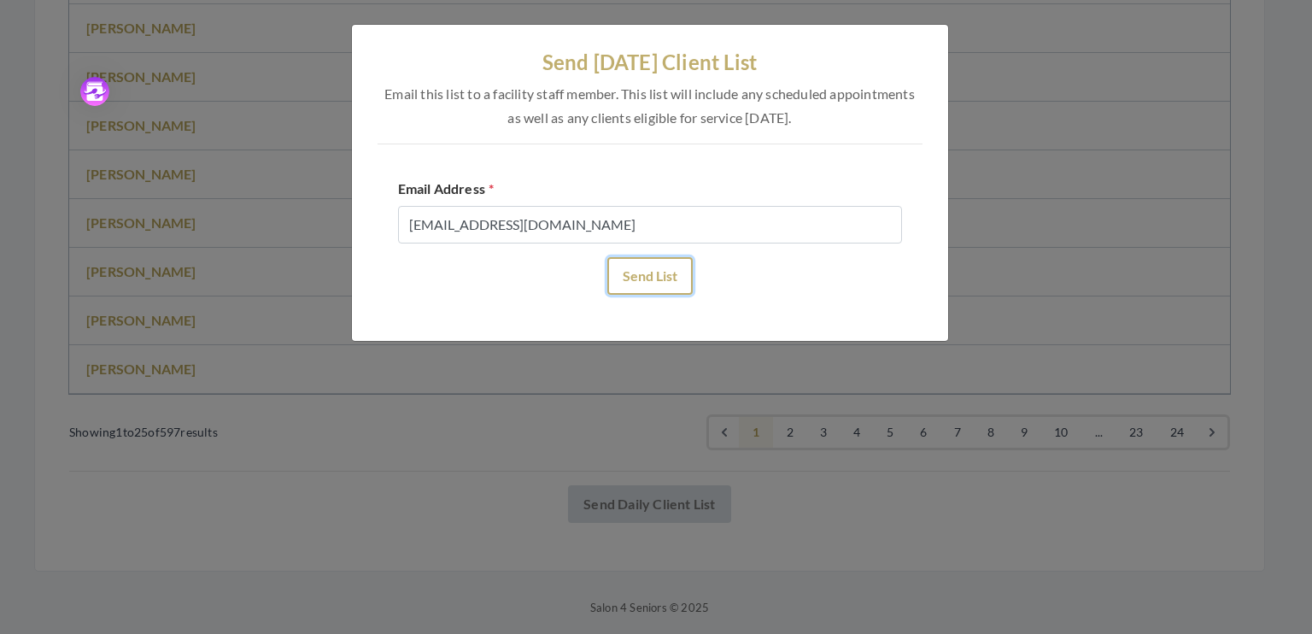
click at [660, 275] on button "Send List" at bounding box center [649, 276] width 85 height 38
click at [644, 269] on button "Send List" at bounding box center [649, 276] width 85 height 38
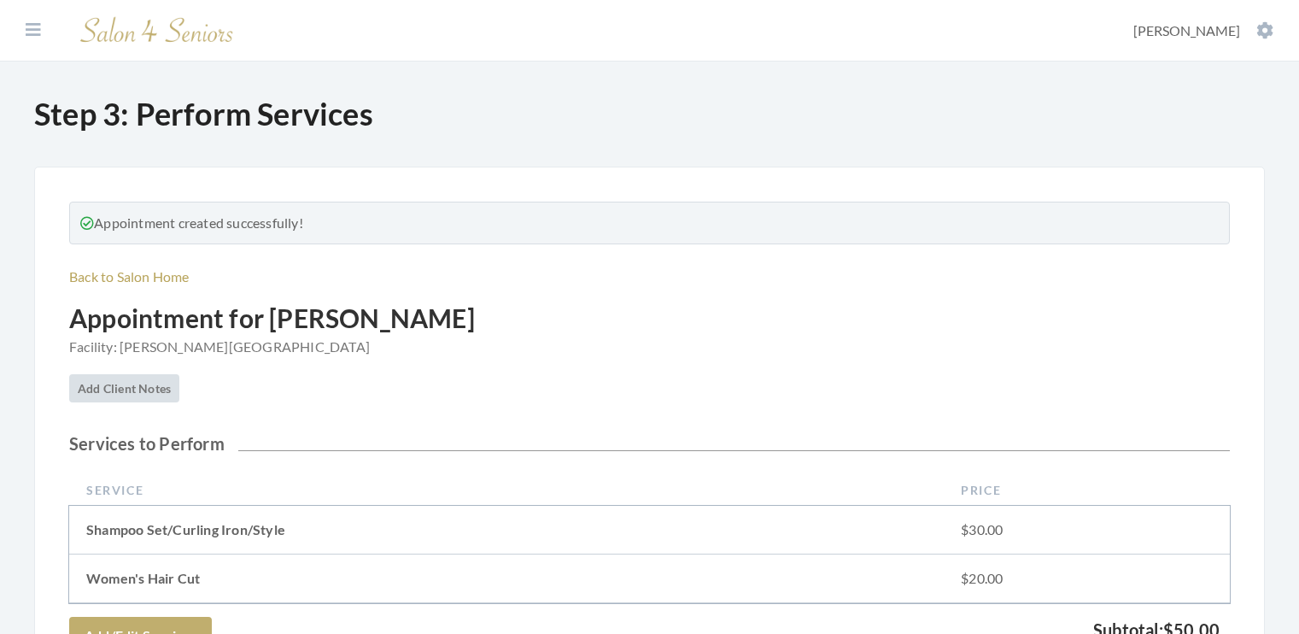
select select "62"
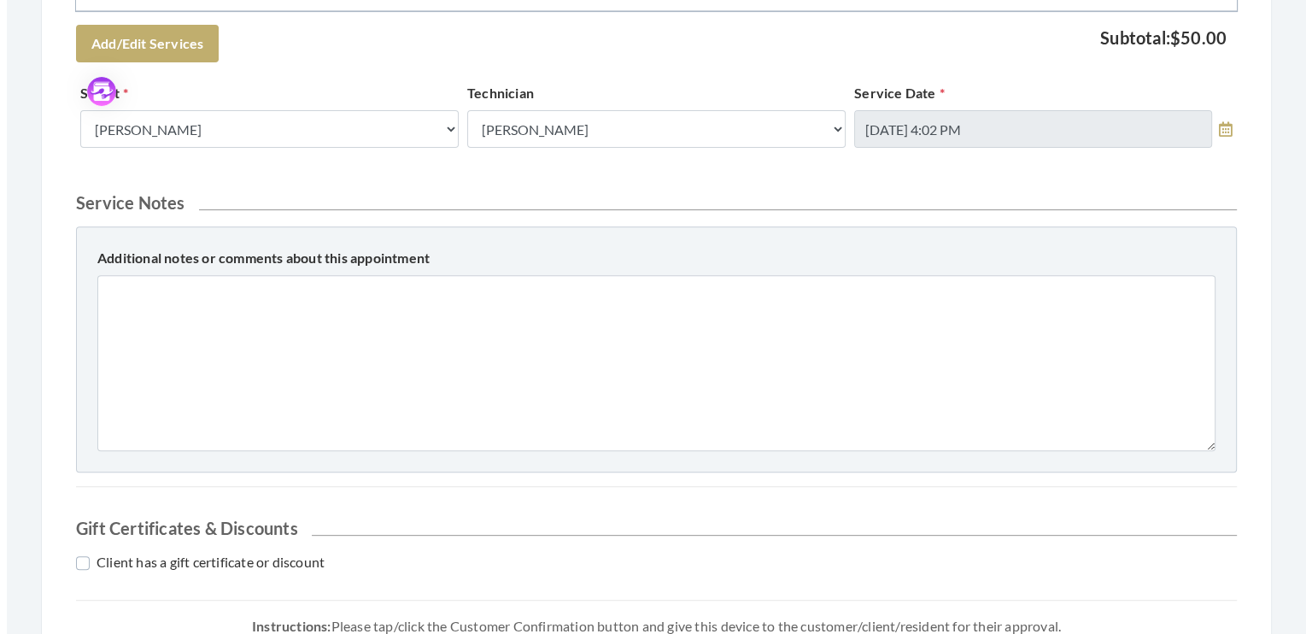
scroll to position [764, 0]
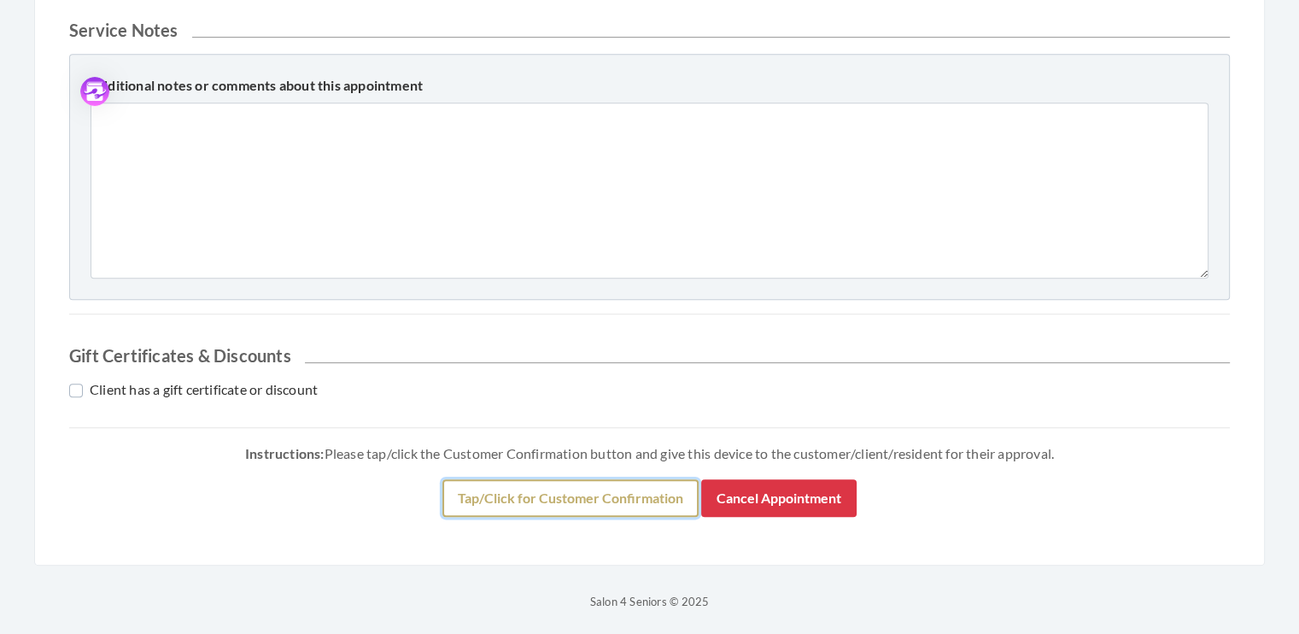
click at [586, 494] on button "Tap/Click for Customer Confirmation" at bounding box center [570, 498] width 256 height 38
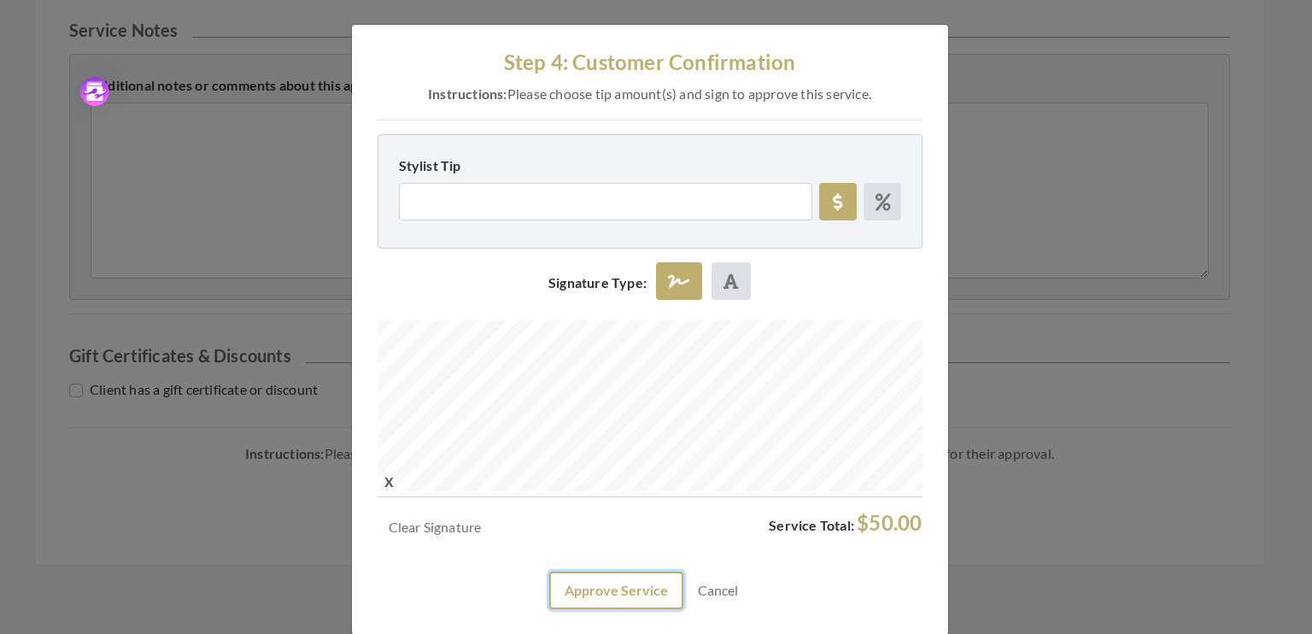
click at [609, 592] on button "Approve Service" at bounding box center [616, 590] width 134 height 38
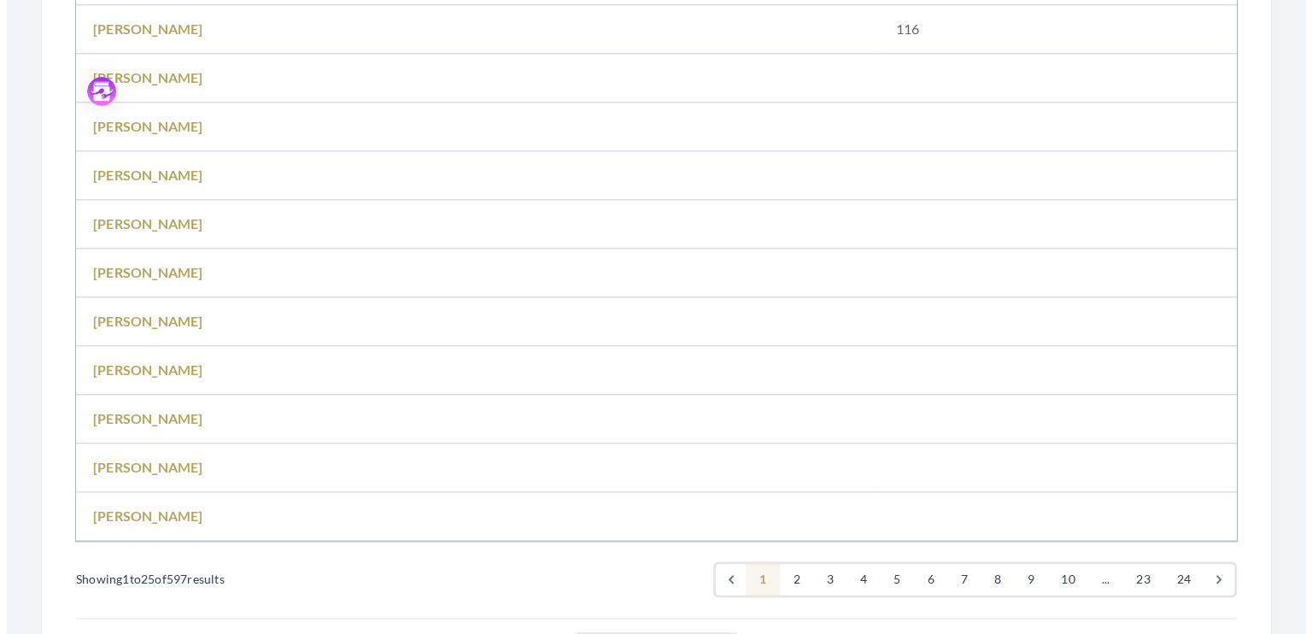
scroll to position [2105, 0]
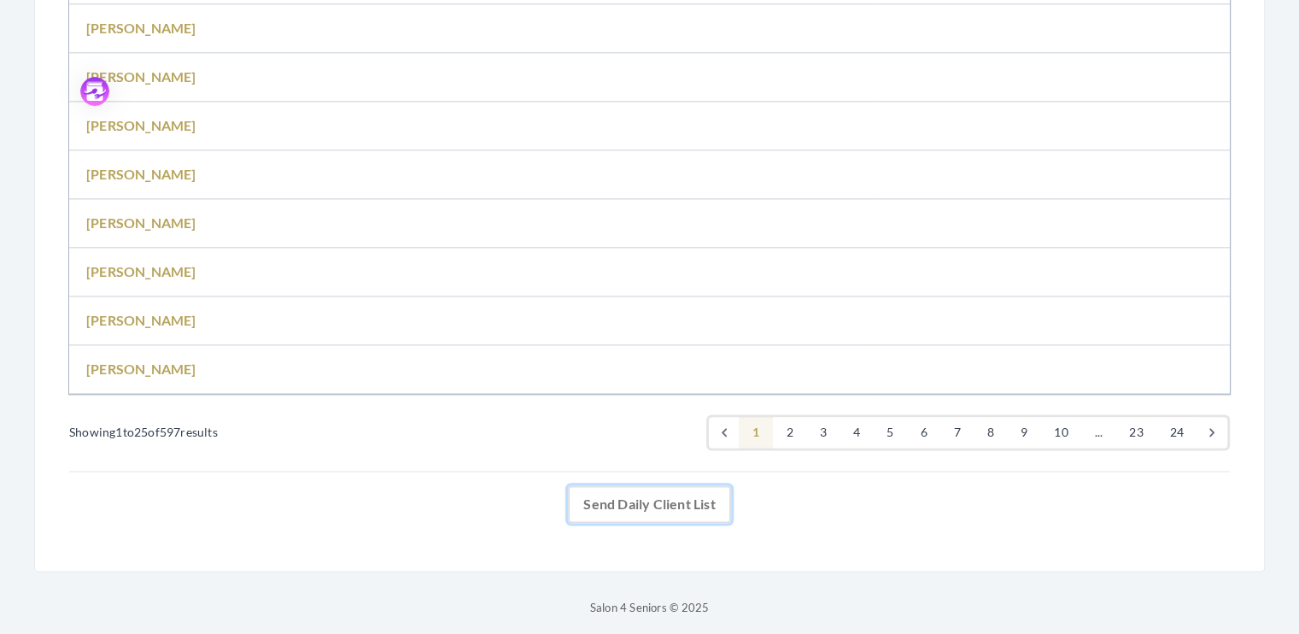
click at [635, 496] on link "Send Daily Client List" at bounding box center [649, 504] width 162 height 38
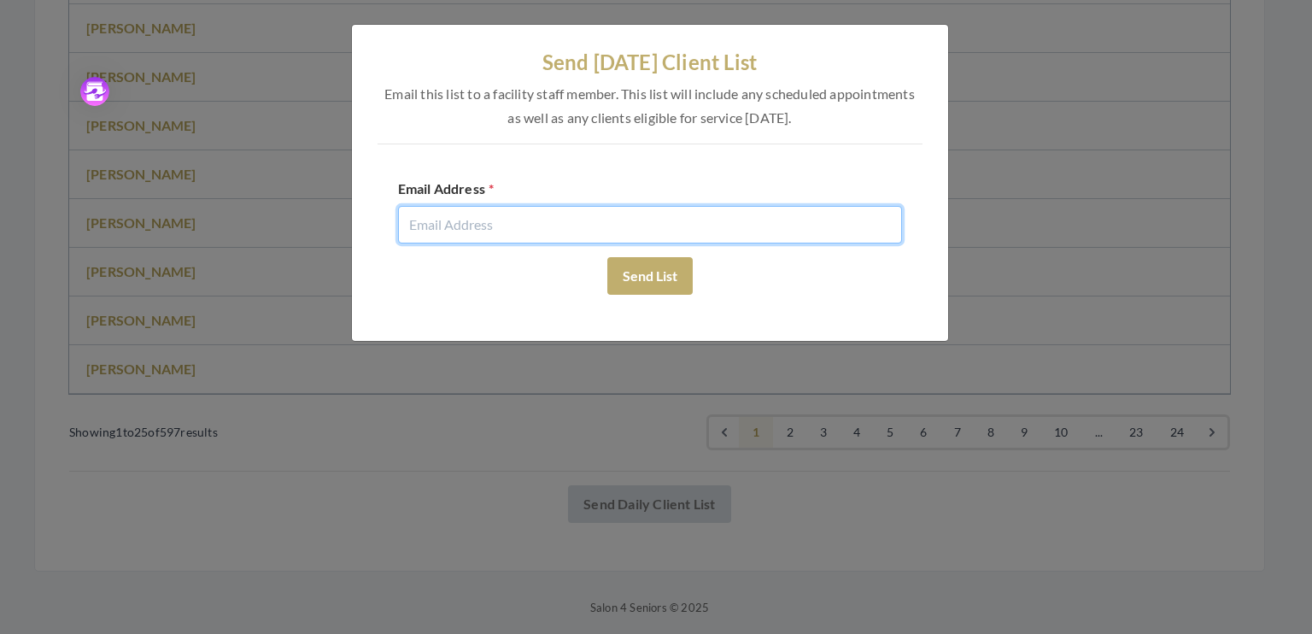
click at [426, 229] on input "email" at bounding box center [650, 225] width 504 height 38
type input "[EMAIL_ADDRESS][DOMAIN_NAME]"
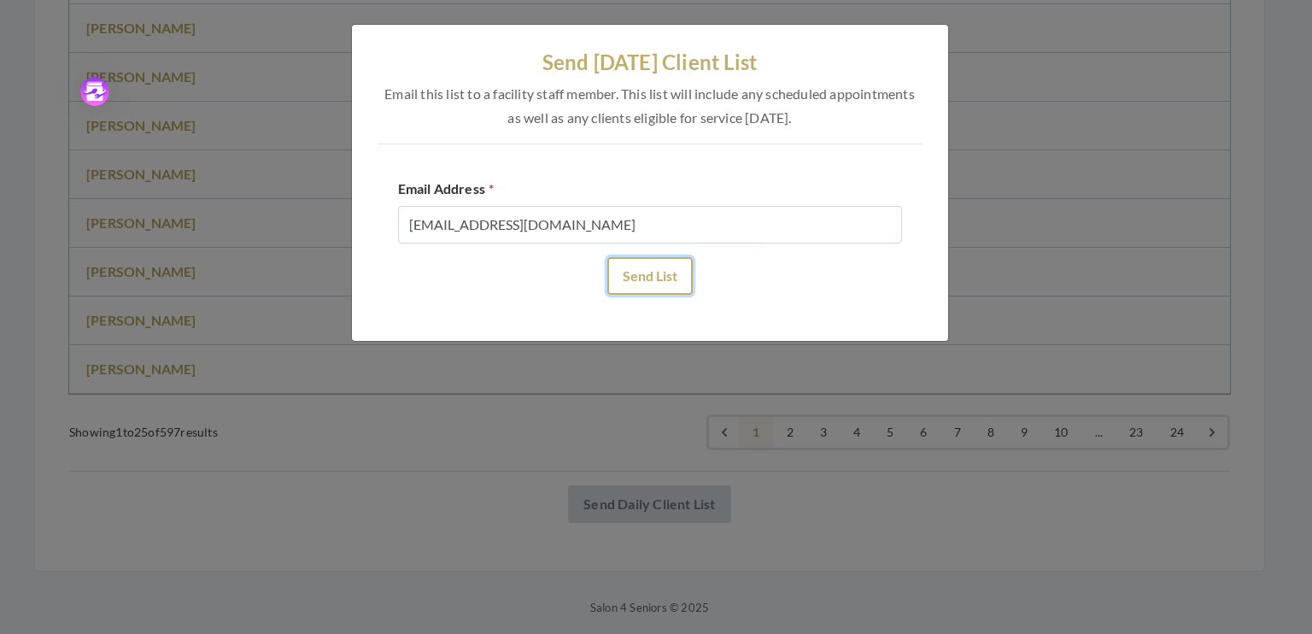
click at [659, 279] on button "Send List" at bounding box center [649, 276] width 85 height 38
